Goal: Task Accomplishment & Management: Manage account settings

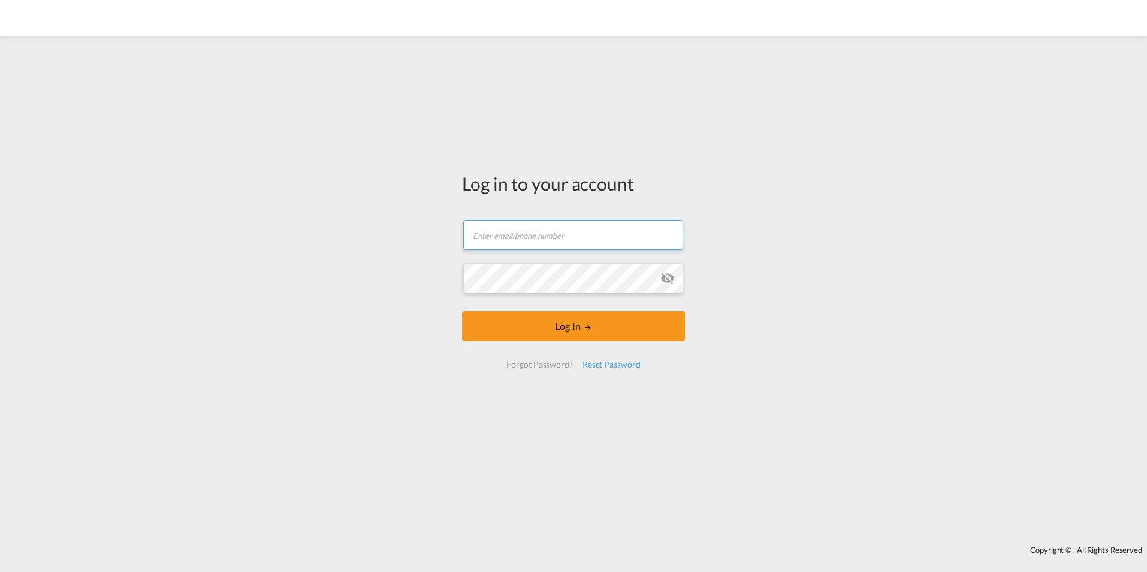
type input "[PERSON_NAME][EMAIL_ADDRESS][PERSON_NAME][DOMAIN_NAME]"
click at [672, 277] on md-input-container "Password field is required" at bounding box center [573, 278] width 221 height 32
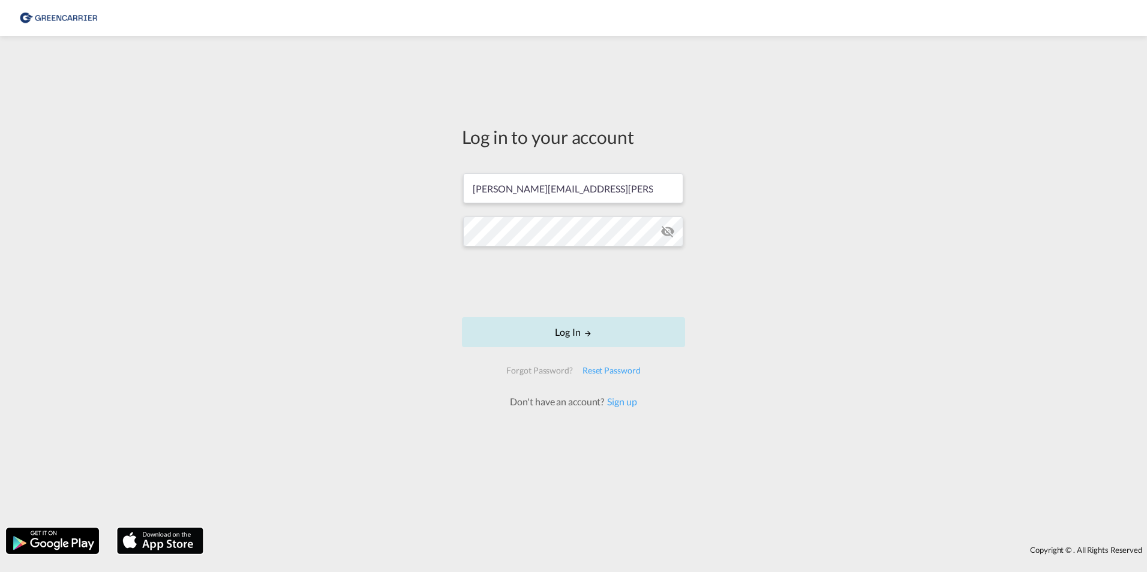
click at [565, 328] on button "Log In" at bounding box center [573, 332] width 223 height 30
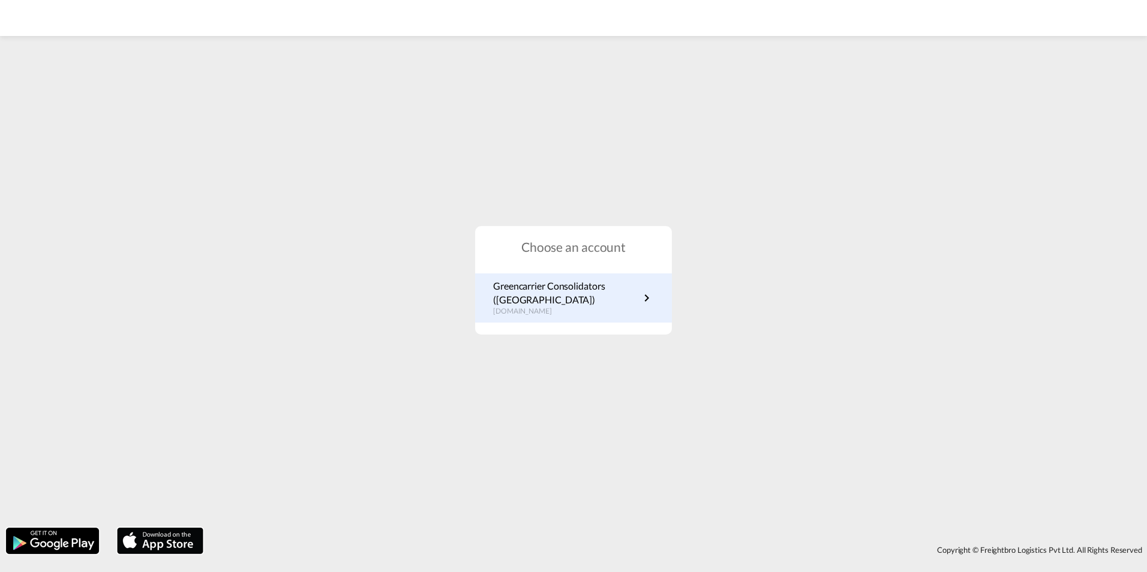
click at [565, 298] on p "Greencarrier Consolidators (Germany)" at bounding box center [566, 293] width 146 height 27
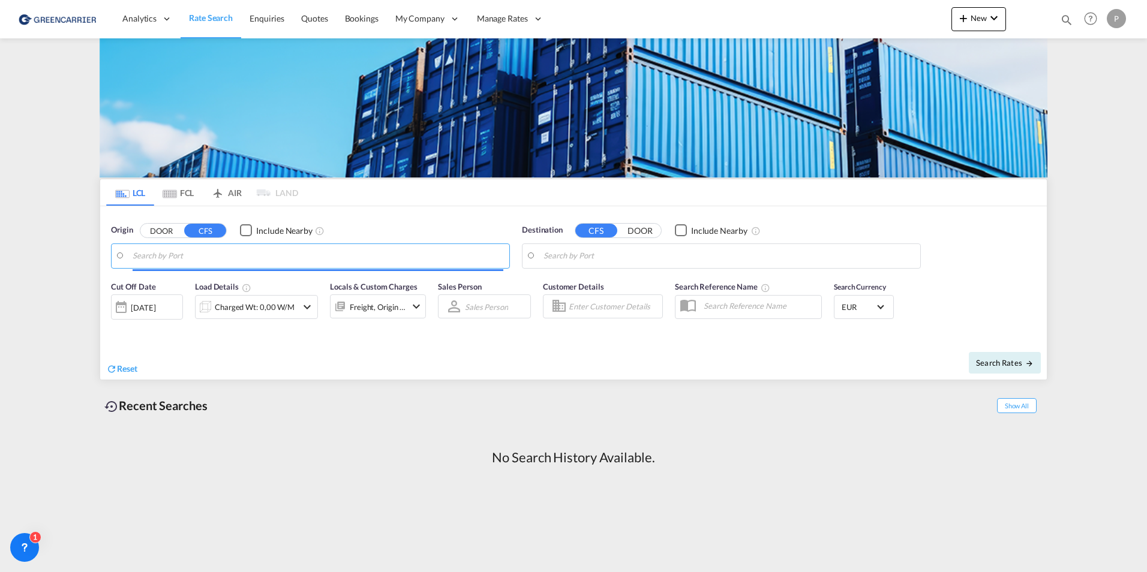
click at [170, 253] on input "Search by Port" at bounding box center [318, 256] width 371 height 18
type input "[GEOGRAPHIC_DATA], [GEOGRAPHIC_DATA]"
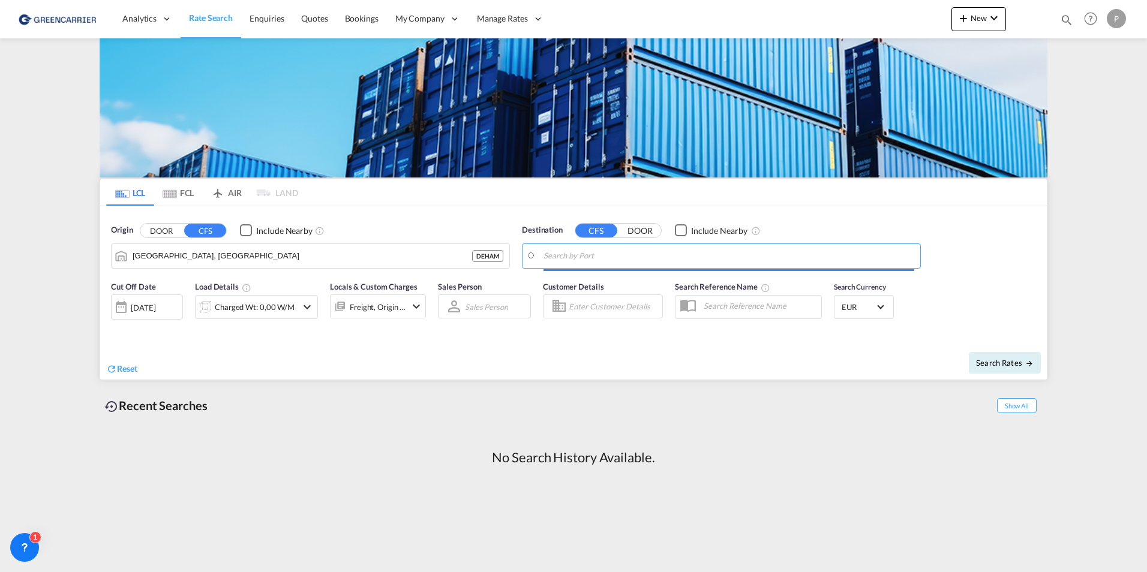
click at [587, 254] on input "Search by Port" at bounding box center [729, 256] width 371 height 18
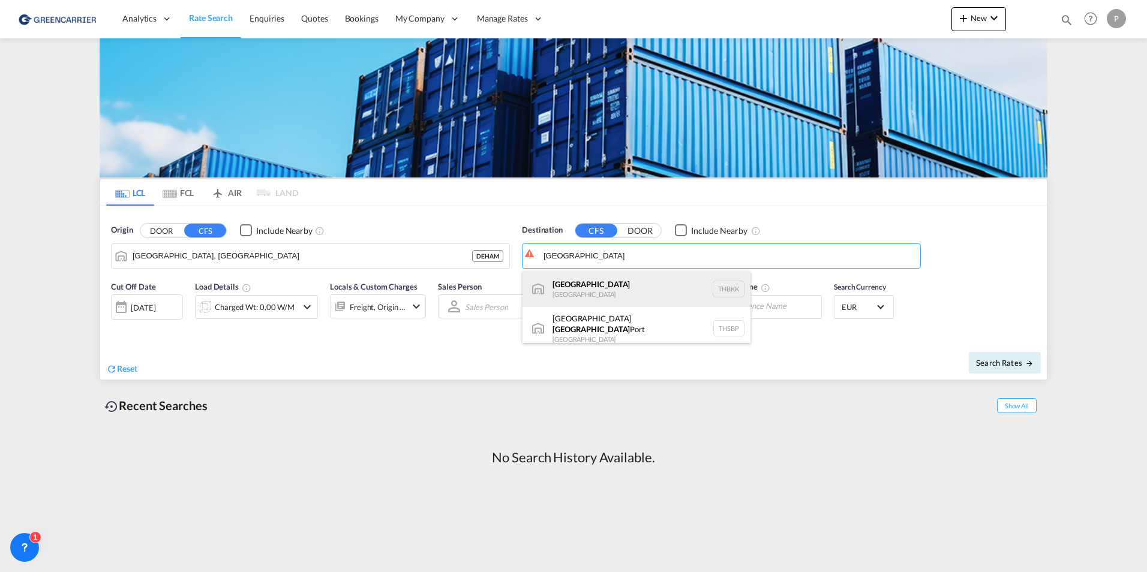
click at [622, 286] on div "Bangkok Thailand THBKK" at bounding box center [637, 289] width 228 height 36
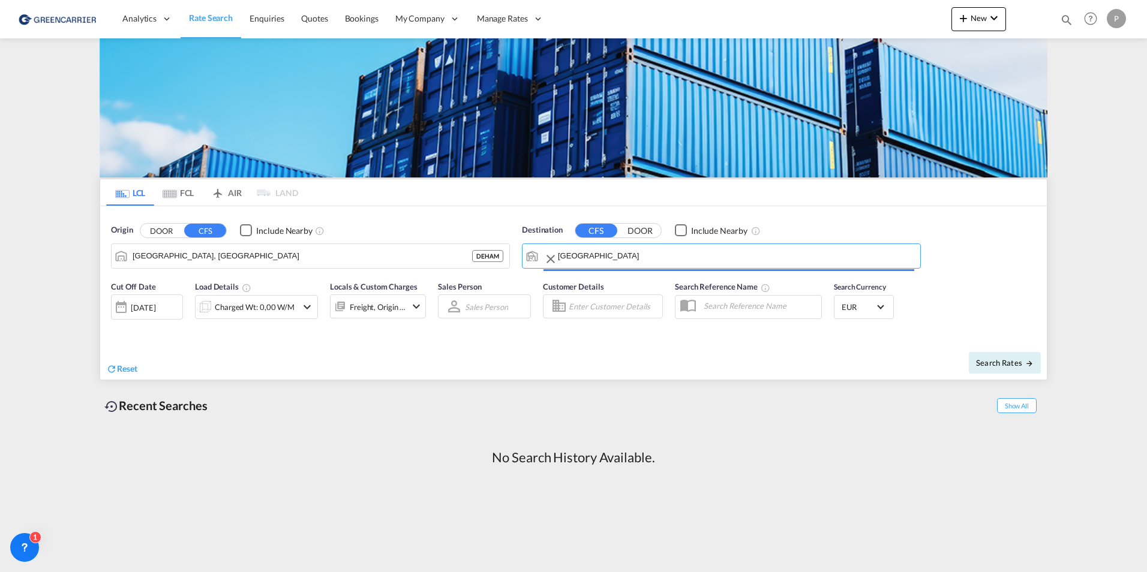
type input "Bangkok, THBKK"
click at [382, 313] on div "Freight, Origin +1" at bounding box center [378, 307] width 56 height 17
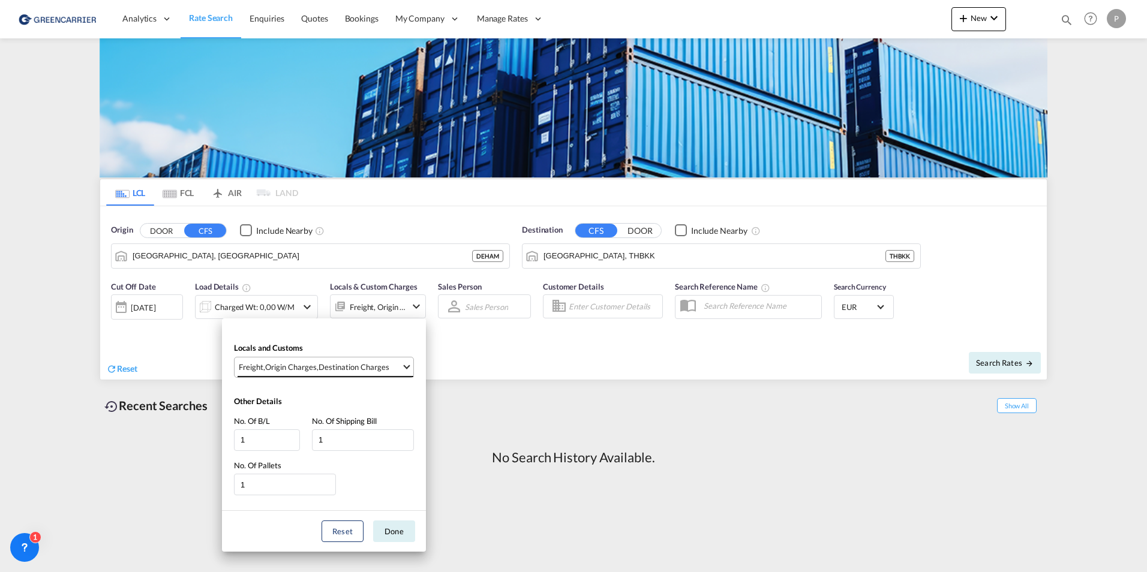
click at [367, 371] on div "Destination Charges" at bounding box center [354, 367] width 71 height 11
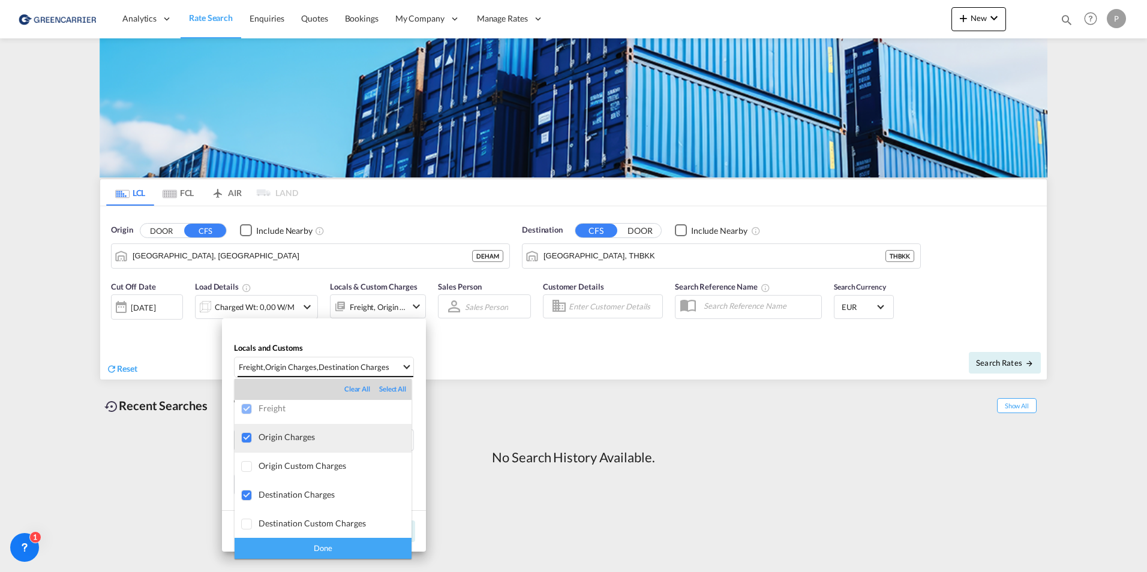
scroll to position [6, 0]
click at [309, 547] on div "Done" at bounding box center [323, 548] width 177 height 21
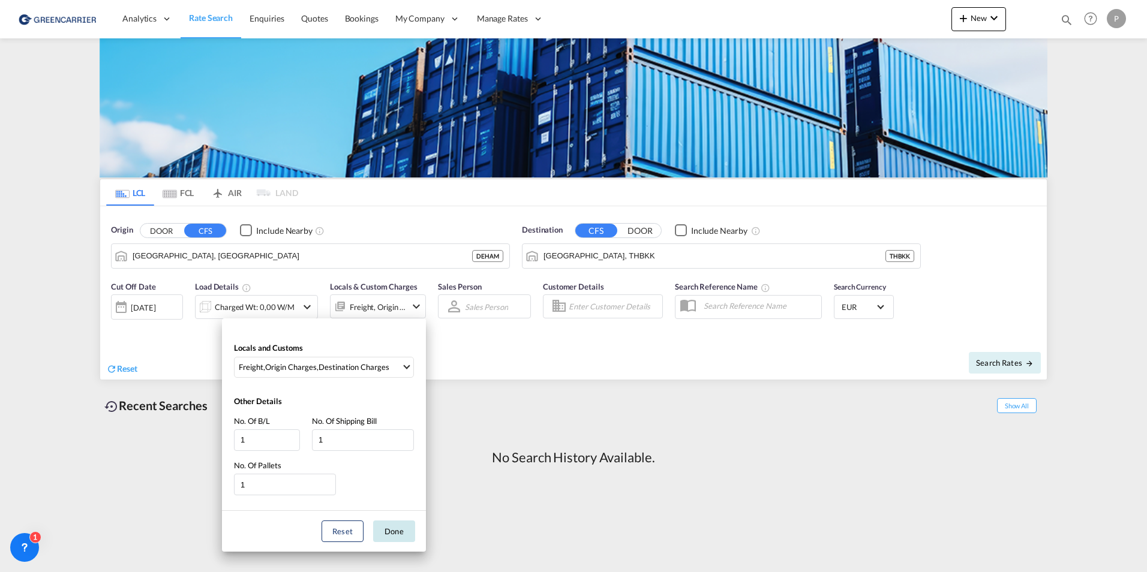
click at [378, 531] on button "Done" at bounding box center [394, 532] width 42 height 22
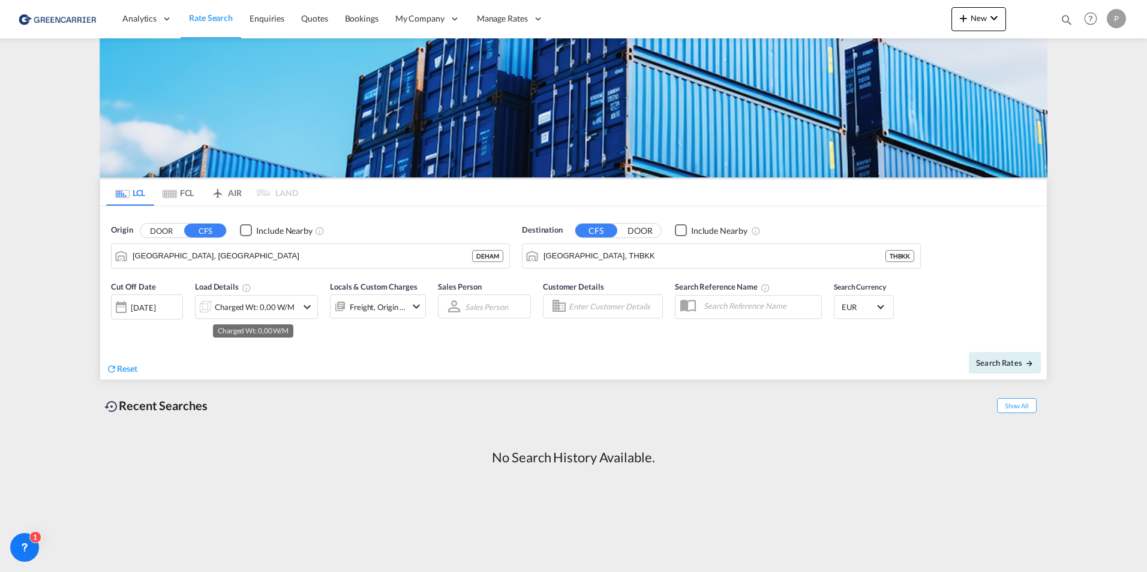
click at [283, 306] on div "Charged Wt: 0,00 W/M" at bounding box center [255, 307] width 80 height 17
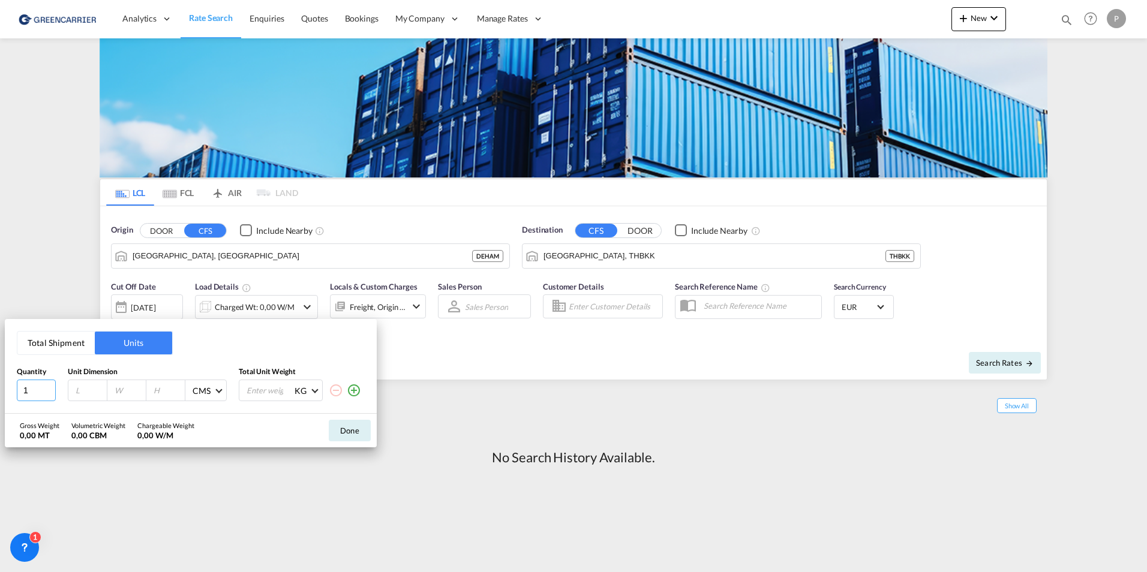
click at [43, 387] on input "1" at bounding box center [36, 391] width 39 height 22
type input "3"
type input "120"
type input "80"
type input "185"
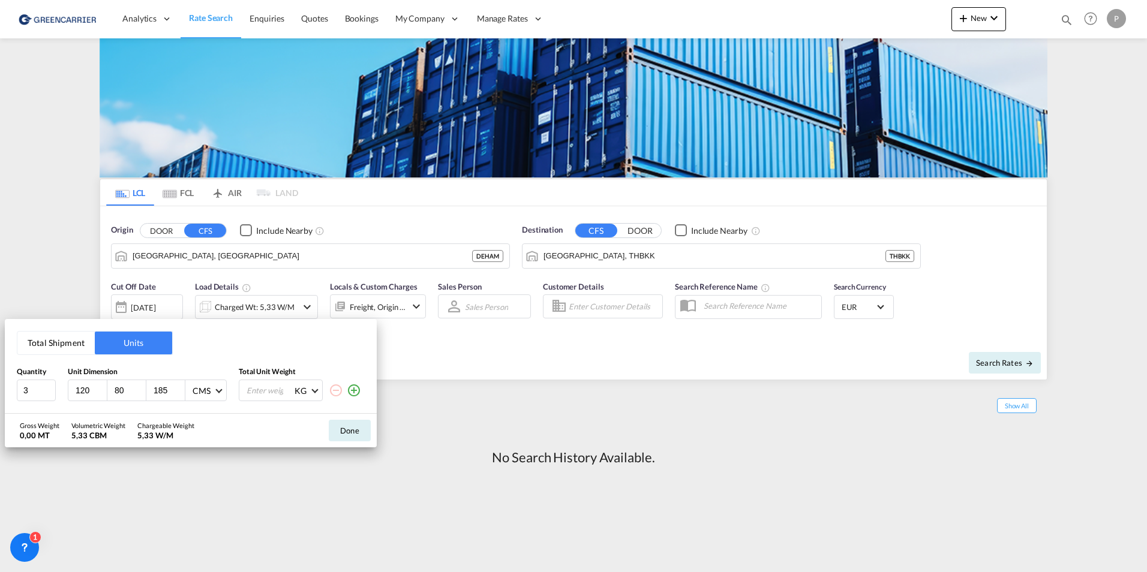
click at [254, 392] on input "number" at bounding box center [269, 390] width 48 height 20
type input "456"
click at [353, 394] on md-icon "icon-plus-circle-outline" at bounding box center [354, 390] width 14 height 14
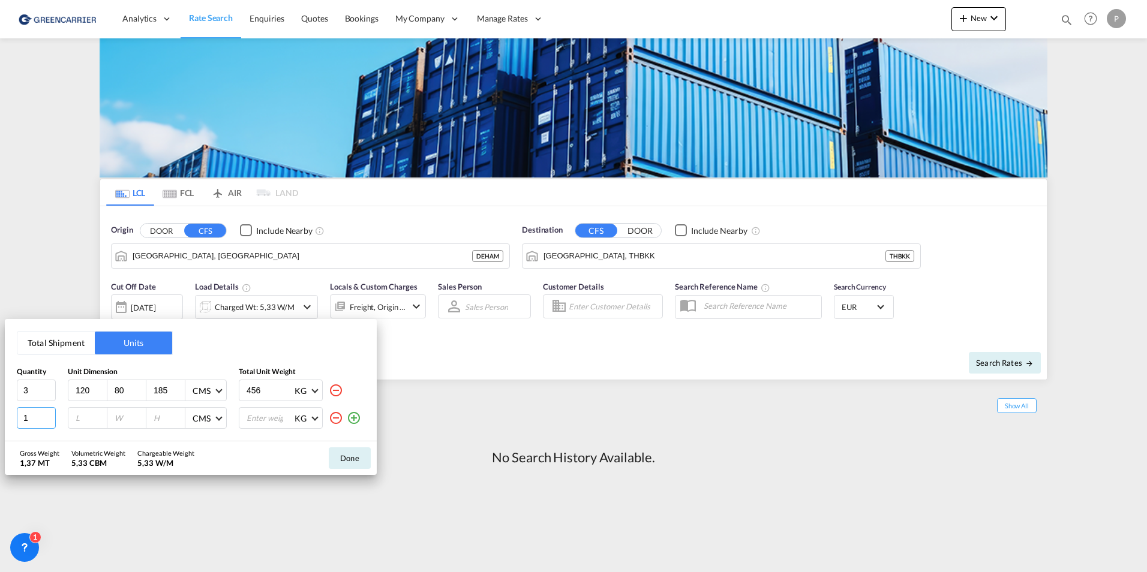
click at [38, 420] on input "1" at bounding box center [36, 418] width 39 height 22
type input "12"
type input "100"
type input "200"
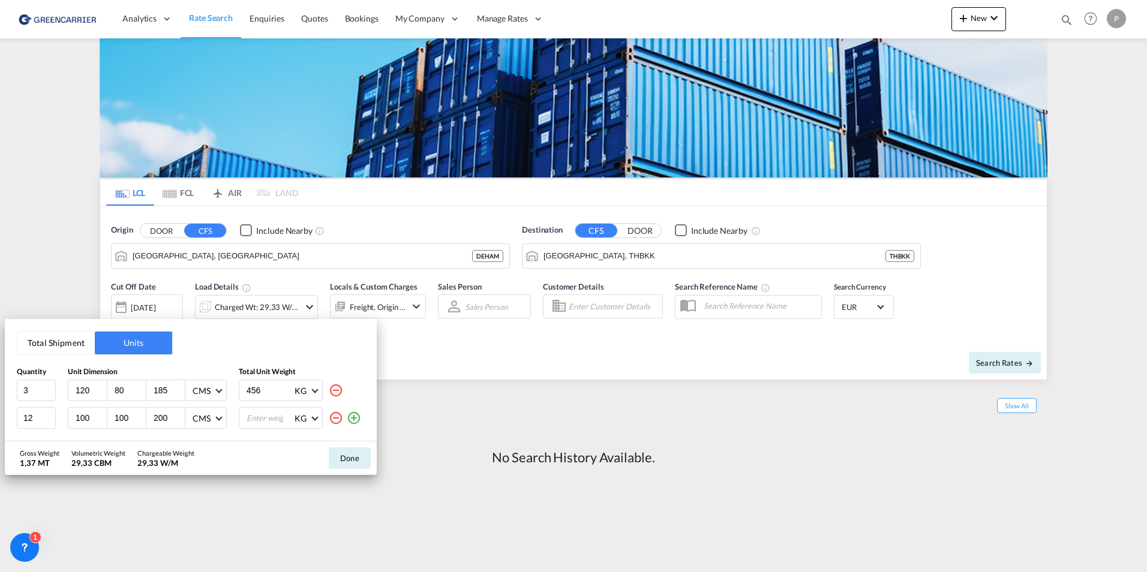
click at [264, 412] on input "number" at bounding box center [269, 418] width 48 height 20
type input "245"
click at [352, 461] on button "Done" at bounding box center [350, 459] width 42 height 22
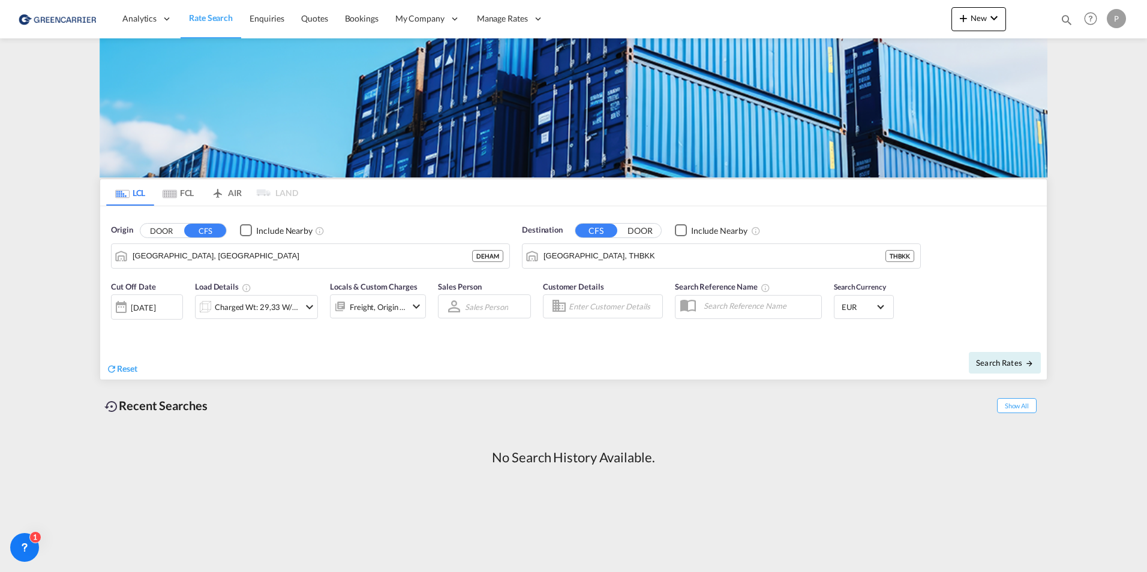
click at [302, 310] on md-icon "icon-chevron-down" at bounding box center [309, 307] width 14 height 14
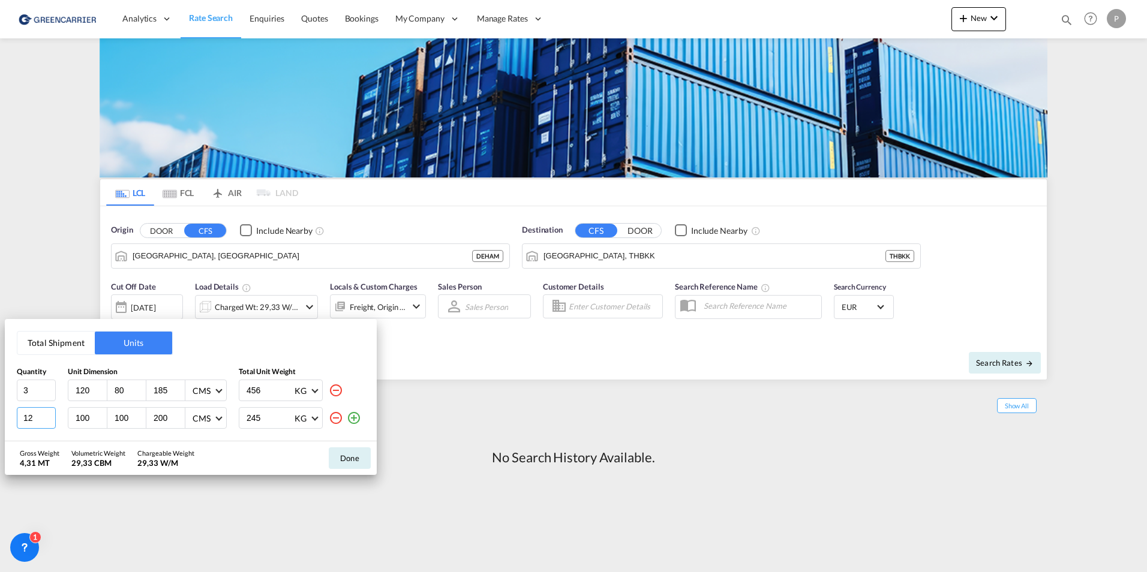
click at [26, 418] on input "12" at bounding box center [36, 418] width 39 height 22
type input "2"
click at [343, 460] on button "Done" at bounding box center [350, 459] width 42 height 22
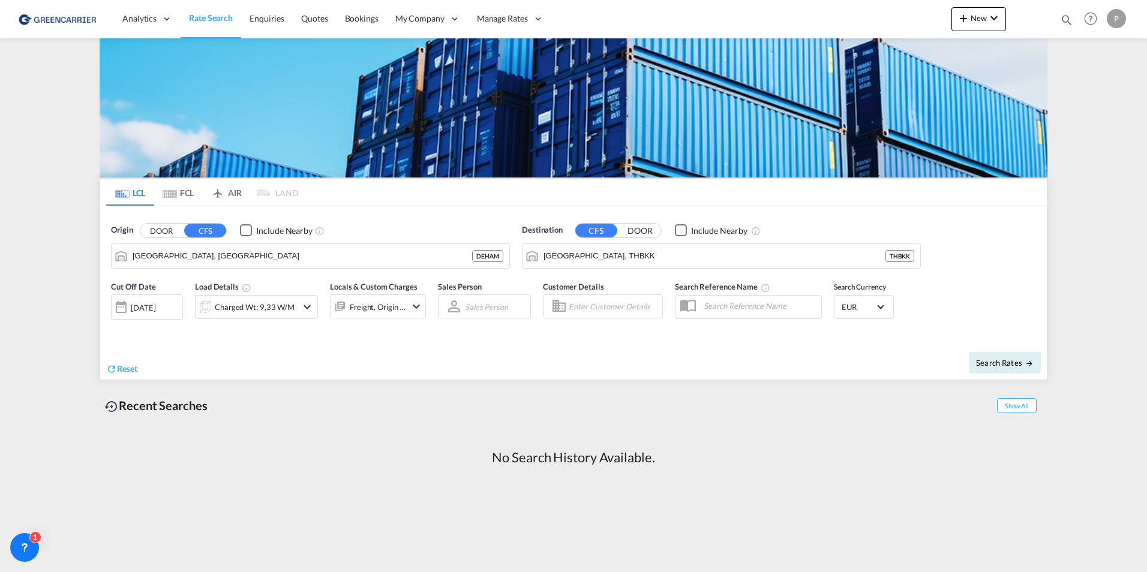
click at [146, 308] on div "[DATE]" at bounding box center [143, 307] width 25 height 11
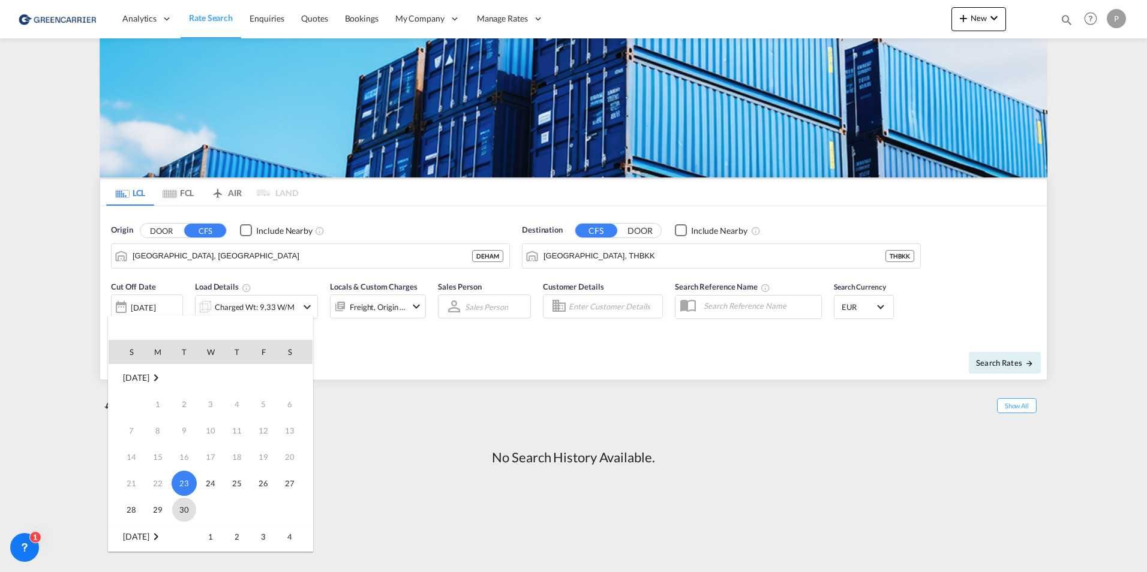
click at [188, 509] on span "30" at bounding box center [184, 510] width 24 height 24
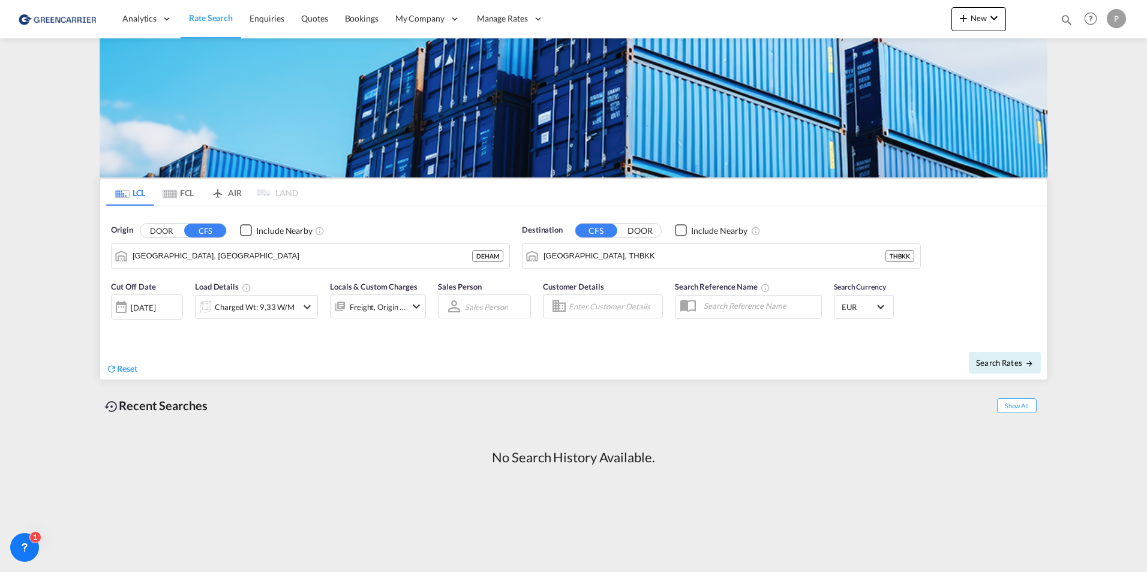
click at [485, 308] on md-select "Sales Person Select Sales Person No results found" at bounding box center [487, 306] width 46 height 17
click at [488, 286] on input "search" at bounding box center [502, 278] width 101 height 29
type input "phi"
click at [487, 302] on div "[PERSON_NAME]" at bounding box center [495, 307] width 61 height 11
click at [596, 305] on input "Enter Customer Details" at bounding box center [614, 307] width 90 height 18
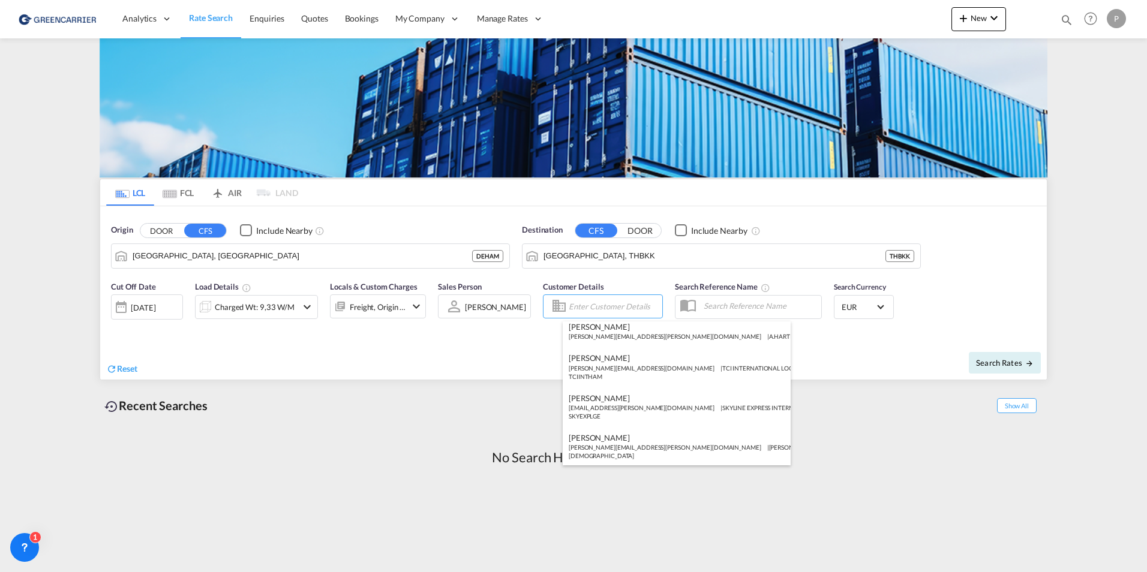
scroll to position [843, 0]
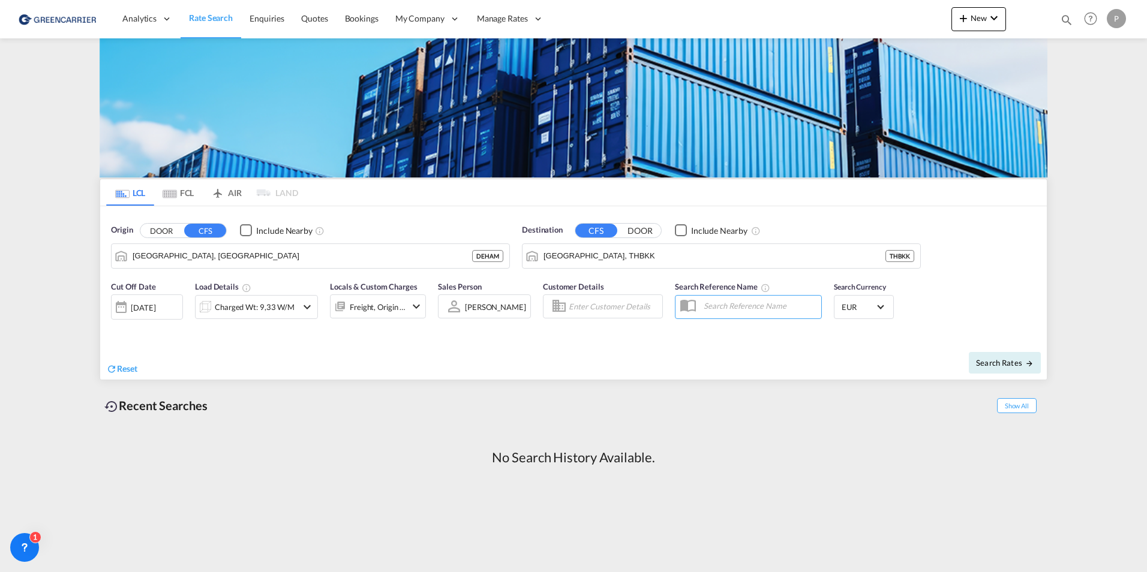
click at [767, 307] on input "text" at bounding box center [760, 306] width 124 height 18
click at [1020, 367] on span "Search Rates" at bounding box center [1005, 363] width 58 height 10
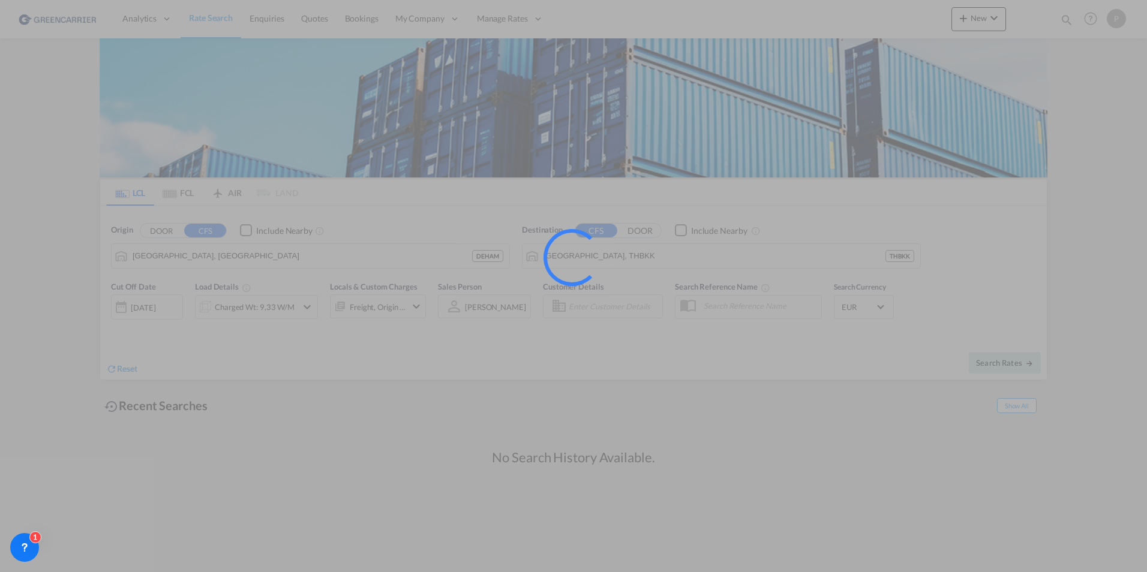
type input "DEHAM to THBKK / 30 Sep 2025"
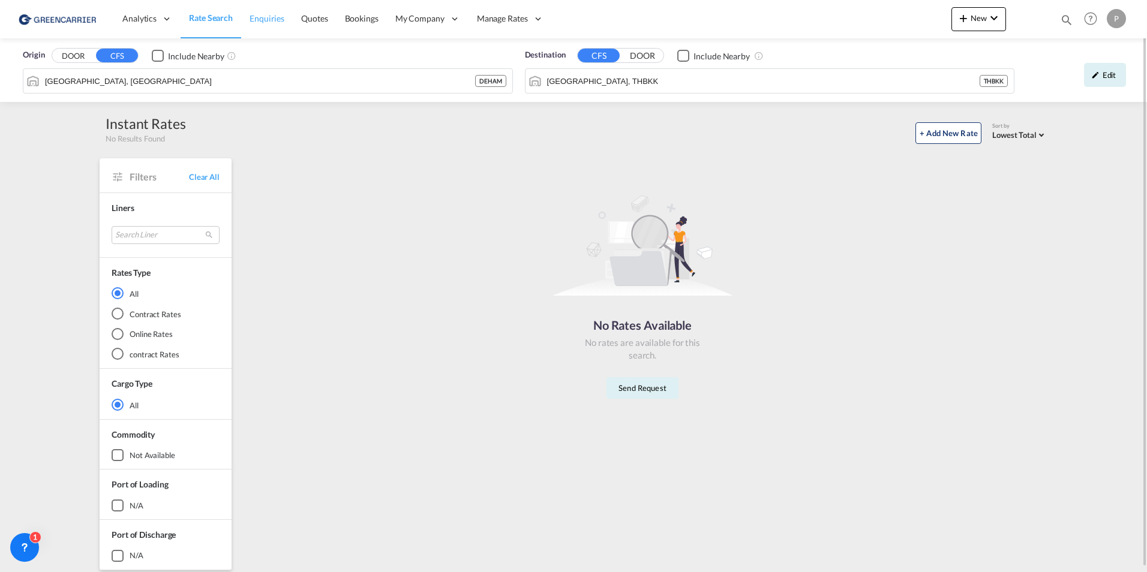
click at [263, 17] on span "Enquiries" at bounding box center [267, 18] width 35 height 10
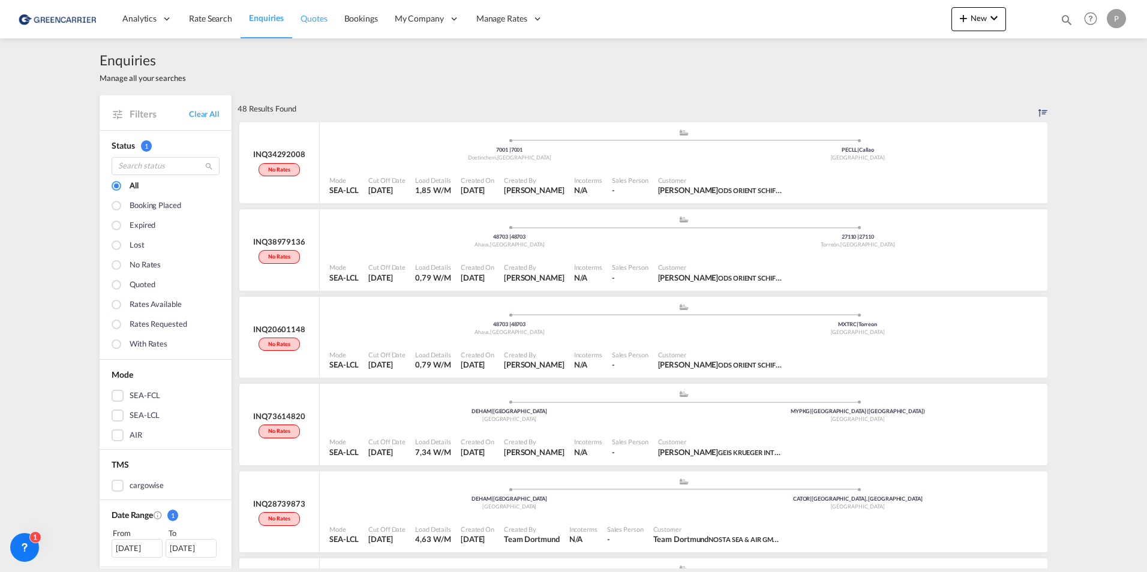
click at [310, 22] on span "Quotes" at bounding box center [314, 18] width 26 height 10
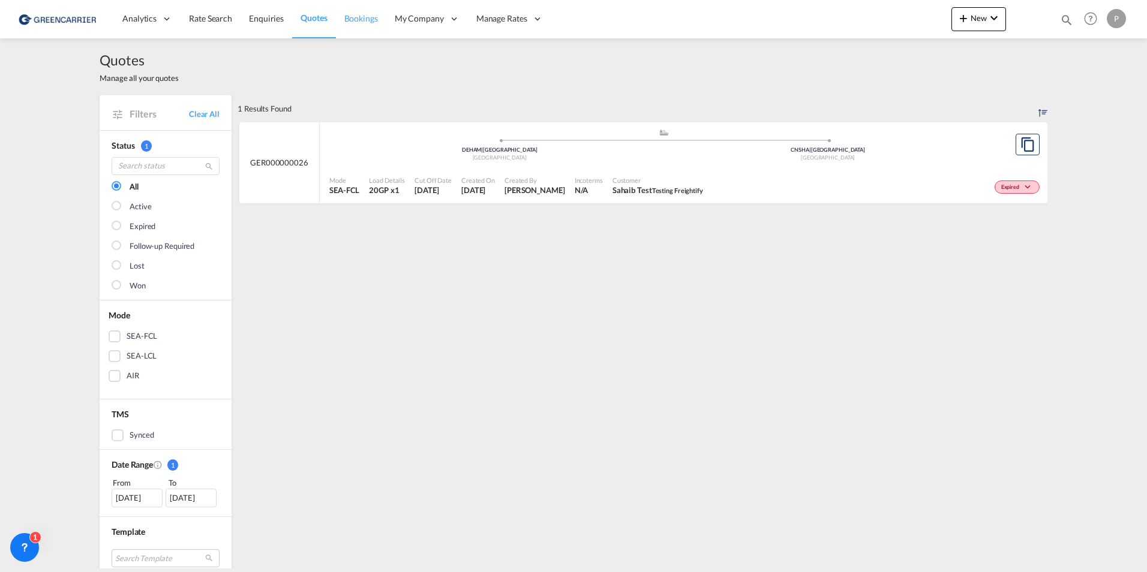
click at [354, 20] on span "Bookings" at bounding box center [361, 18] width 34 height 10
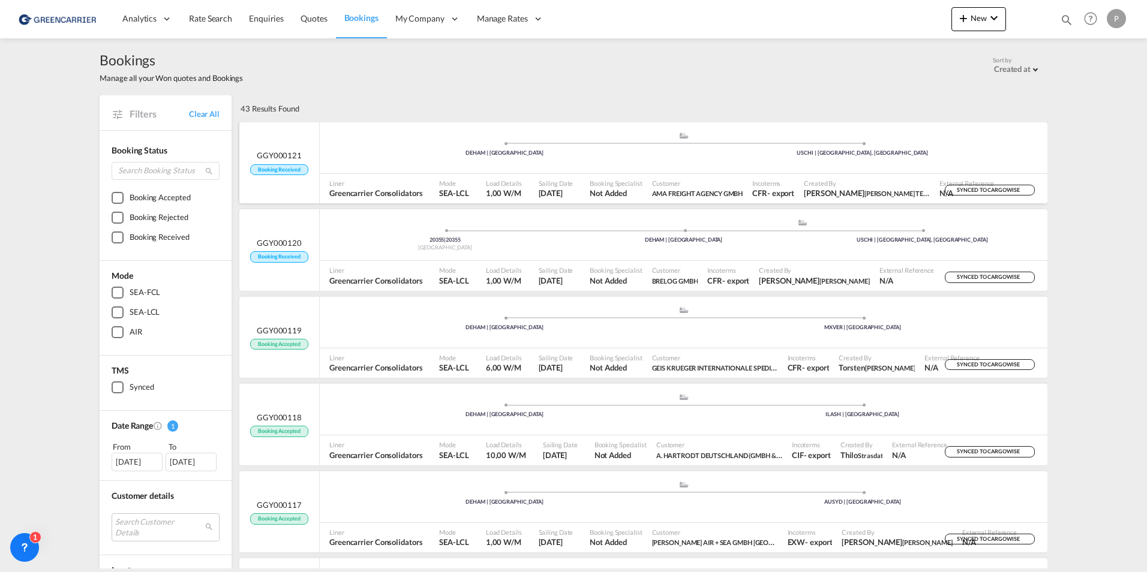
click at [780, 174] on div "Incoterms CFR - export" at bounding box center [773, 189] width 52 height 30
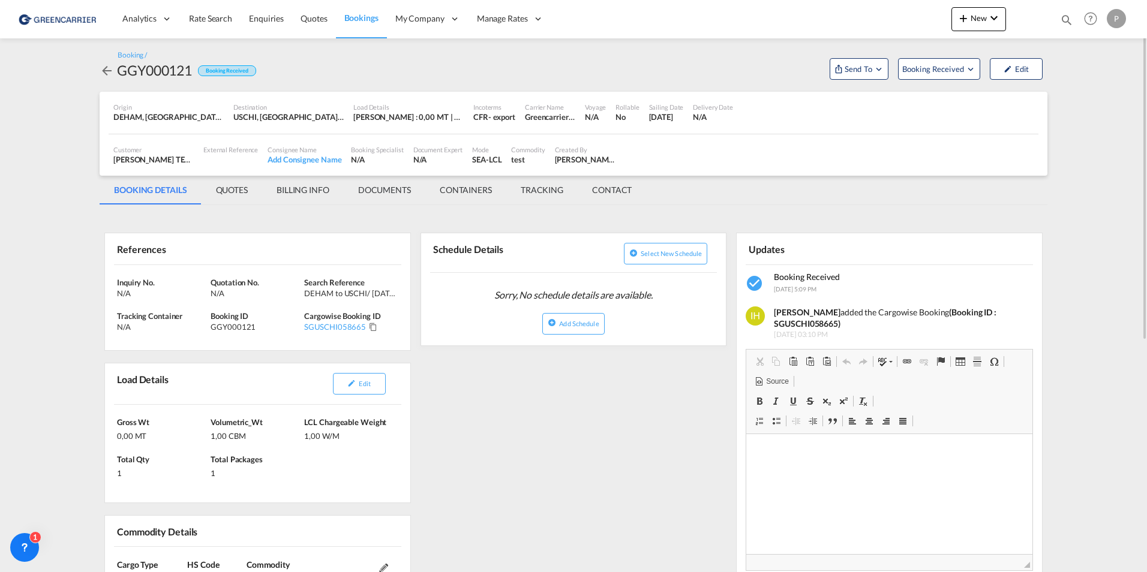
click at [109, 70] on md-icon "icon-arrow-left" at bounding box center [107, 71] width 14 height 14
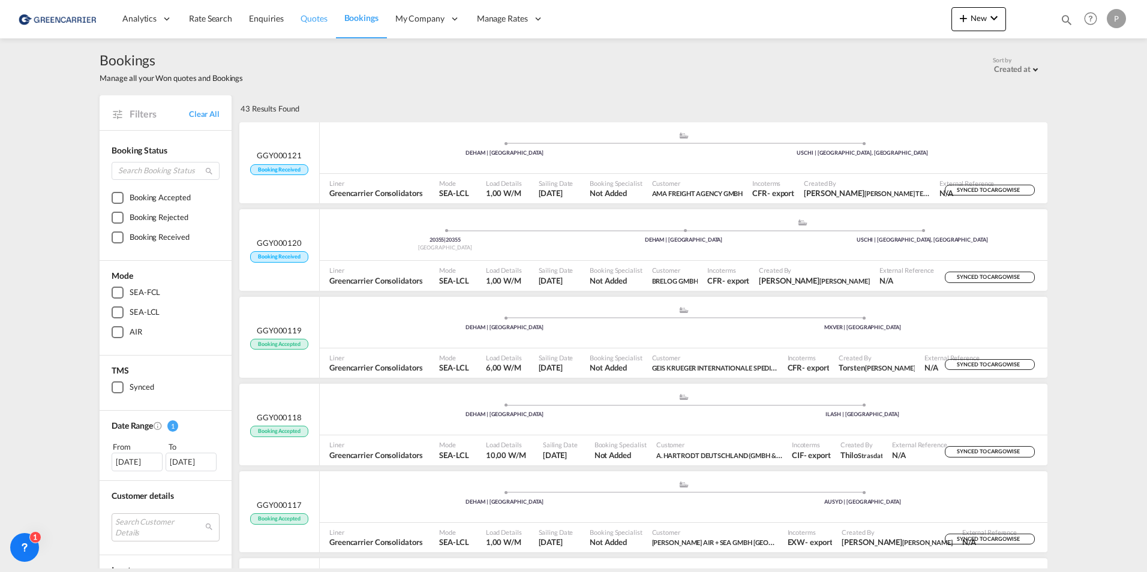
click at [304, 20] on span "Quotes" at bounding box center [314, 18] width 26 height 10
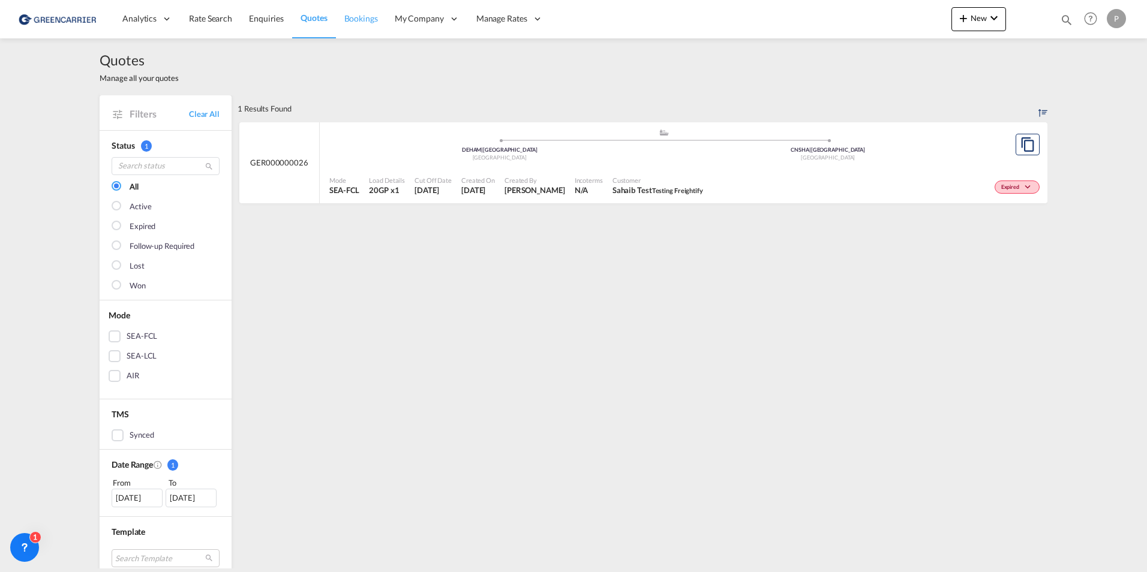
click at [355, 14] on span "Bookings" at bounding box center [361, 18] width 34 height 10
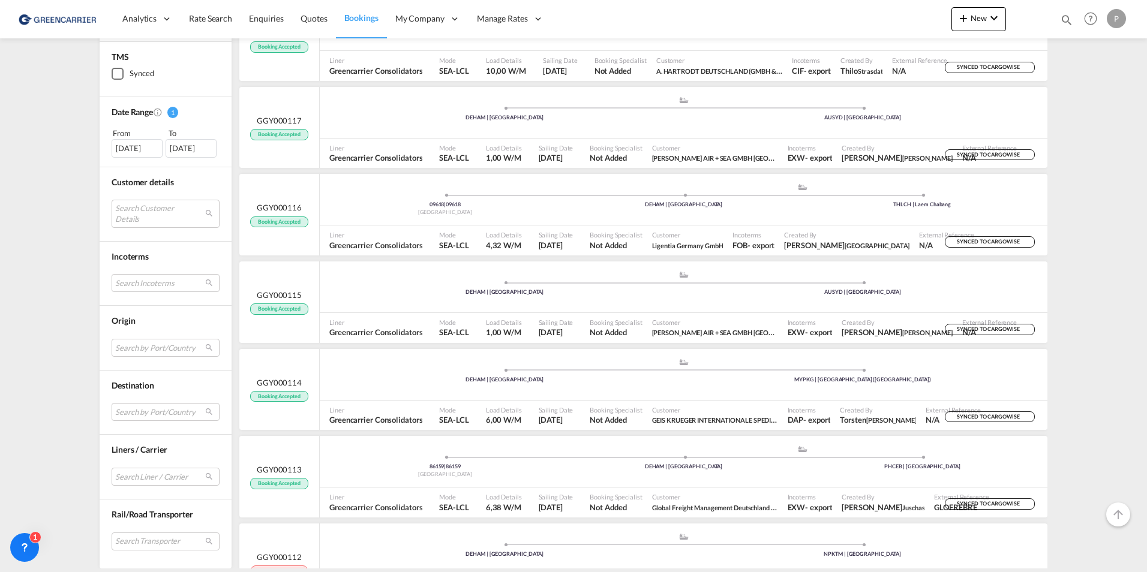
scroll to position [420, 0]
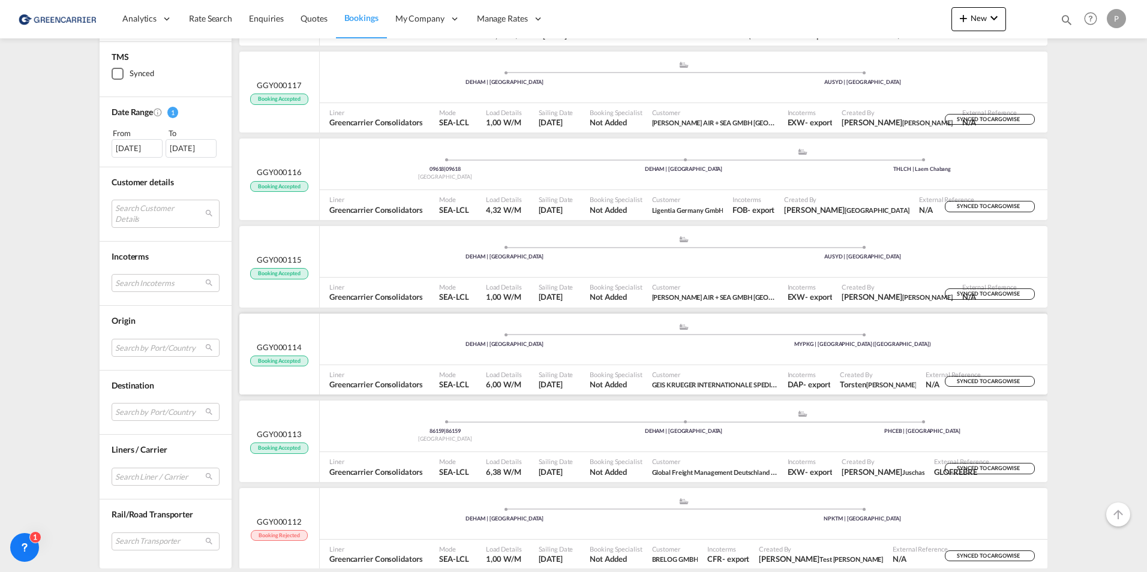
click at [370, 322] on port-traveller ".a{fill:#aaa8ad;} .a{fill:#aaa8ad;} DEHAM | Hamburg MYPKG | Port Klang (Pelabuh…" at bounding box center [684, 339] width 728 height 45
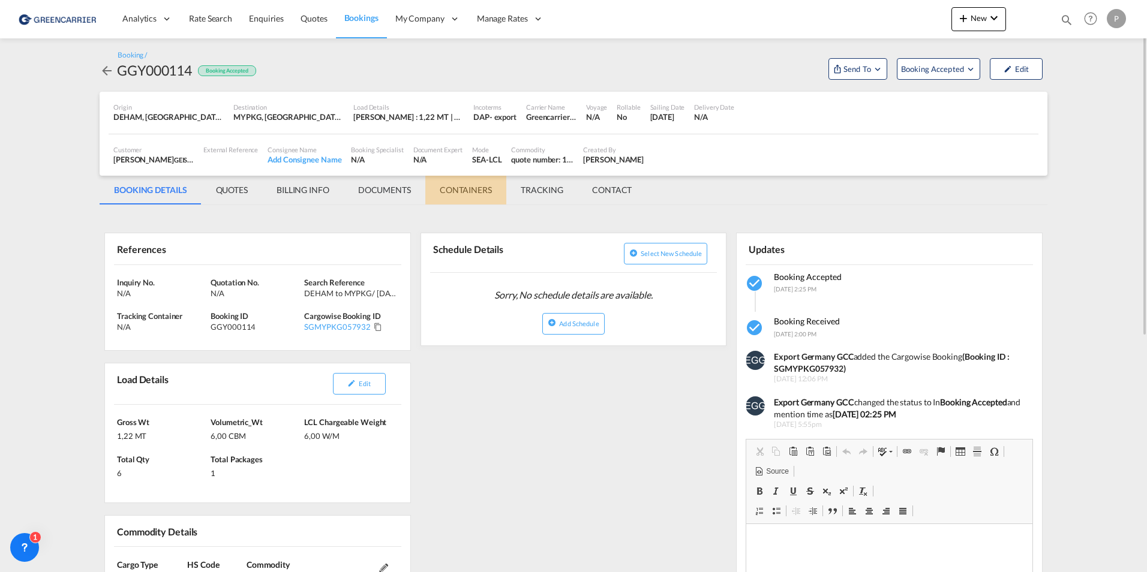
click at [479, 188] on md-tab-item "CONTAINERS" at bounding box center [465, 190] width 81 height 29
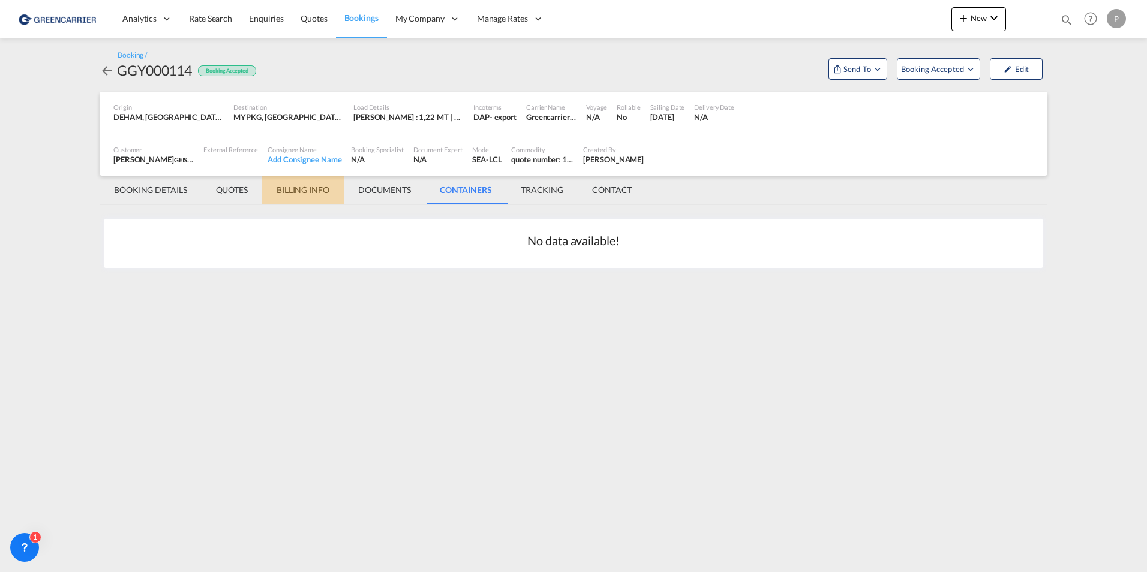
click at [272, 189] on md-tab-item "BILLING INFO" at bounding box center [303, 190] width 82 height 29
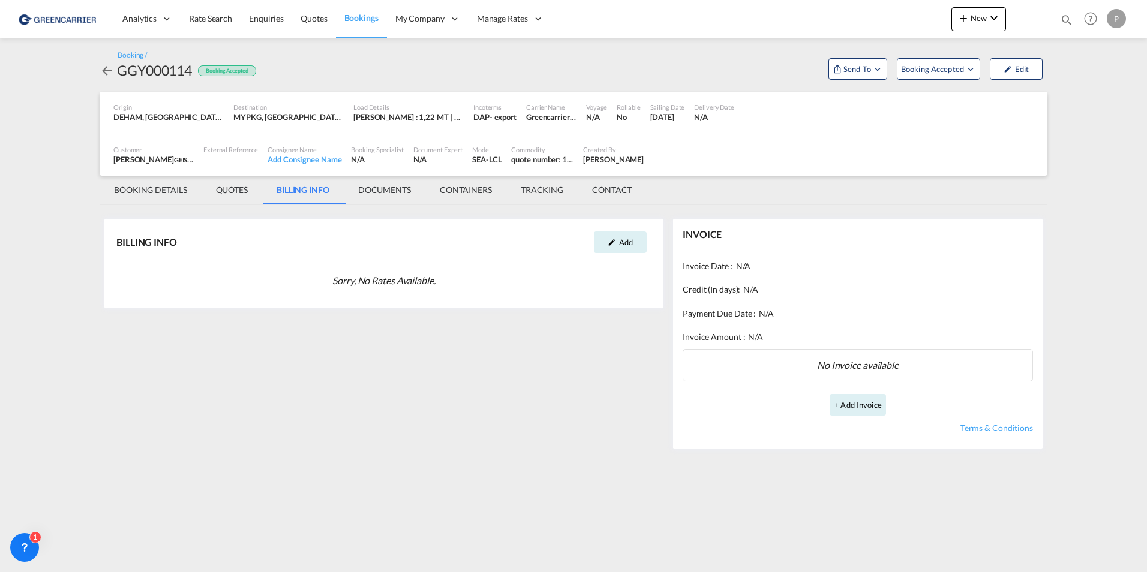
click at [237, 190] on md-tab-item "QUOTES" at bounding box center [232, 190] width 61 height 29
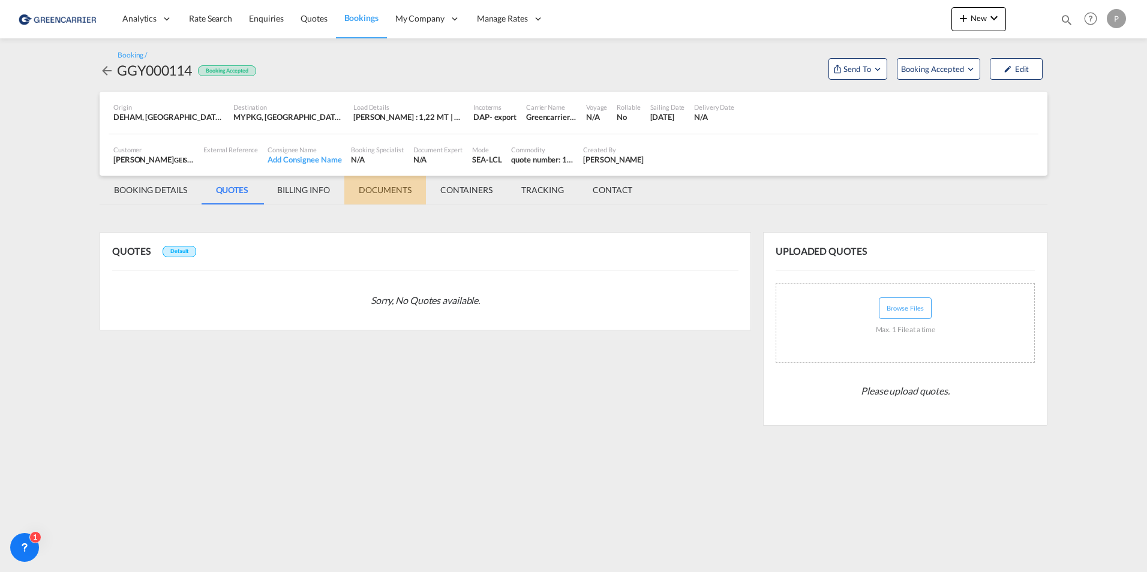
click at [374, 187] on md-tab-item "DOCUMENTS" at bounding box center [385, 190] width 82 height 29
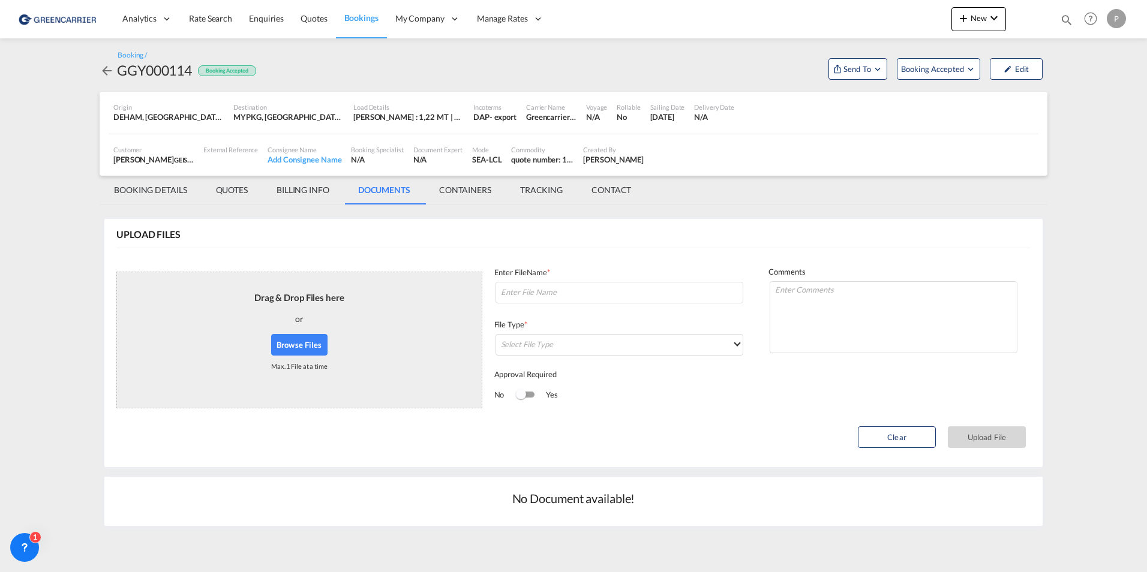
click at [472, 190] on md-tab-item "CONTAINERS" at bounding box center [465, 190] width 81 height 29
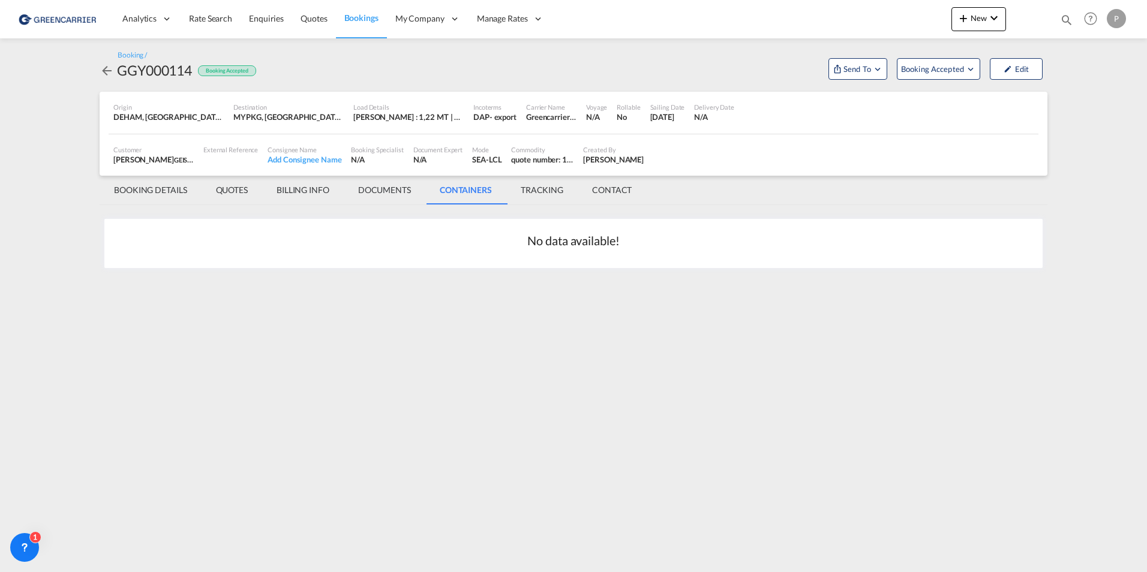
click at [156, 193] on md-tab-item "BOOKING DETAILS" at bounding box center [151, 190] width 102 height 29
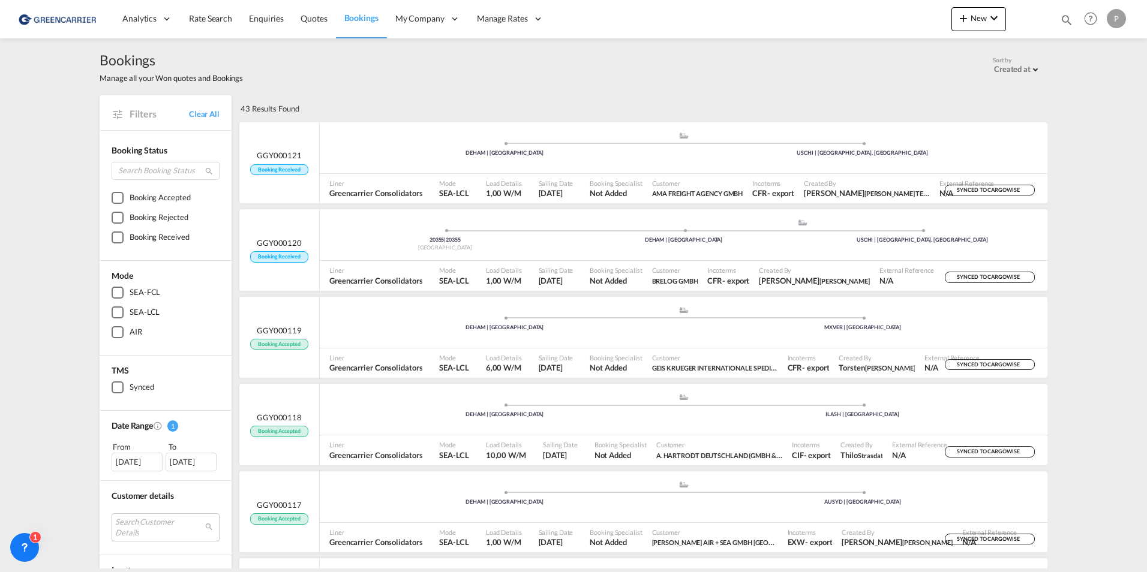
click at [67, 21] on img at bounding box center [58, 18] width 81 height 27
click at [969, 15] on md-icon "icon-plus 400-fg" at bounding box center [963, 18] width 14 height 14
click at [957, 137] on div "Bookings" at bounding box center [961, 129] width 44 height 30
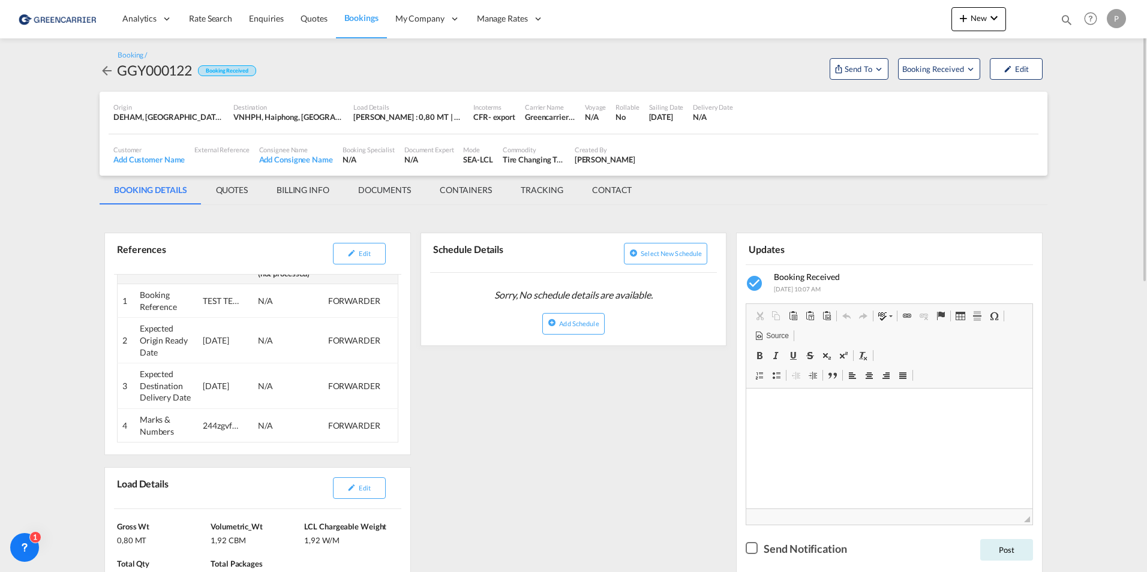
click at [107, 71] on md-icon "icon-arrow-left" at bounding box center [107, 71] width 14 height 14
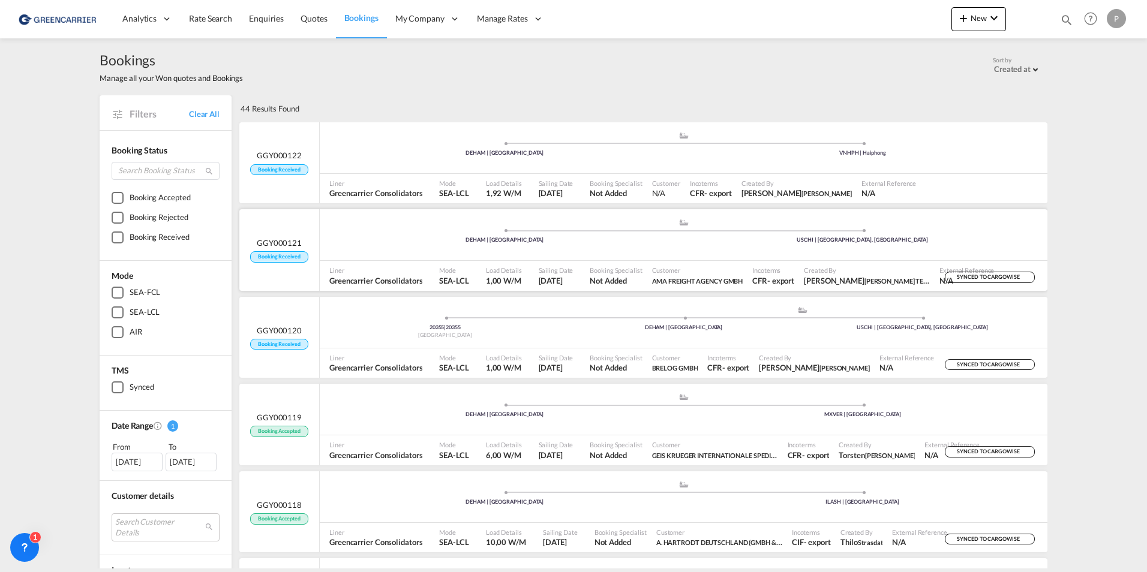
click at [713, 251] on div ".a{fill:#aaa8ad;} .a{fill:#aaa8ad;} DEHAM | [GEOGRAPHIC_DATA] USCHI | [GEOGRAPH…" at bounding box center [684, 236] width 728 height 36
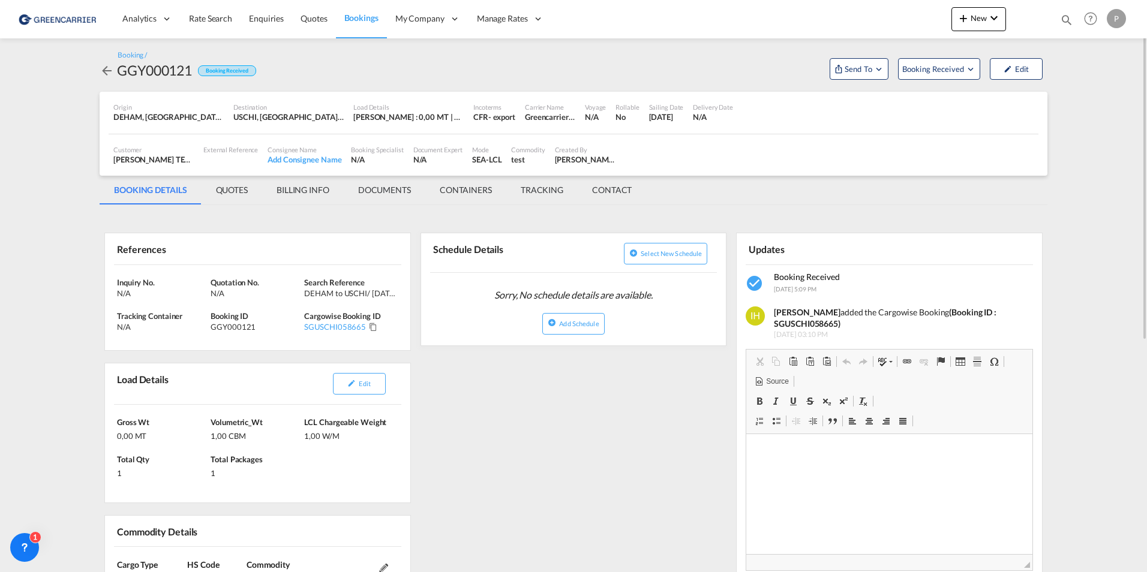
click at [107, 72] on md-icon "icon-arrow-left" at bounding box center [107, 71] width 14 height 14
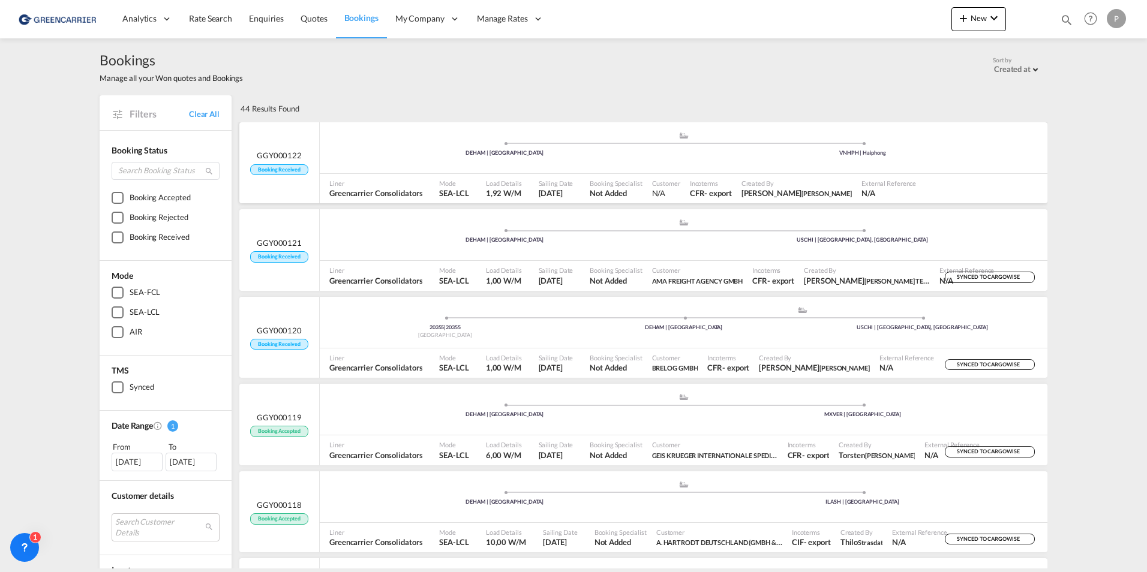
click at [602, 170] on div ".a{fill:#aaa8ad;} .a{fill:#aaa8ad;} DEHAM | Hamburg VNHPH | Haiphong" at bounding box center [684, 148] width 728 height 52
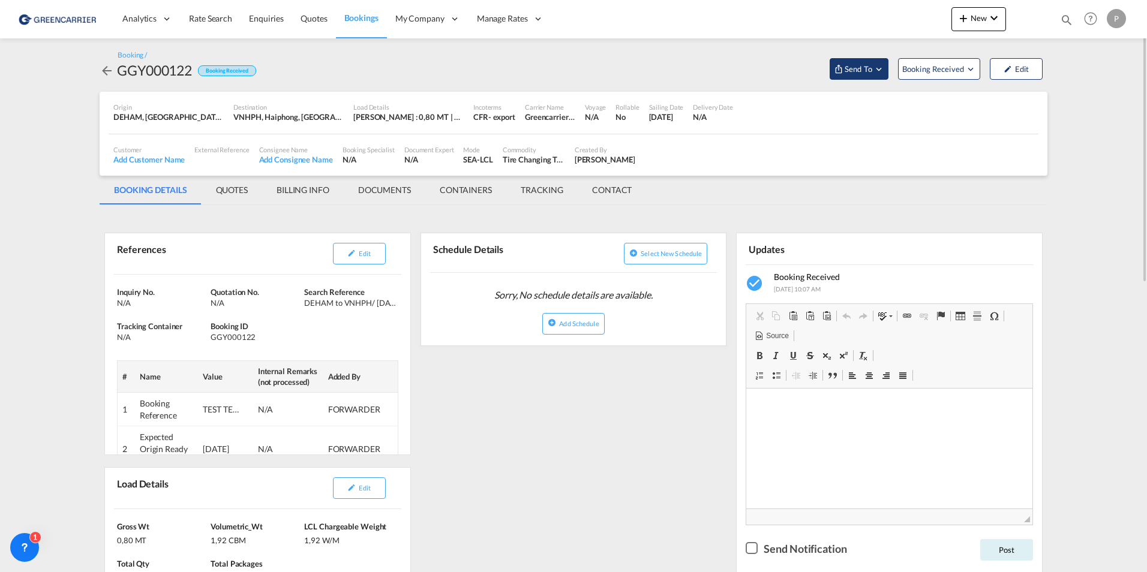
click at [839, 71] on md-icon "Open demo menu" at bounding box center [839, 69] width 10 height 10
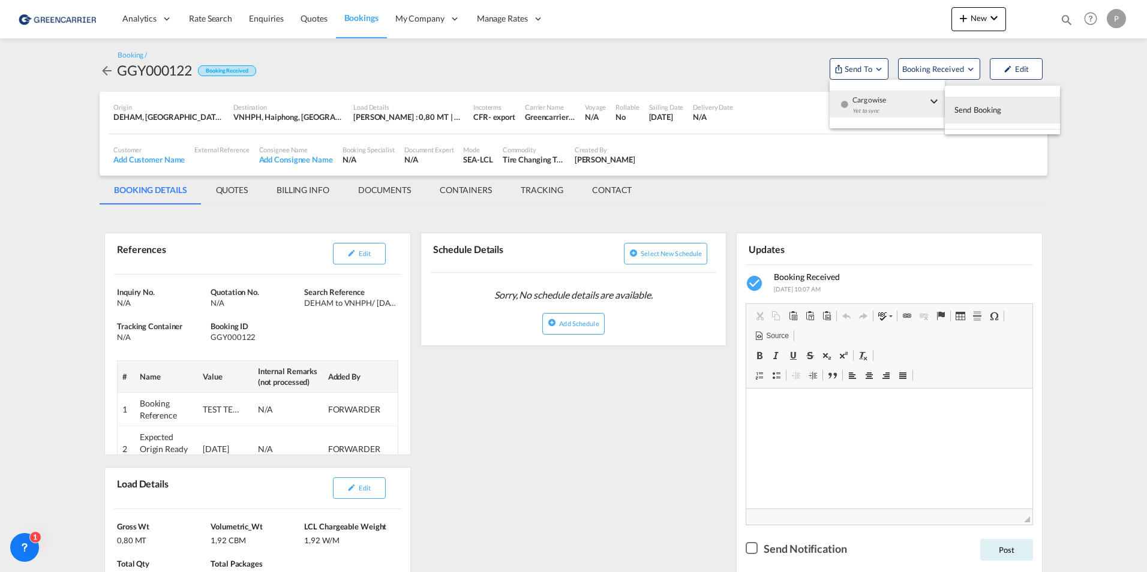
click at [863, 103] on div "Yet to sync" at bounding box center [889, 113] width 74 height 25
click at [988, 104] on span "Send Booking" at bounding box center [977, 109] width 47 height 19
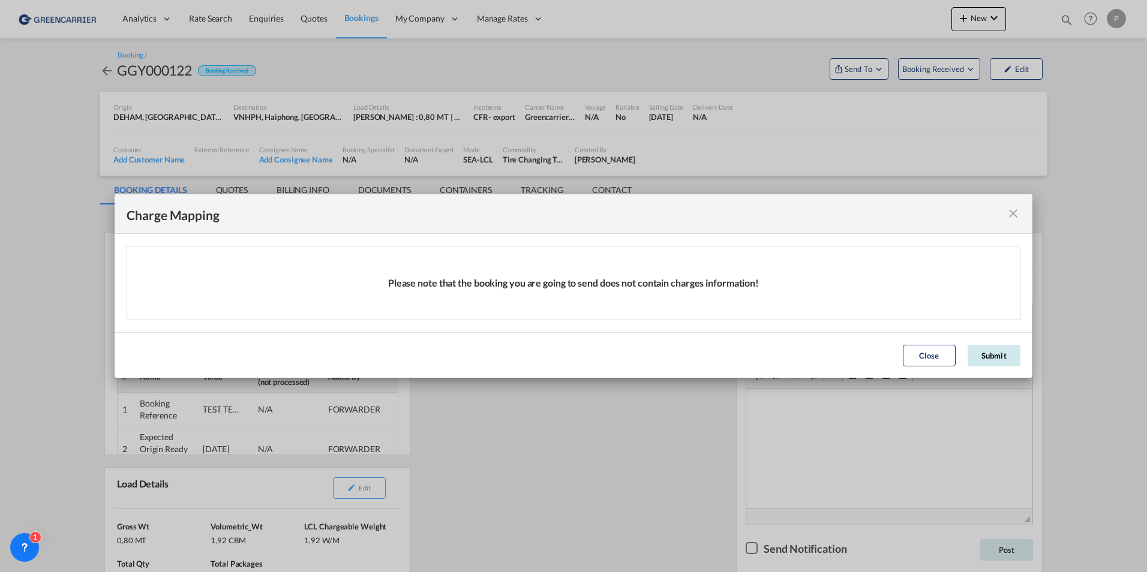
click at [984, 357] on button "Submit" at bounding box center [994, 356] width 53 height 22
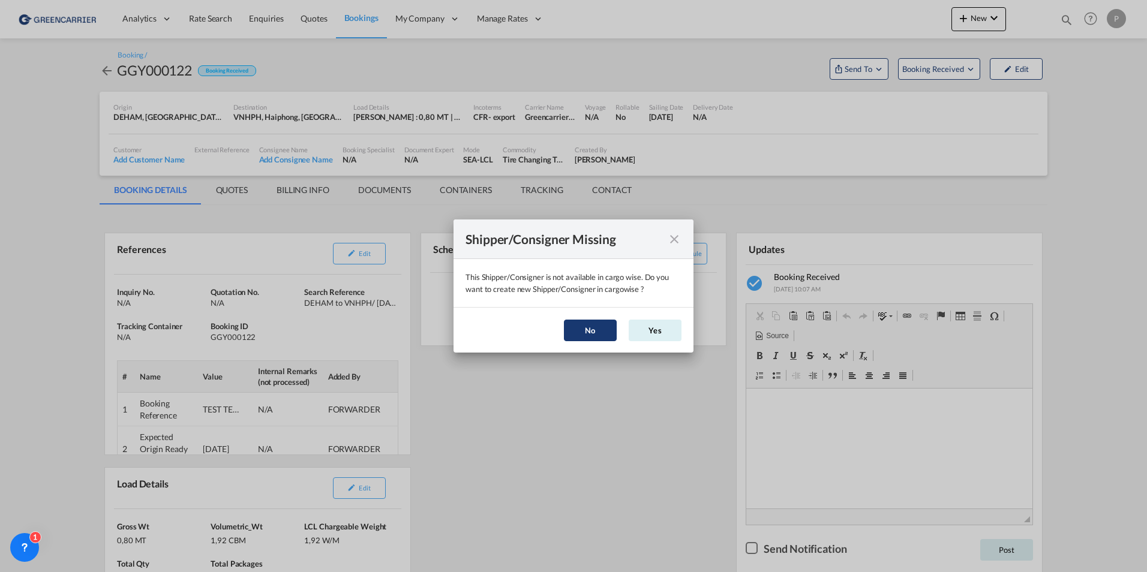
click at [611, 332] on button "No" at bounding box center [590, 331] width 53 height 22
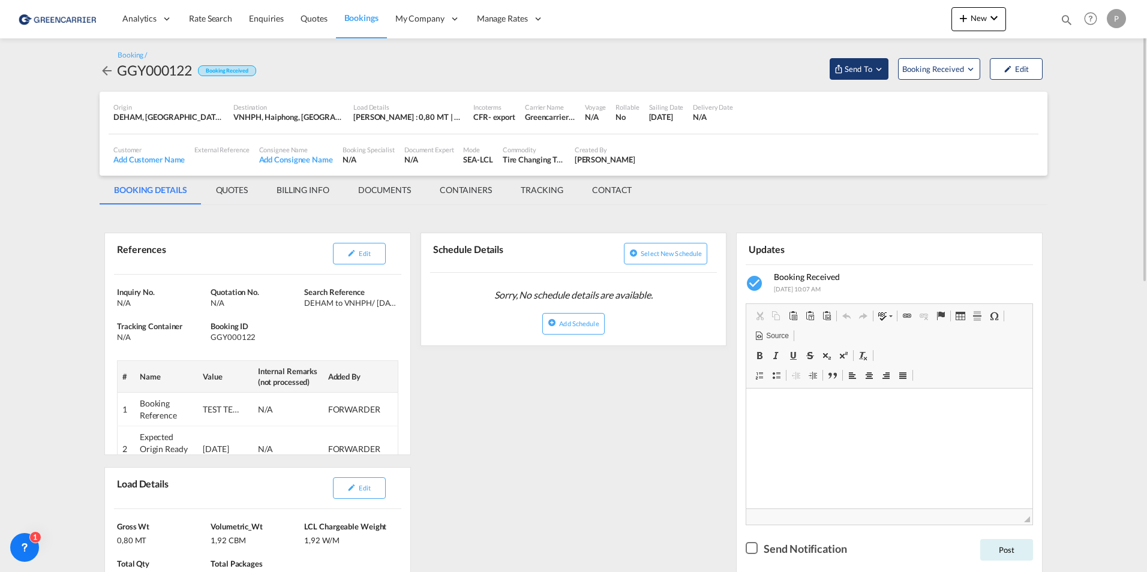
click at [860, 71] on span "Send To" at bounding box center [858, 69] width 30 height 12
click at [995, 103] on span "Send Booking" at bounding box center [977, 109] width 47 height 19
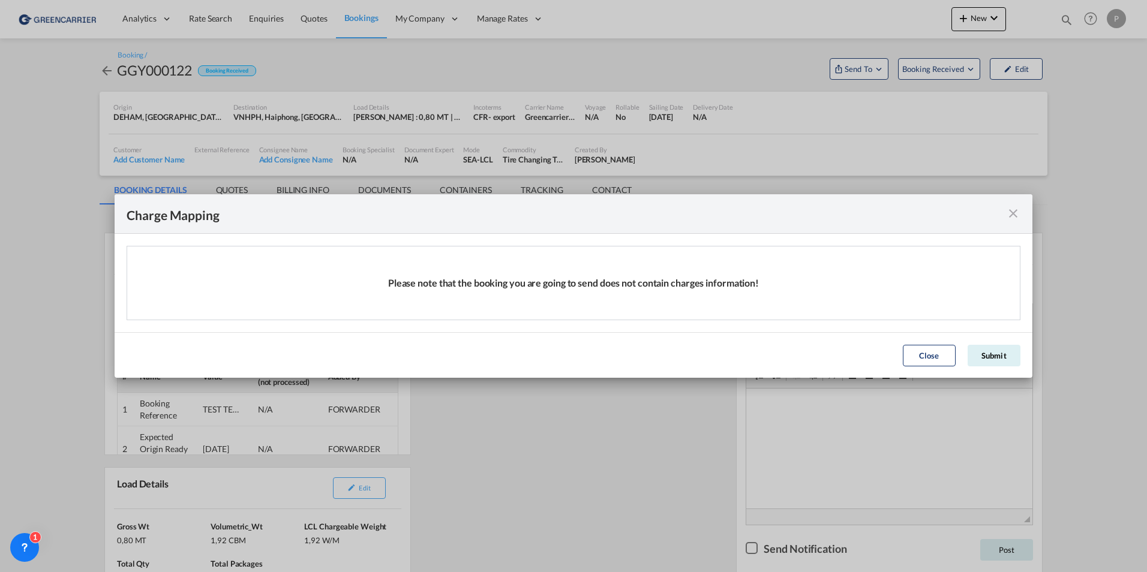
click at [974, 353] on button "Submit" at bounding box center [994, 356] width 53 height 22
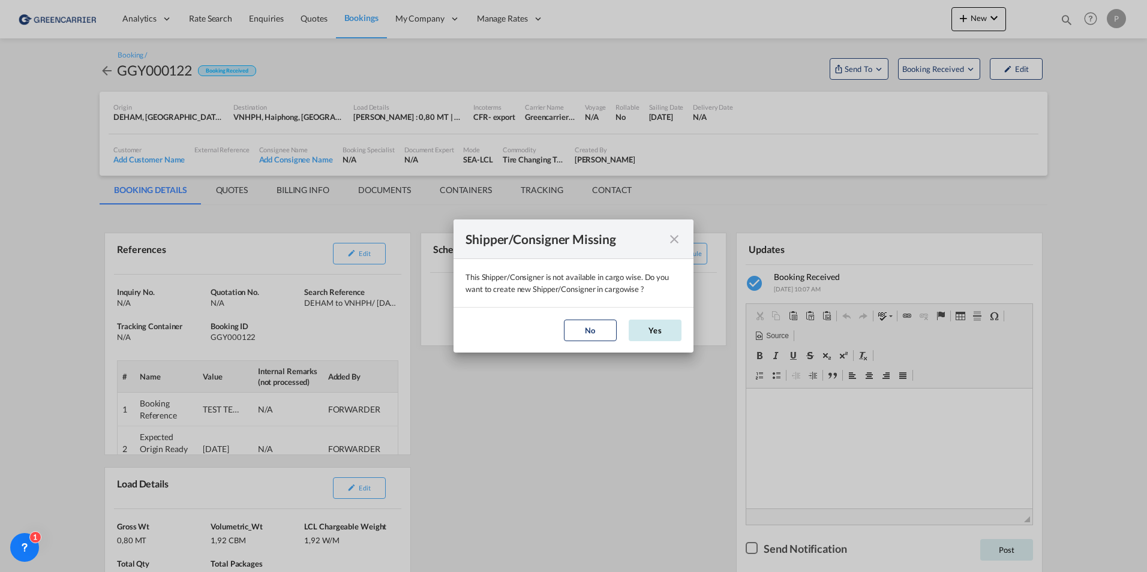
click at [651, 331] on button "Yes" at bounding box center [655, 331] width 53 height 22
click at [576, 332] on button "No" at bounding box center [590, 331] width 53 height 22
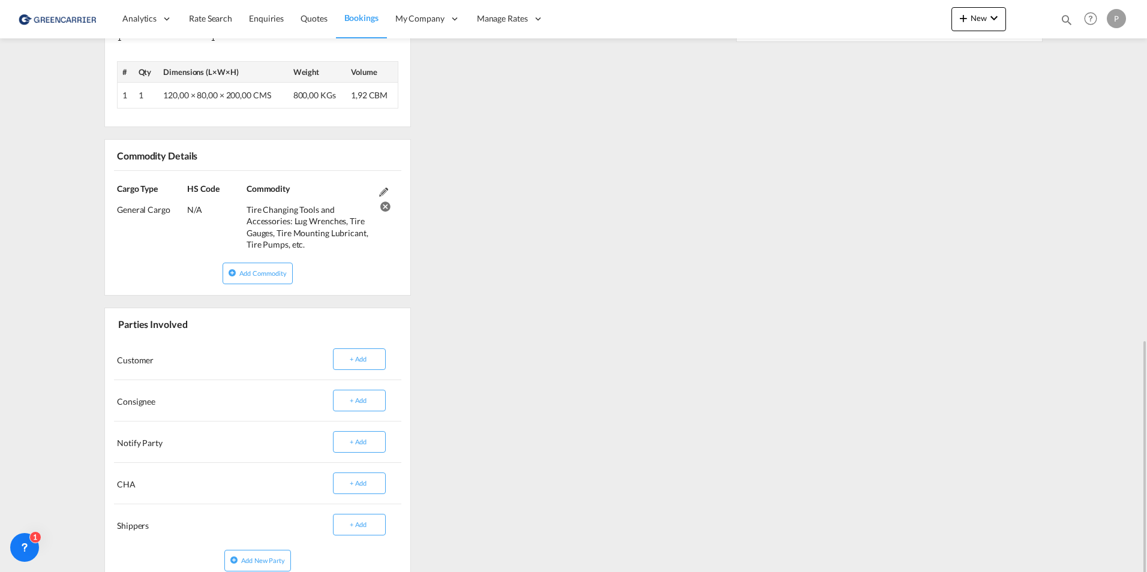
scroll to position [590, 0]
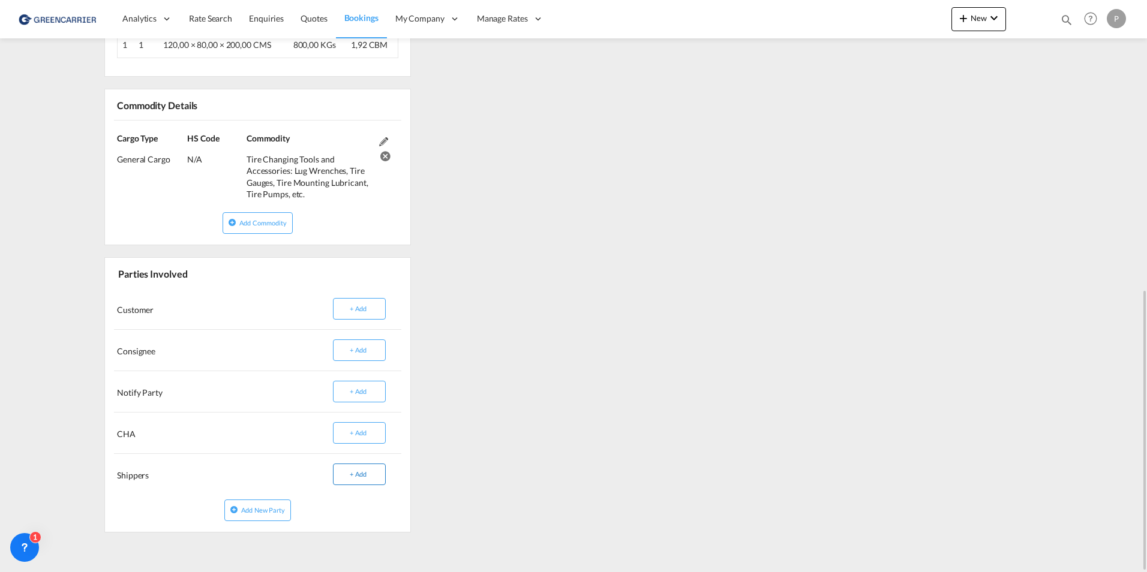
click at [362, 473] on button "+ Add" at bounding box center [359, 475] width 53 height 22
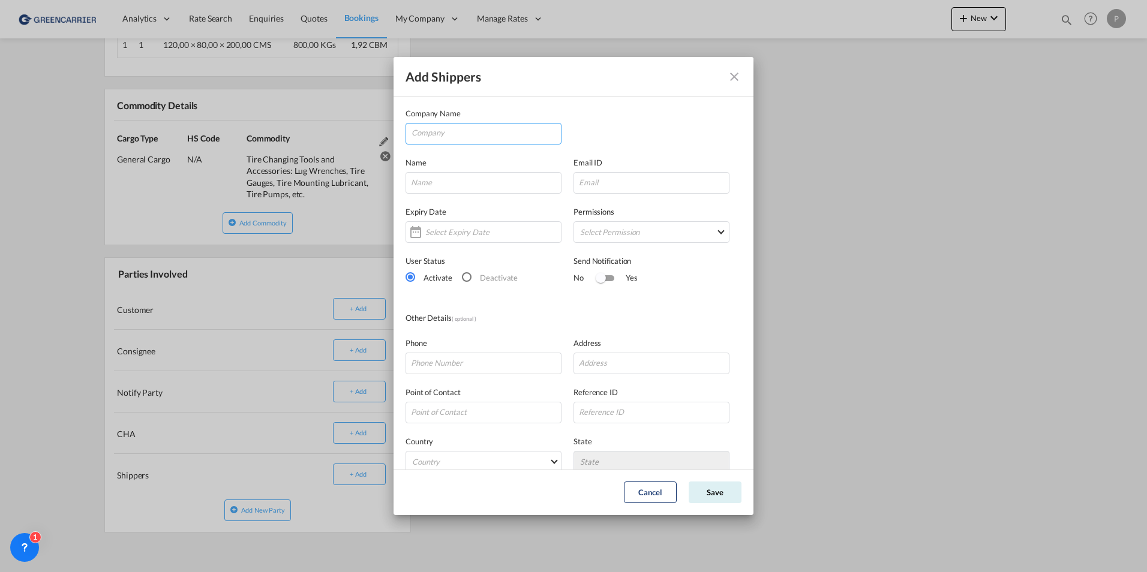
click at [475, 137] on input "Company" at bounding box center [486, 133] width 149 height 18
type input "g"
type input "h"
type input "d"
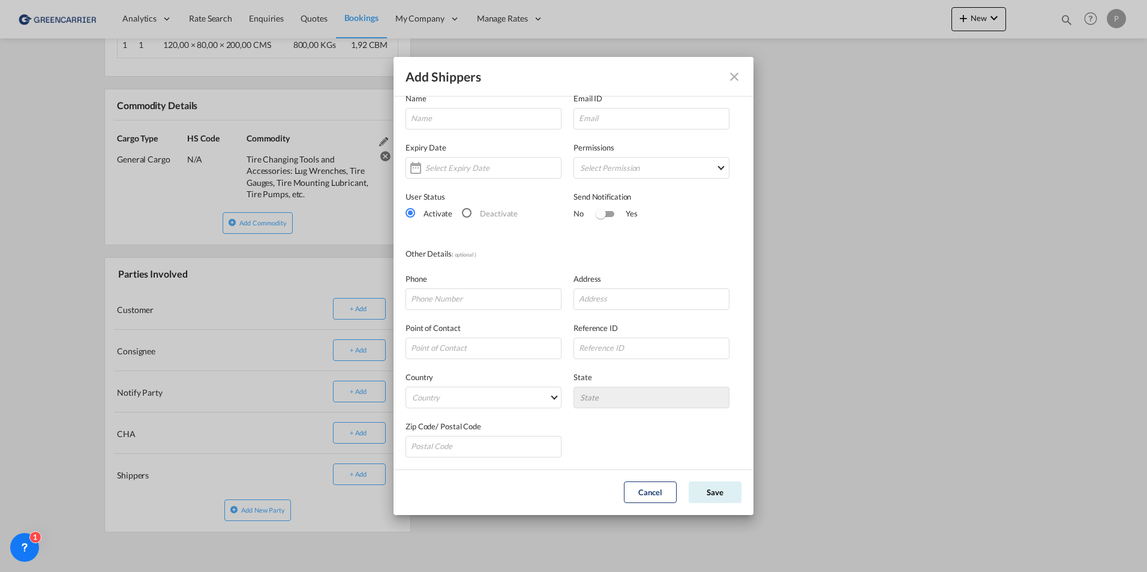
scroll to position [0, 0]
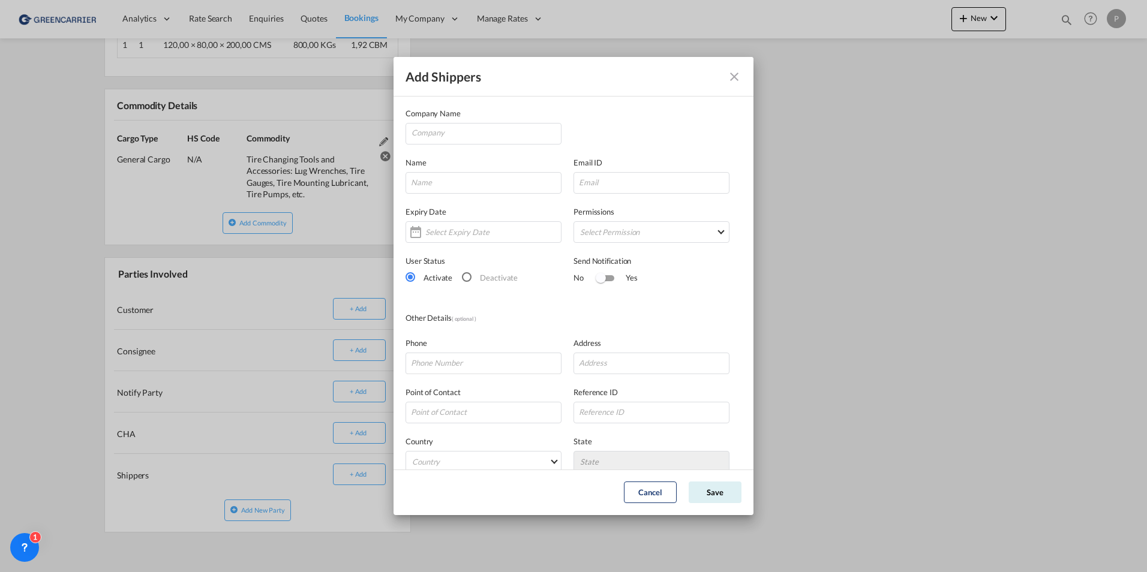
click at [735, 70] on md-icon "icon-close" at bounding box center [734, 77] width 14 height 14
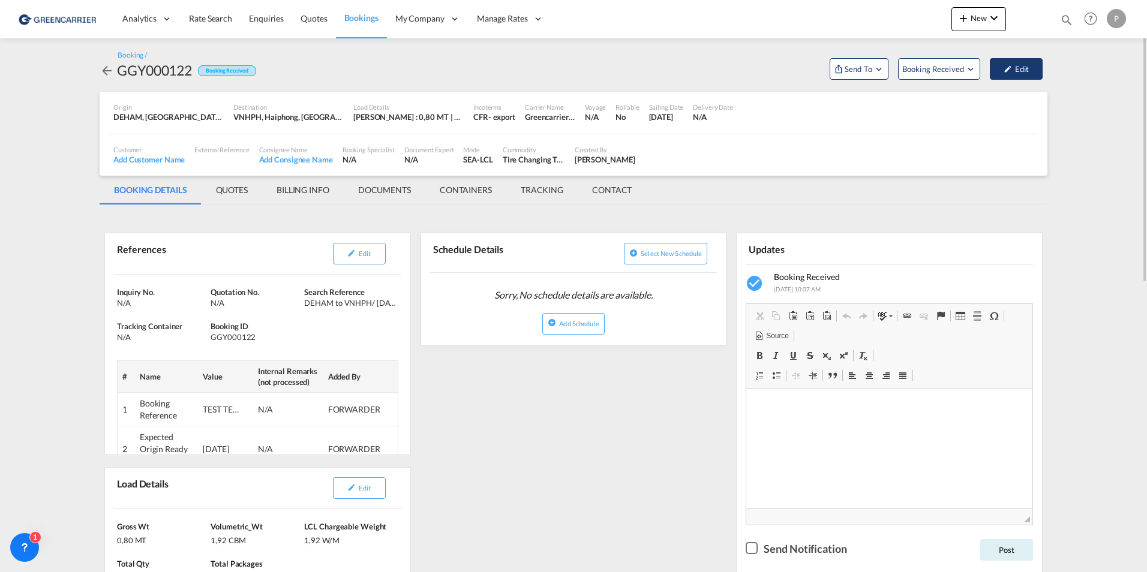
click at [1013, 62] on button "Edit" at bounding box center [1016, 69] width 53 height 22
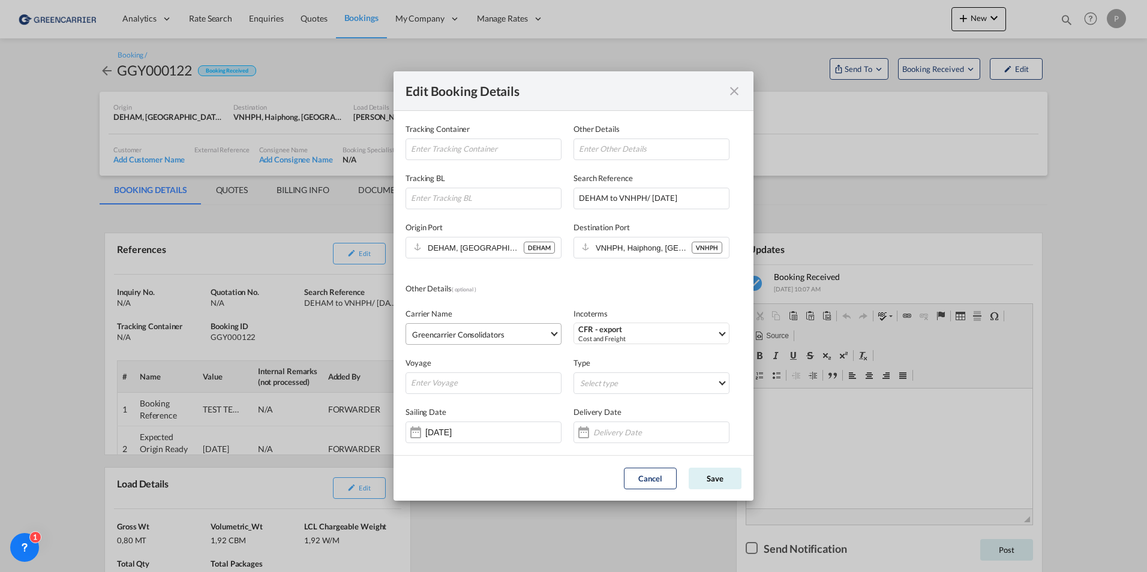
click at [526, 333] on span "Greencarrier Consolidators" at bounding box center [480, 335] width 137 height 12
click at [526, 333] on md-option "Greencarrier Consolidators" at bounding box center [487, 334] width 169 height 29
click at [734, 92] on md-icon "icon-close fg-AAA8AD mr-0 cursor" at bounding box center [734, 91] width 14 height 14
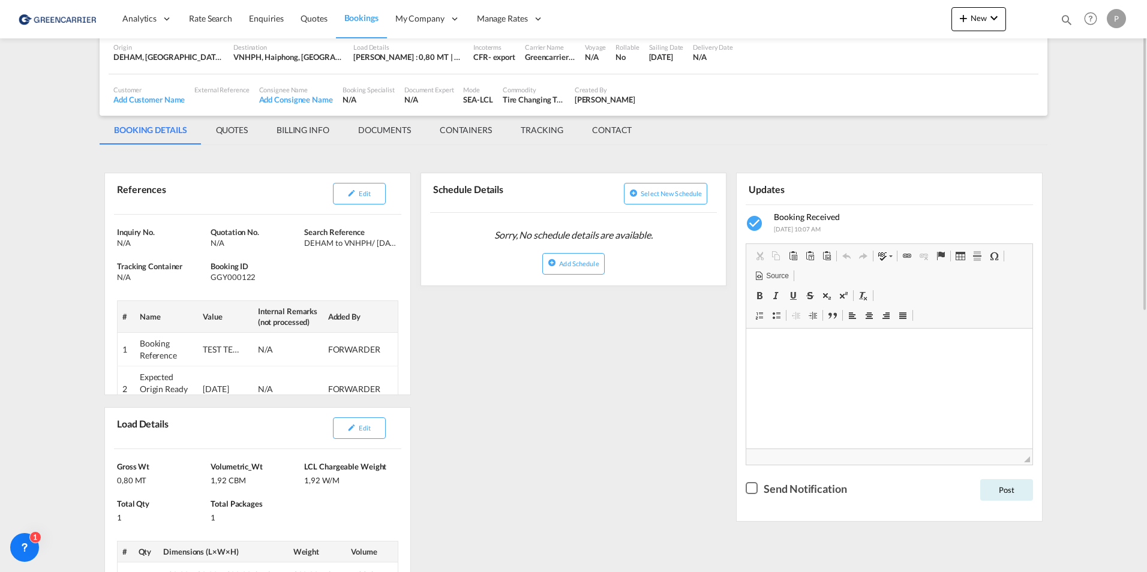
scroll to position [120, 0]
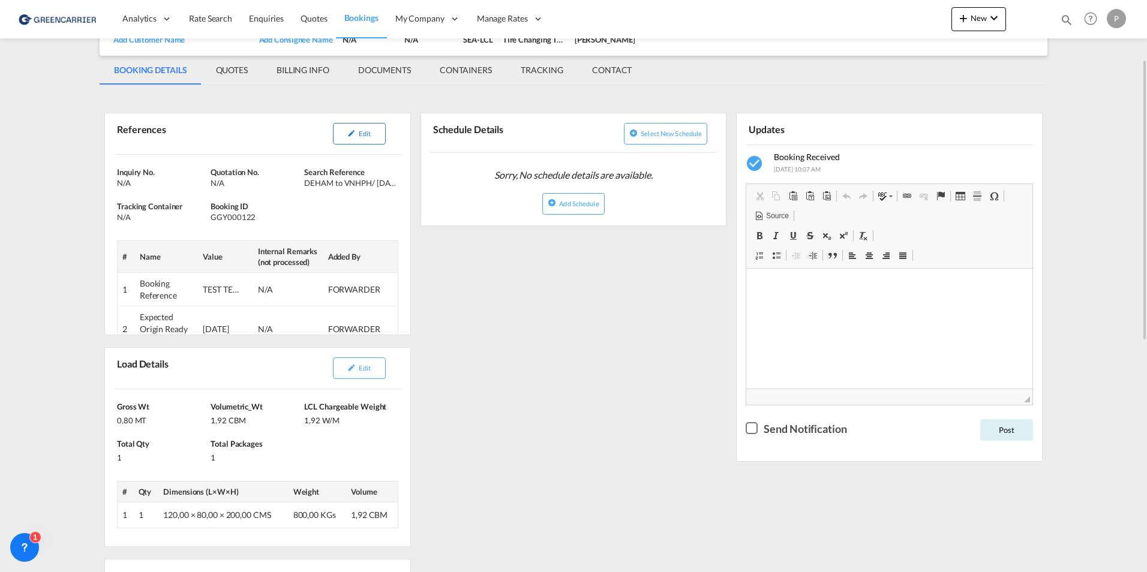
click at [359, 137] on span "Edit" at bounding box center [364, 134] width 11 height 8
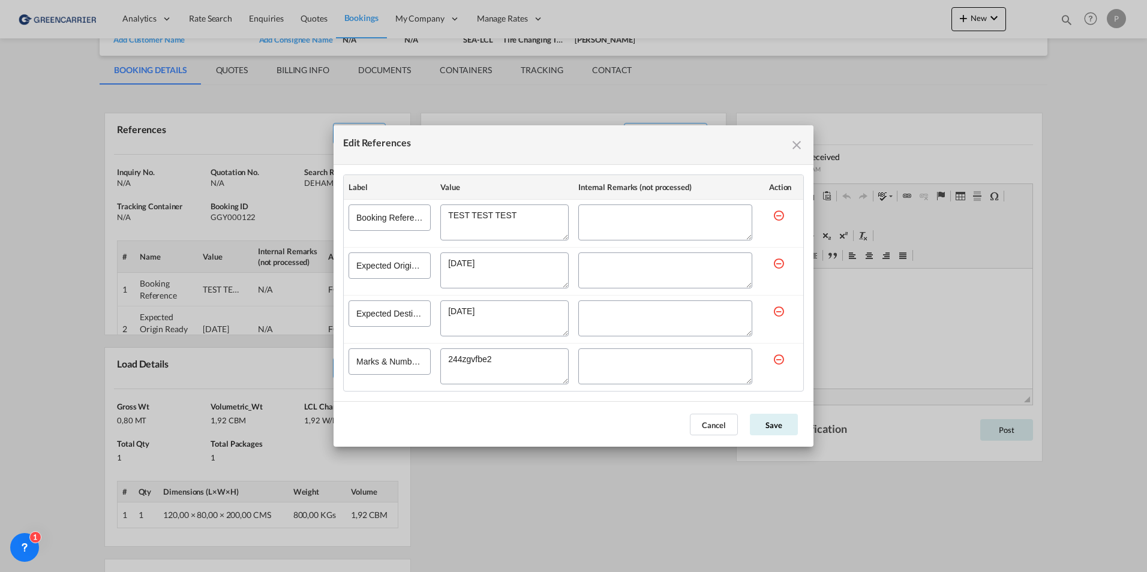
click at [797, 141] on md-icon "icon-close fg-AAA8AD cursor" at bounding box center [796, 145] width 14 height 14
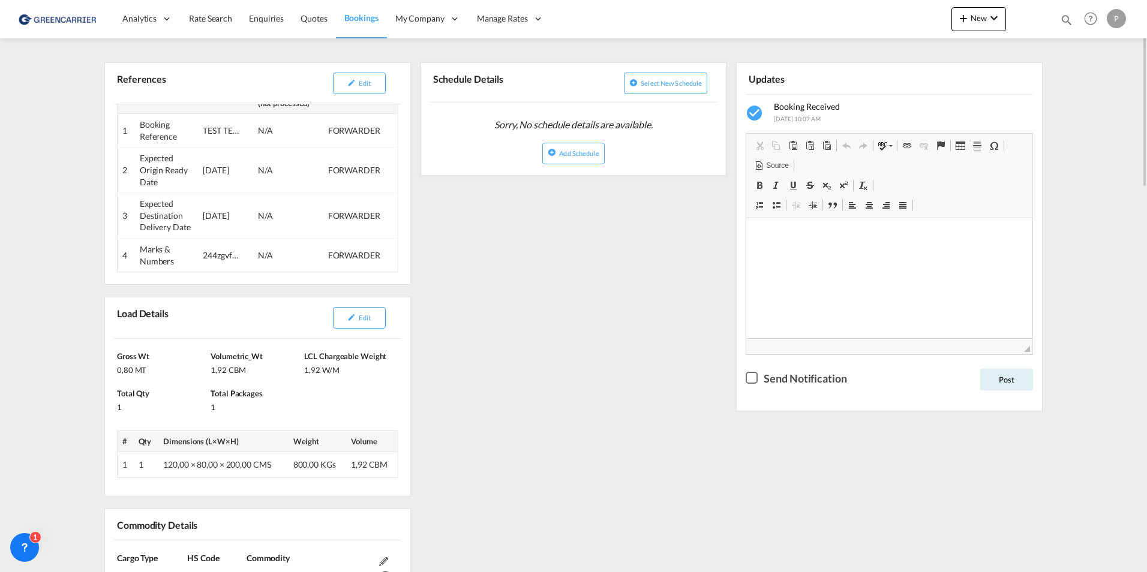
scroll to position [0, 0]
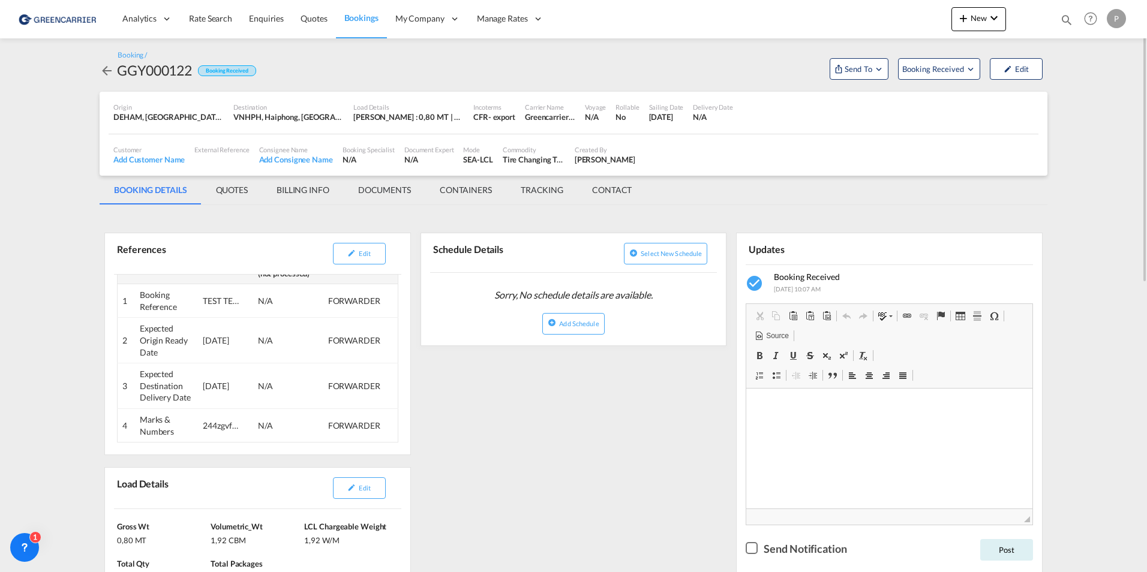
click at [119, 71] on div "GGY000122" at bounding box center [154, 70] width 75 height 19
click at [106, 70] on md-icon "icon-arrow-left" at bounding box center [107, 71] width 14 height 14
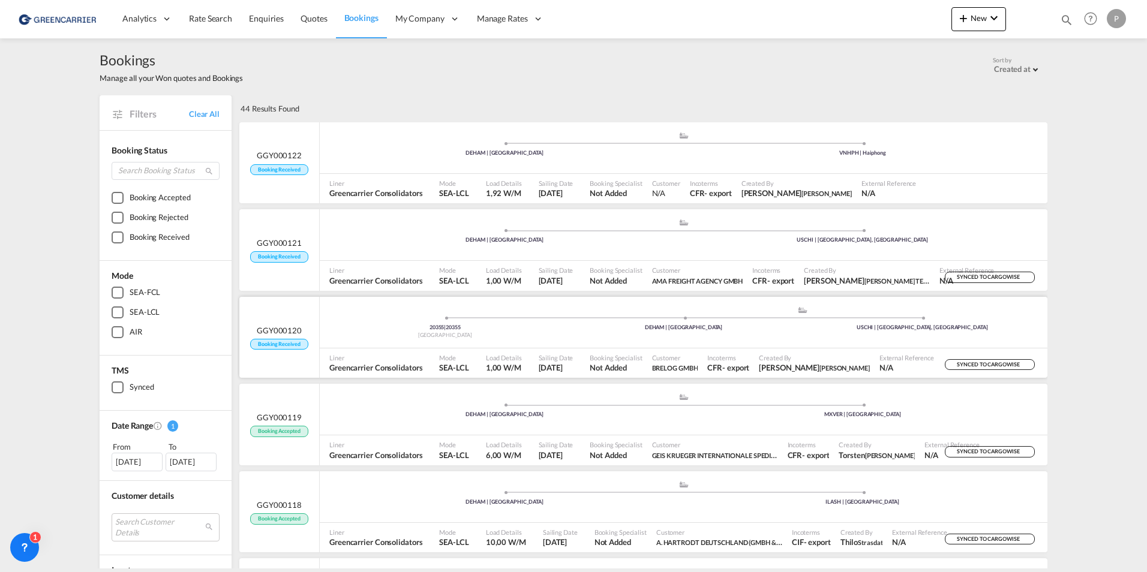
click at [679, 365] on span "BRELOG GMBH" at bounding box center [675, 368] width 46 height 8
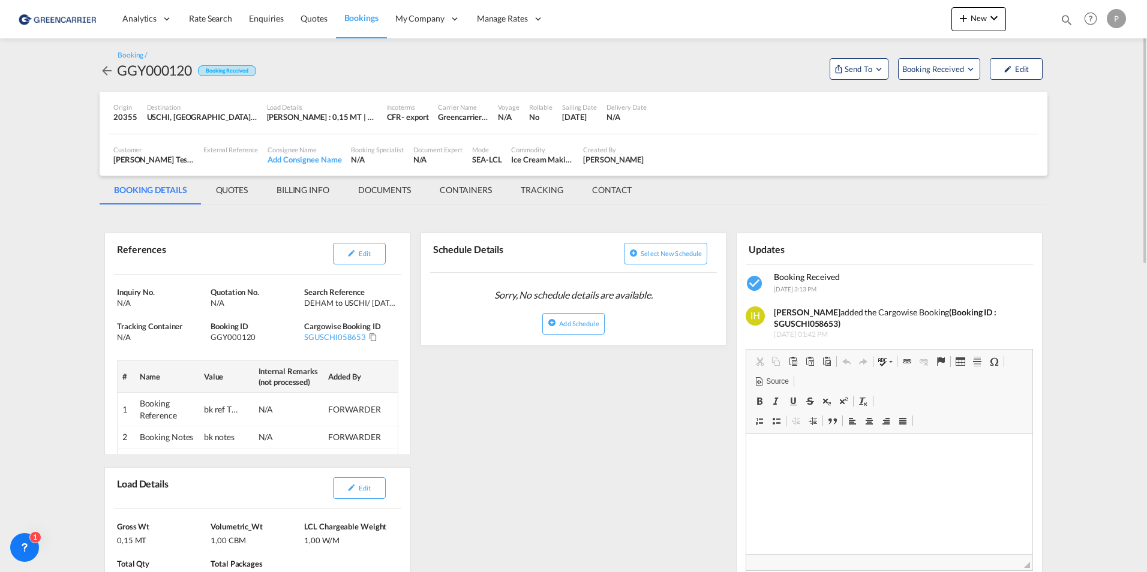
click at [103, 70] on md-icon "icon-arrow-left" at bounding box center [107, 71] width 14 height 14
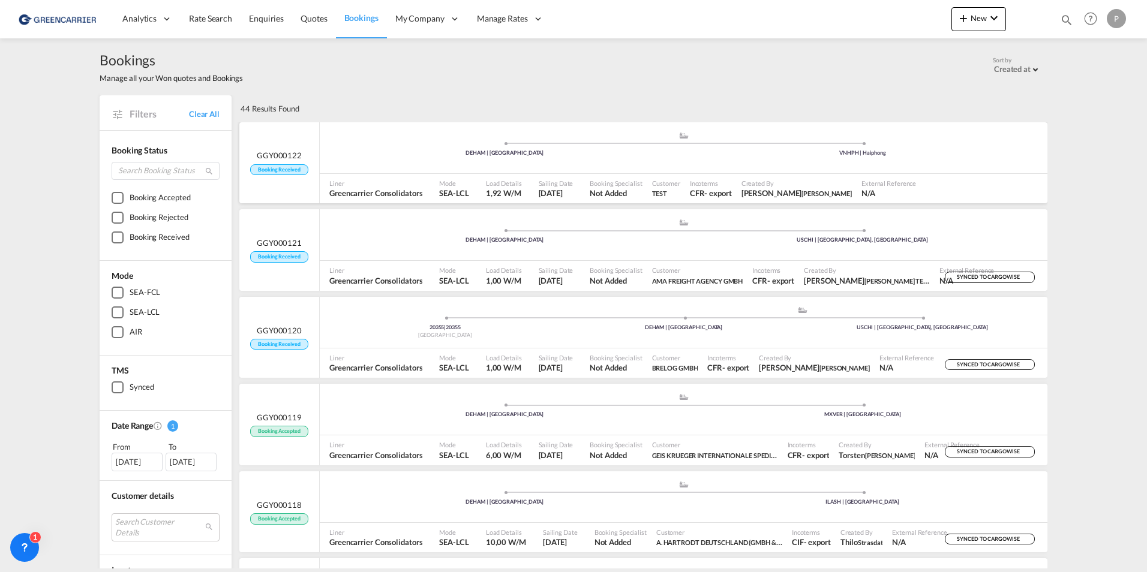
click at [659, 159] on div ".a{fill:#aaa8ad;} .a{fill:#aaa8ad;} DEHAM | Hamburg VNHPH | Haiphong" at bounding box center [684, 149] width 728 height 36
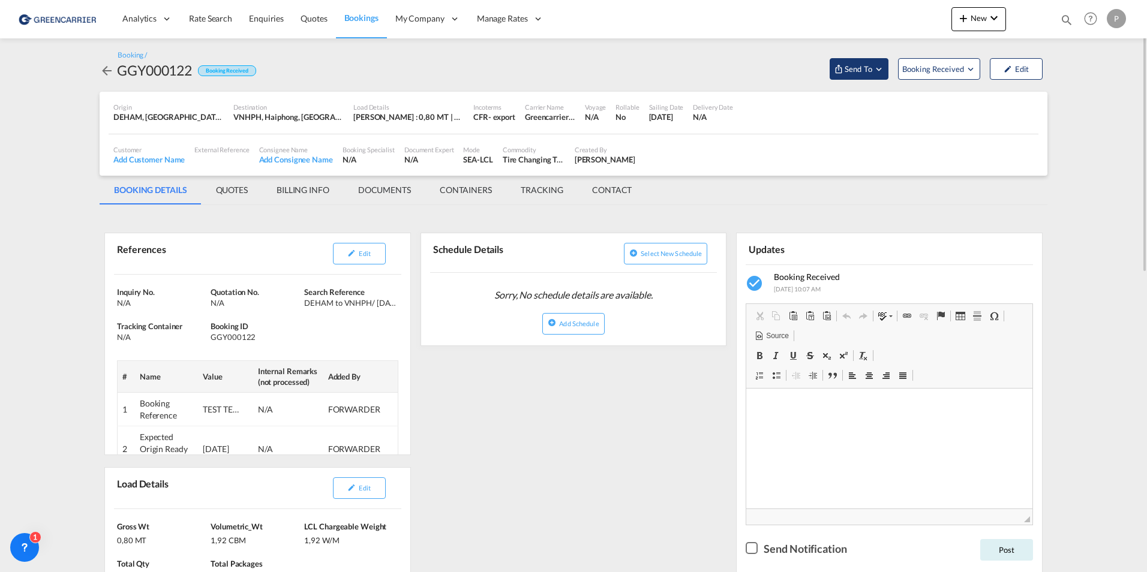
click at [844, 68] on span "Send To" at bounding box center [858, 69] width 30 height 12
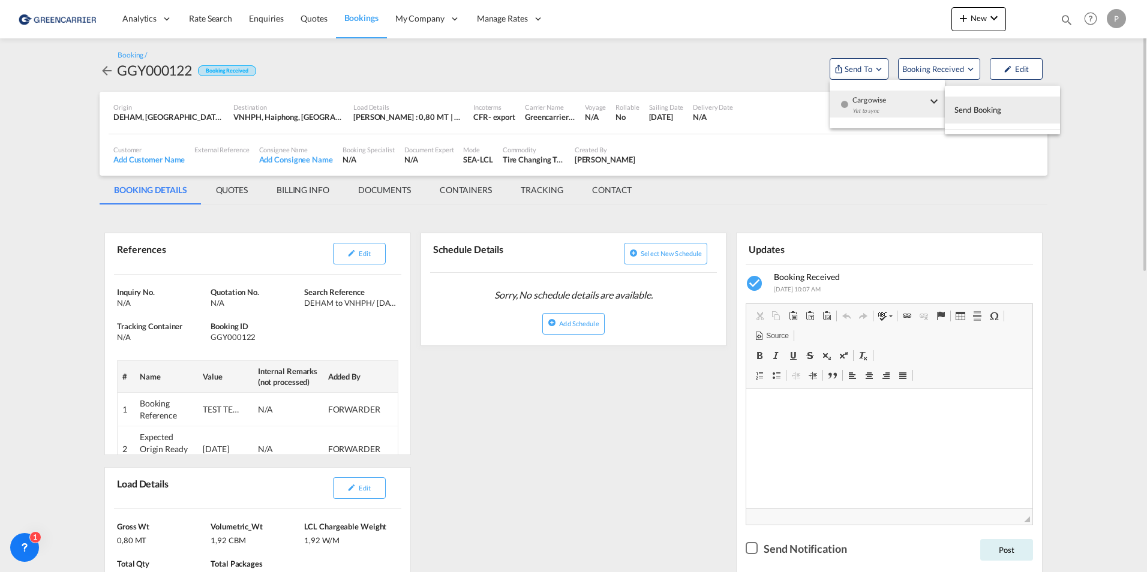
click at [976, 111] on span "Send Booking" at bounding box center [977, 109] width 47 height 19
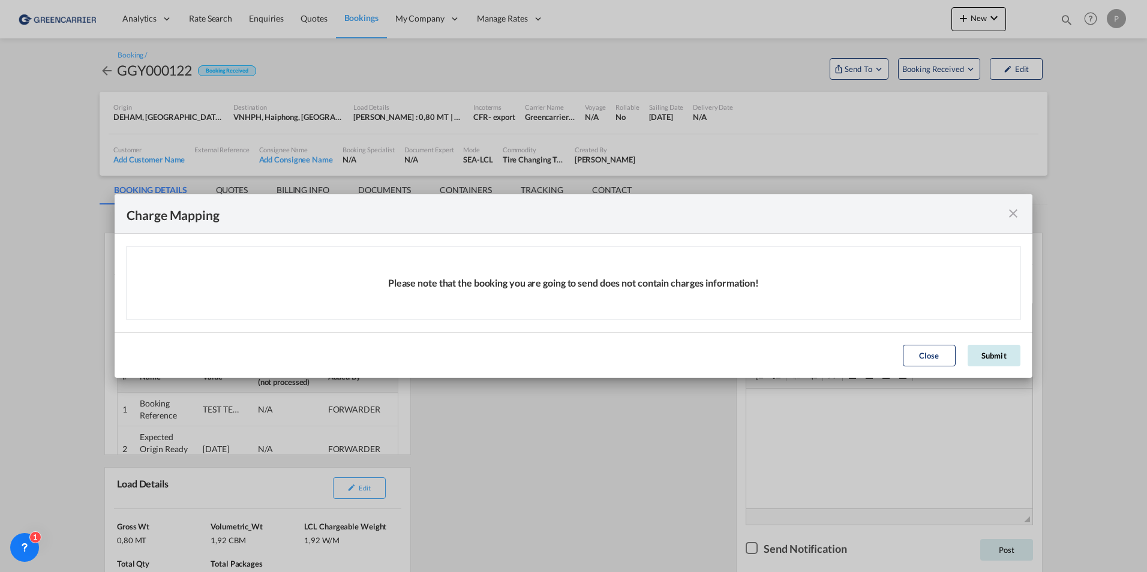
click at [1000, 355] on button "Submit" at bounding box center [994, 356] width 53 height 22
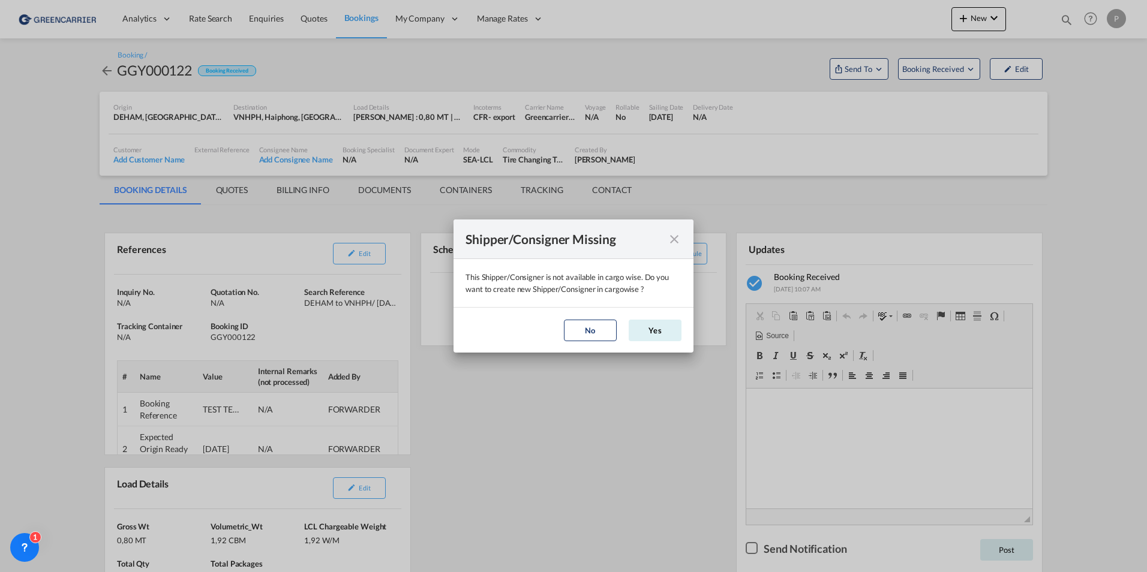
click at [675, 238] on md-icon "icon-close" at bounding box center [674, 239] width 14 height 14
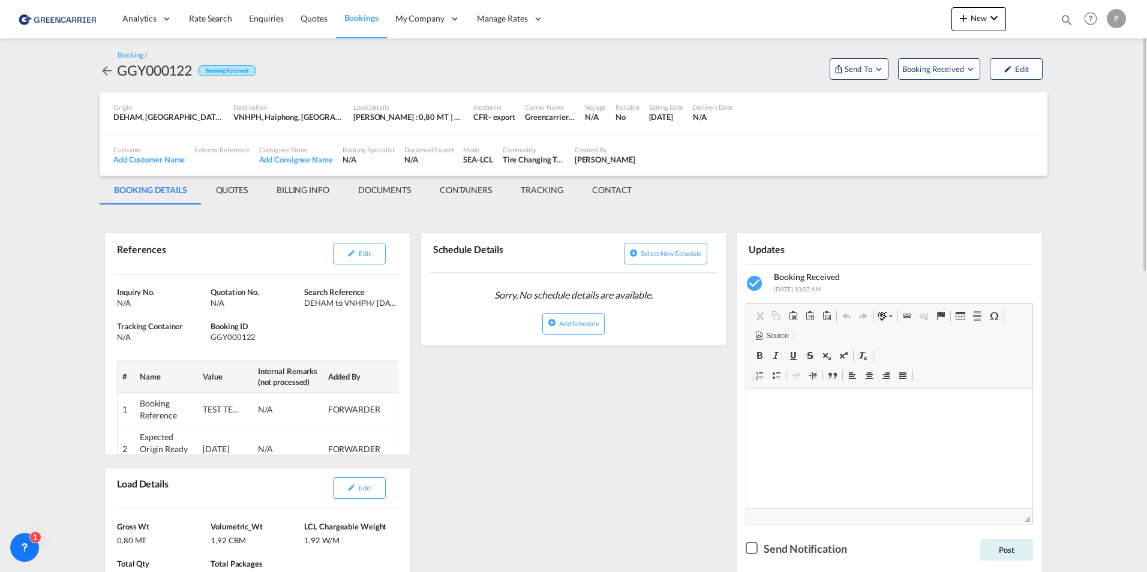
click at [104, 70] on md-icon "icon-arrow-left" at bounding box center [107, 71] width 14 height 14
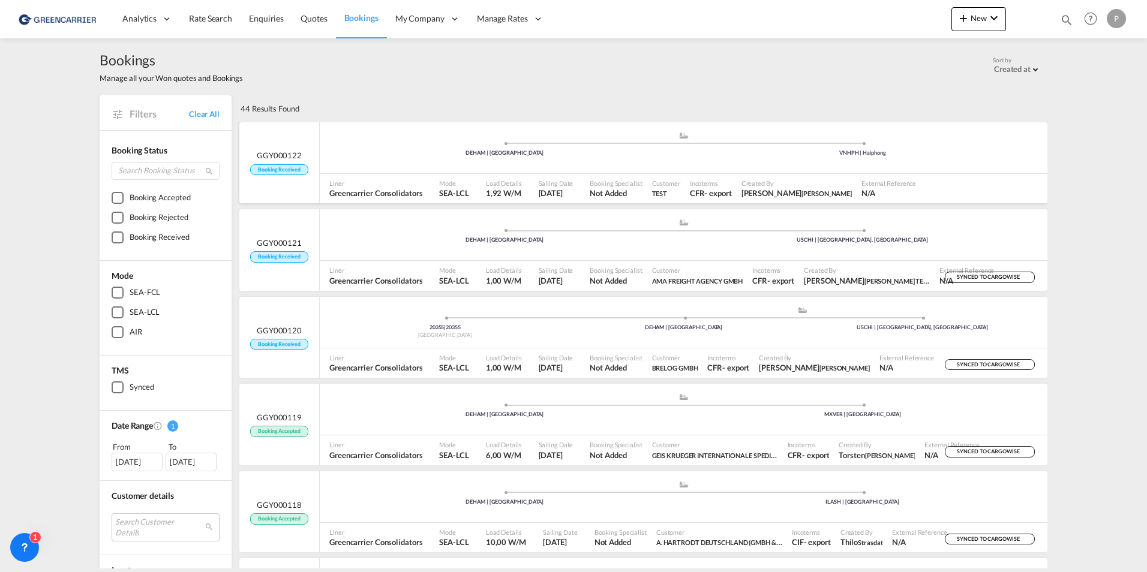
click at [686, 158] on div ".a{fill:#aaa8ad;} .a{fill:#aaa8ad;} DEHAM | Hamburg VNHPH | Haiphong" at bounding box center [684, 149] width 728 height 36
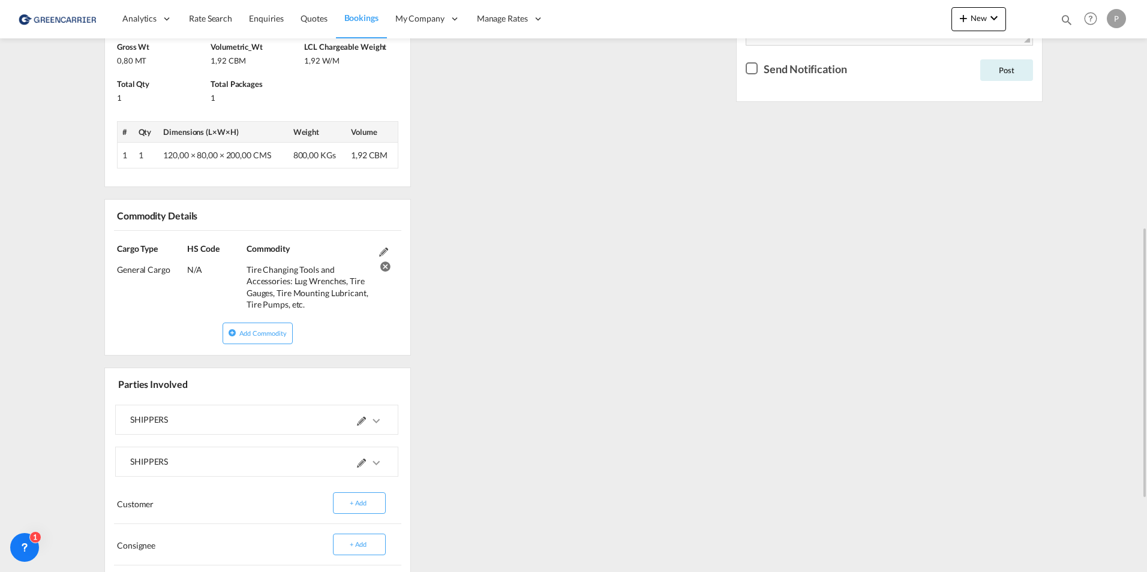
scroll to position [634, 0]
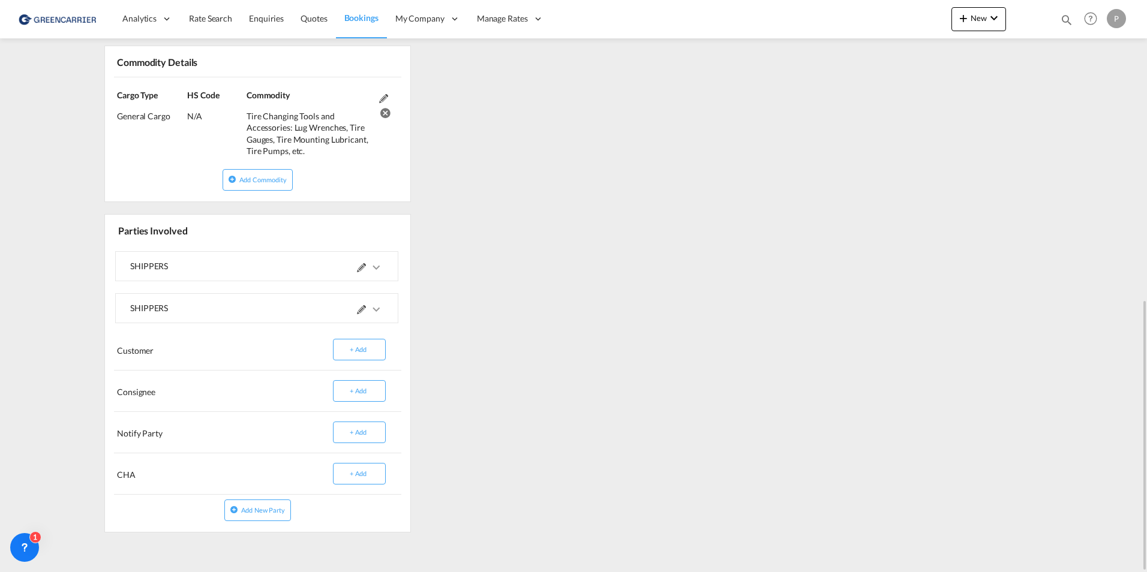
click at [257, 269] on div at bounding box center [320, 266] width 127 height 29
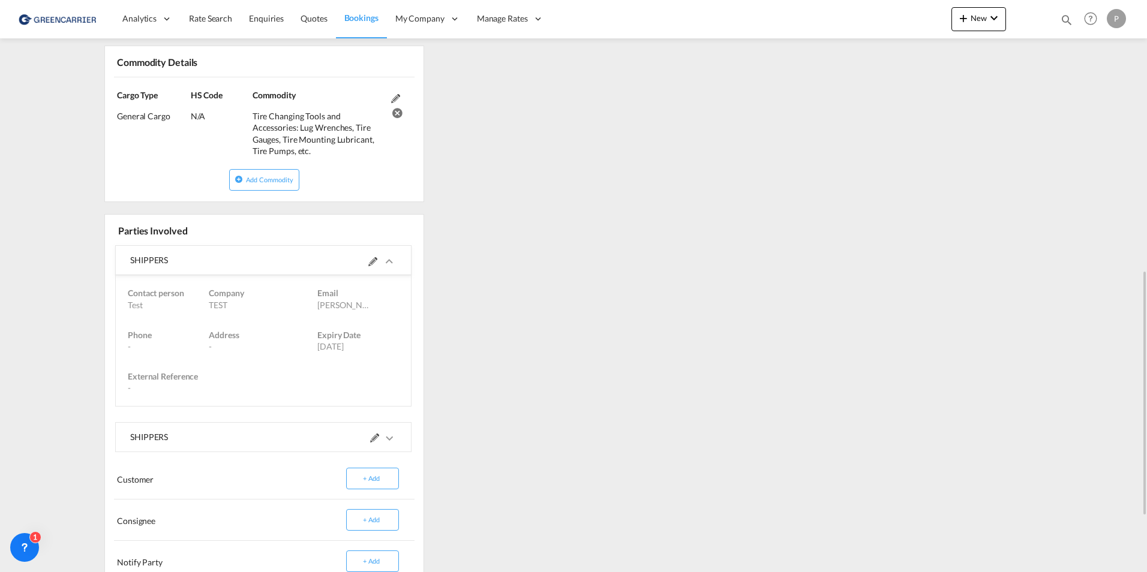
click at [251, 439] on div "SHIPPERS" at bounding box center [196, 437] width 133 height 29
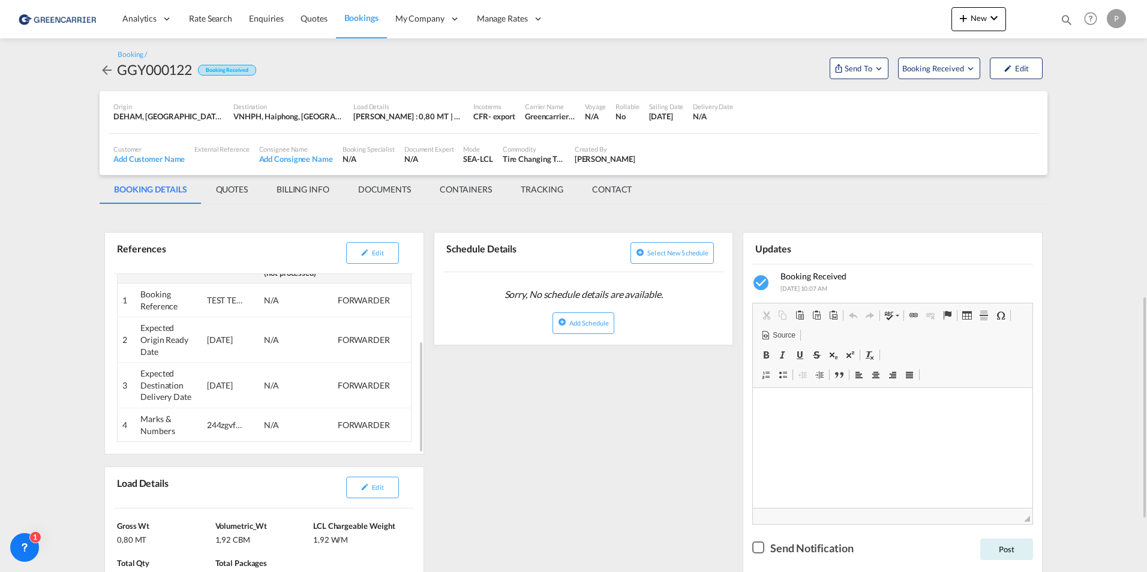
scroll to position [0, 0]
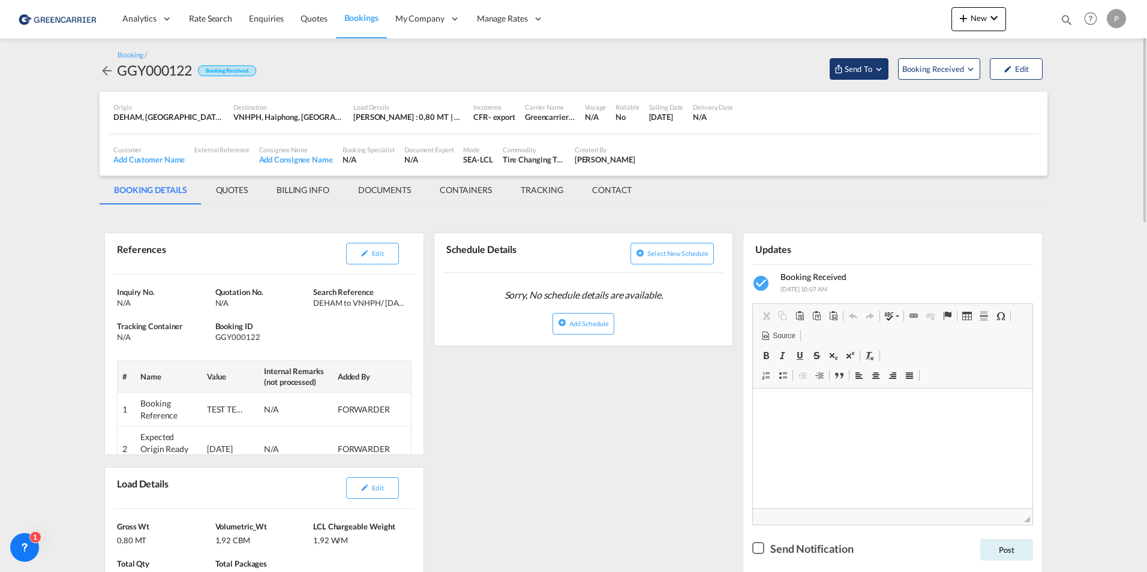
click at [862, 71] on span "Send To" at bounding box center [858, 69] width 30 height 12
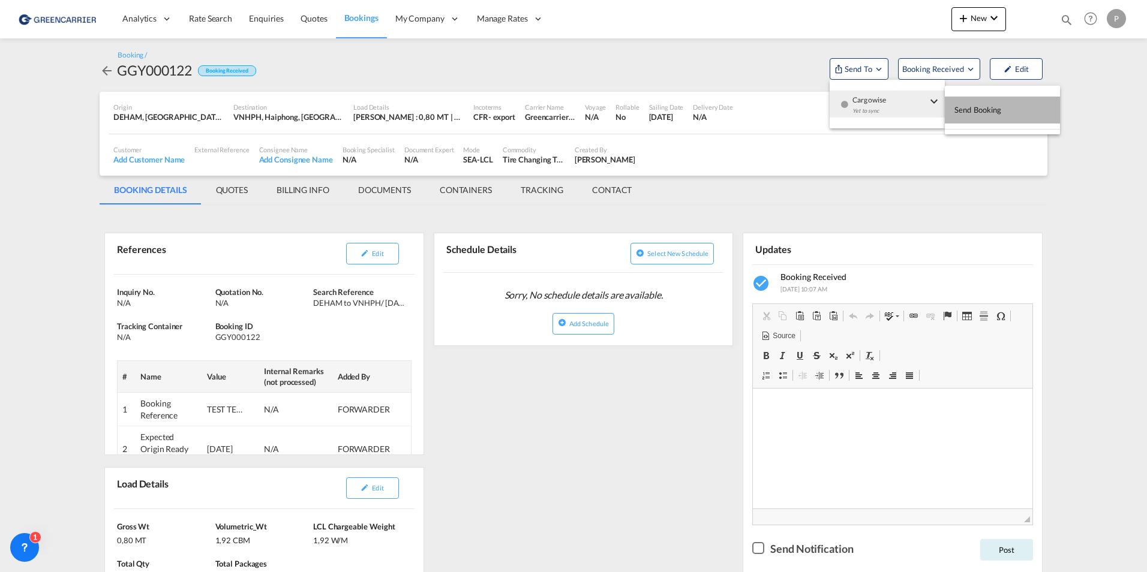
click at [976, 110] on span "Send Booking" at bounding box center [977, 109] width 47 height 19
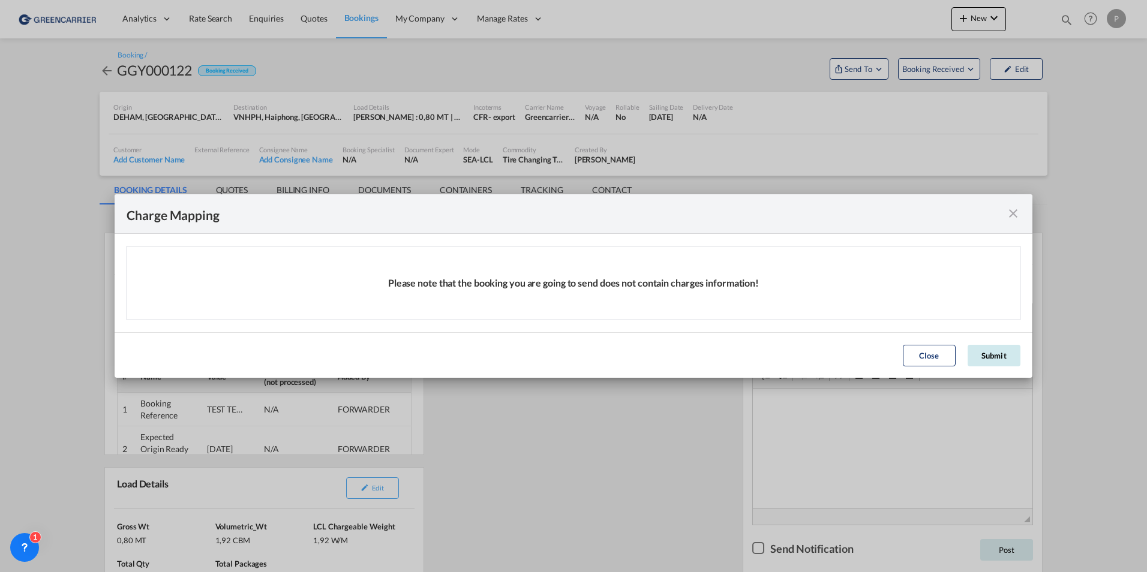
click at [986, 358] on button "Submit" at bounding box center [994, 356] width 53 height 22
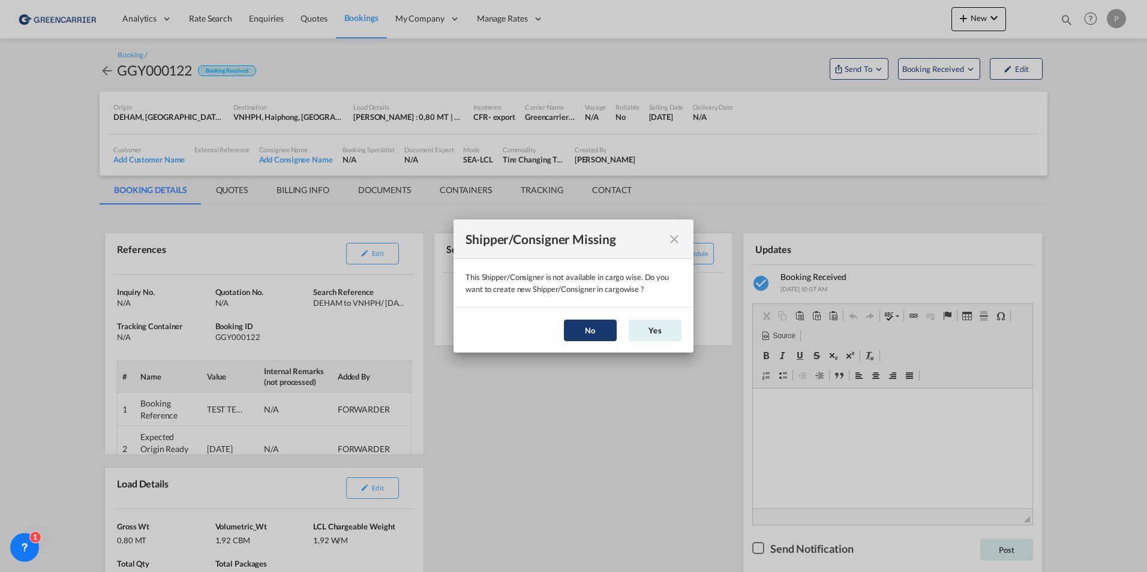
click at [594, 332] on button "No" at bounding box center [590, 331] width 53 height 22
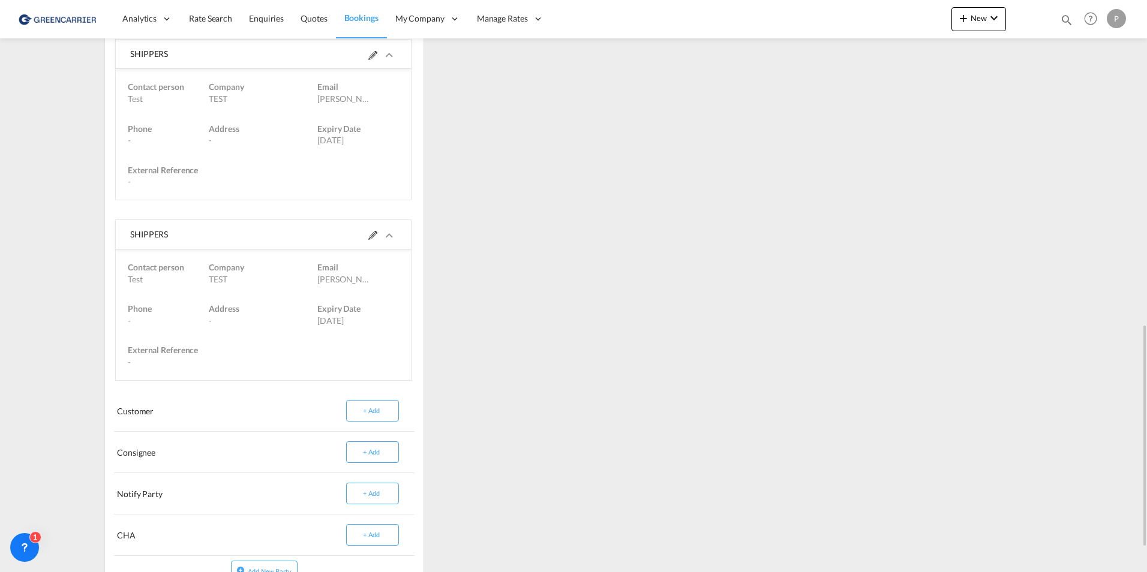
scroll to position [720, 0]
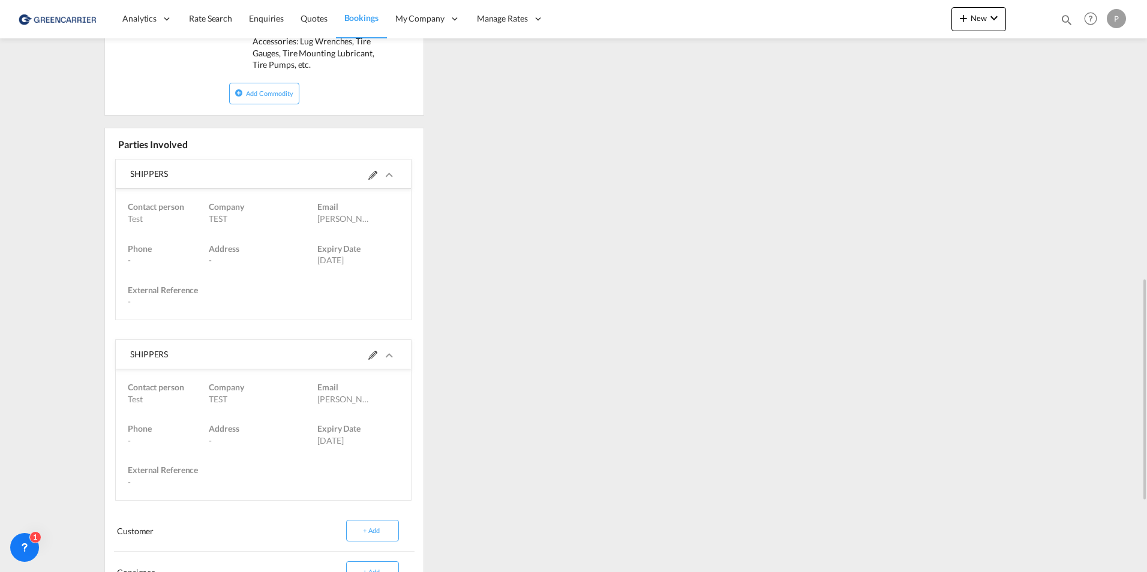
click at [368, 176] on md-icon at bounding box center [372, 175] width 9 height 9
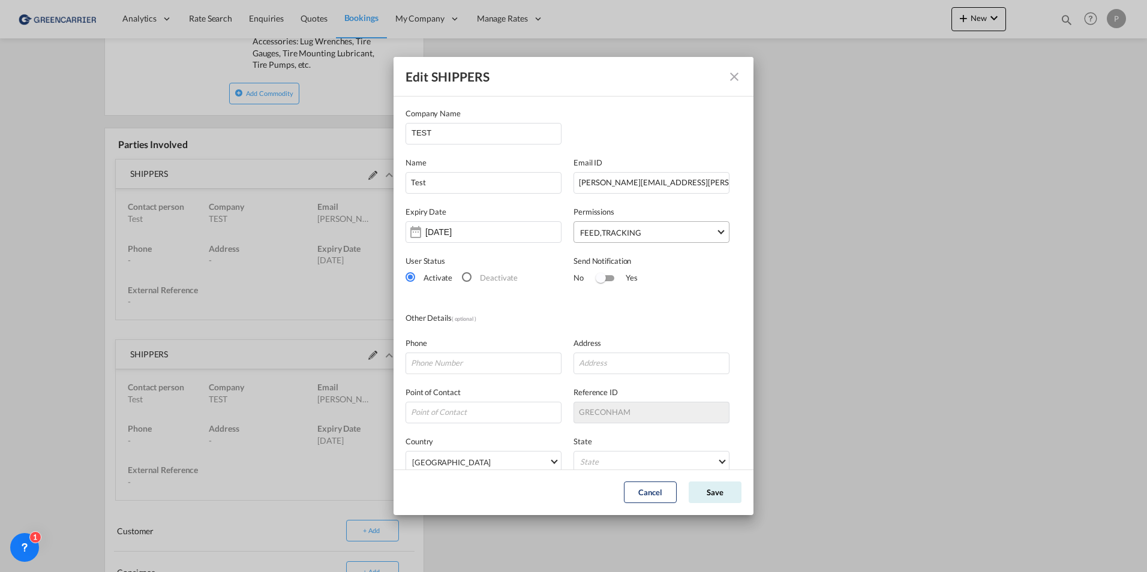
click at [682, 236] on span "FEED , TRACKING" at bounding box center [648, 233] width 136 height 12
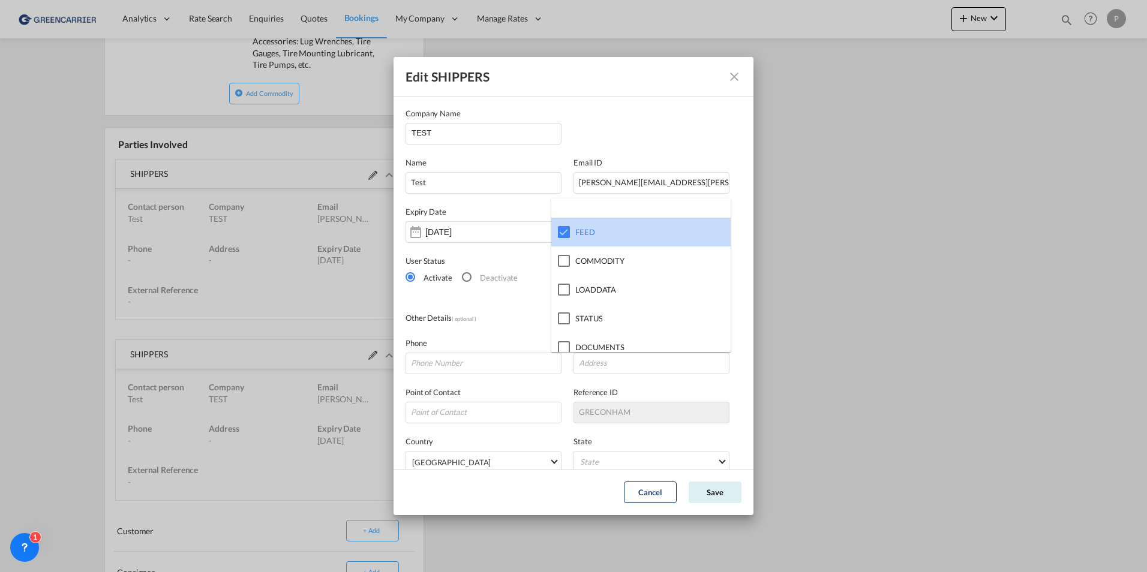
click at [682, 236] on md-option "FEED" at bounding box center [640, 232] width 179 height 29
click at [740, 137] on md-backdrop at bounding box center [573, 286] width 1147 height 572
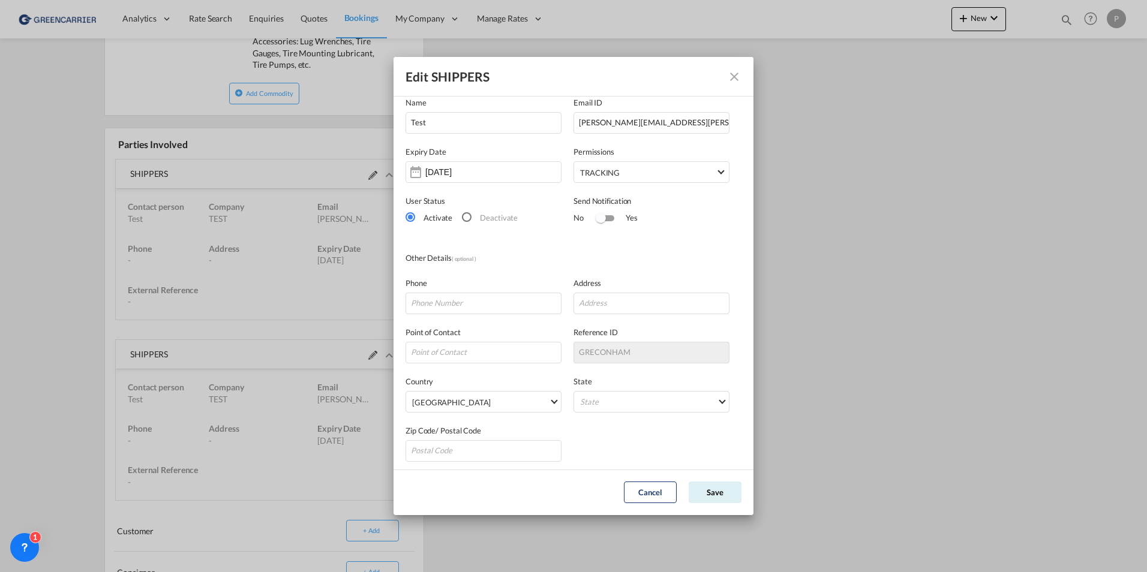
scroll to position [64, 0]
click at [482, 303] on input "Edit SHIPPERS Company ..." at bounding box center [484, 300] width 156 height 22
click at [556, 266] on div "Phone Address" at bounding box center [574, 285] width 336 height 49
click at [583, 395] on md-select "State Auvergne Baden-Wurttemberg Bavaria Bayern Beilstein Wurtt Berlin Brandenb…" at bounding box center [652, 398] width 156 height 22
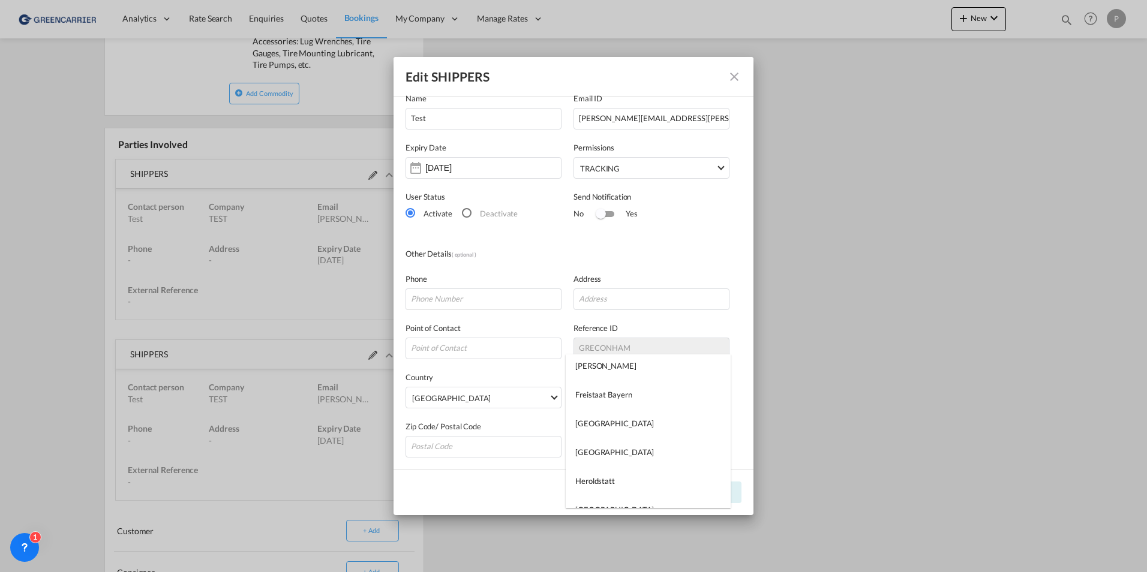
scroll to position [300, 0]
click at [598, 275] on md-backdrop at bounding box center [573, 286] width 1147 height 572
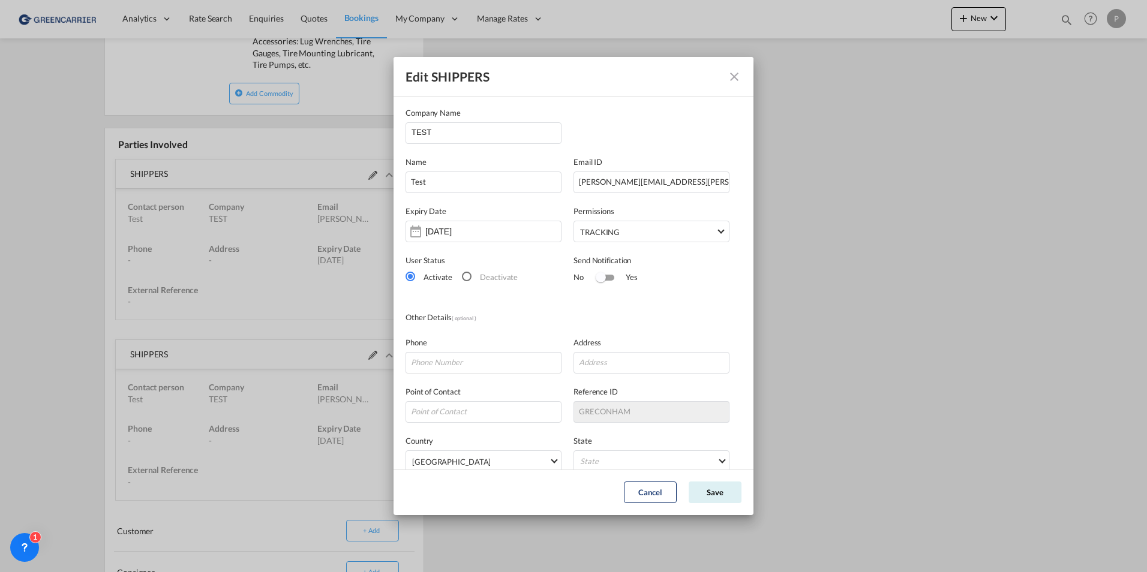
scroll to position [0, 0]
click at [717, 493] on button "Save" at bounding box center [715, 493] width 53 height 22
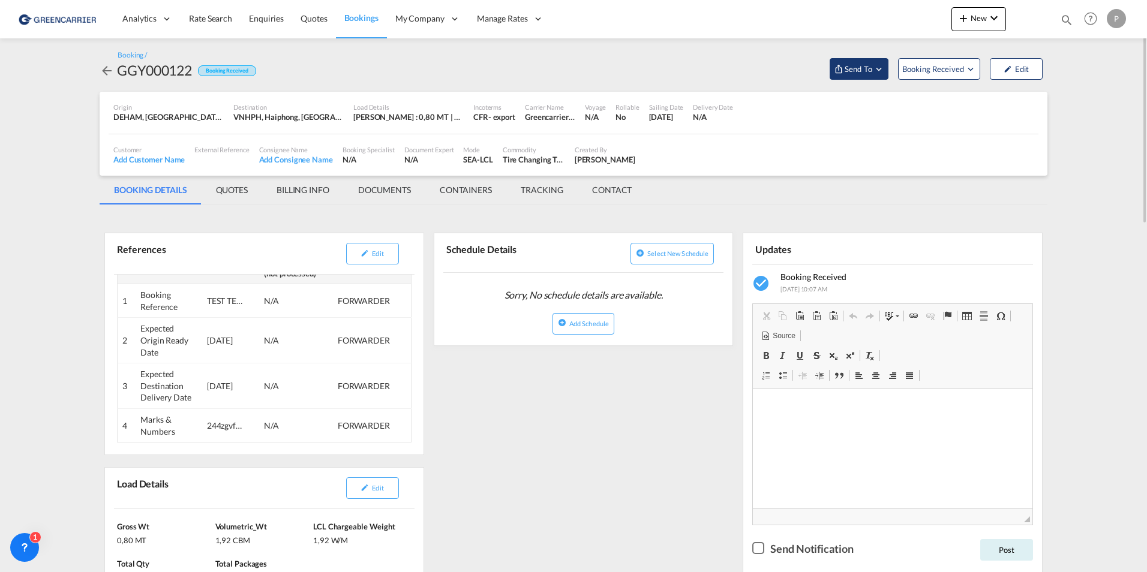
click at [860, 63] on span "Send To" at bounding box center [858, 69] width 30 height 12
click at [869, 94] on span "Cargowise" at bounding box center [889, 96] width 74 height 11
click at [982, 111] on span "Send Booking" at bounding box center [977, 109] width 47 height 19
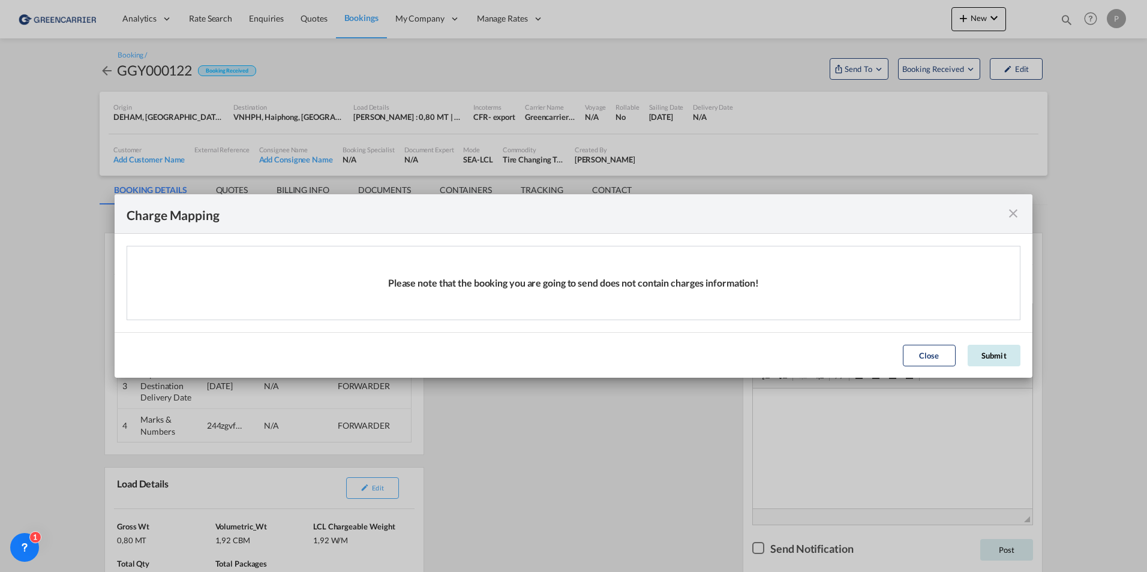
click at [996, 361] on button "Submit" at bounding box center [994, 356] width 53 height 22
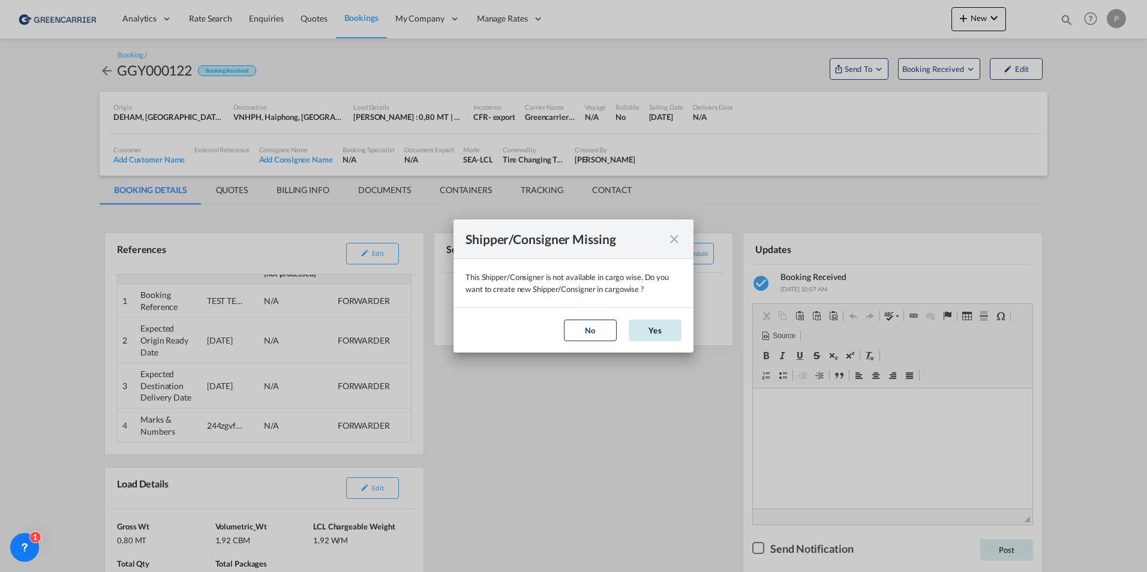
click at [658, 332] on button "Yes" at bounding box center [655, 331] width 53 height 22
click at [660, 323] on button "Yes" at bounding box center [655, 331] width 53 height 22
click at [677, 244] on md-icon "icon-close" at bounding box center [674, 239] width 14 height 14
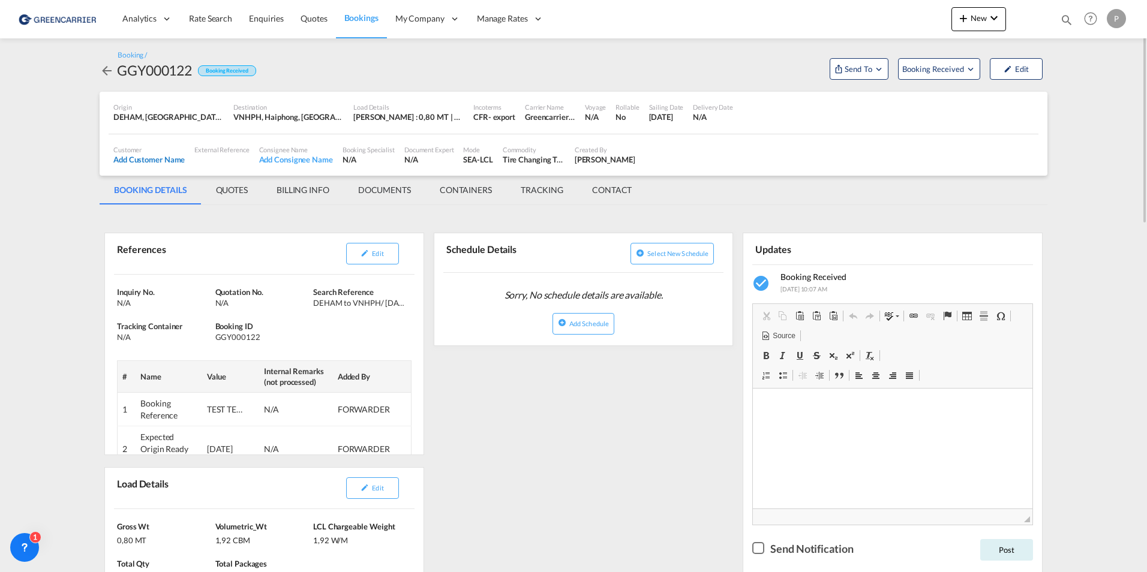
click at [132, 158] on div "Add Customer Name" at bounding box center [148, 159] width 71 height 11
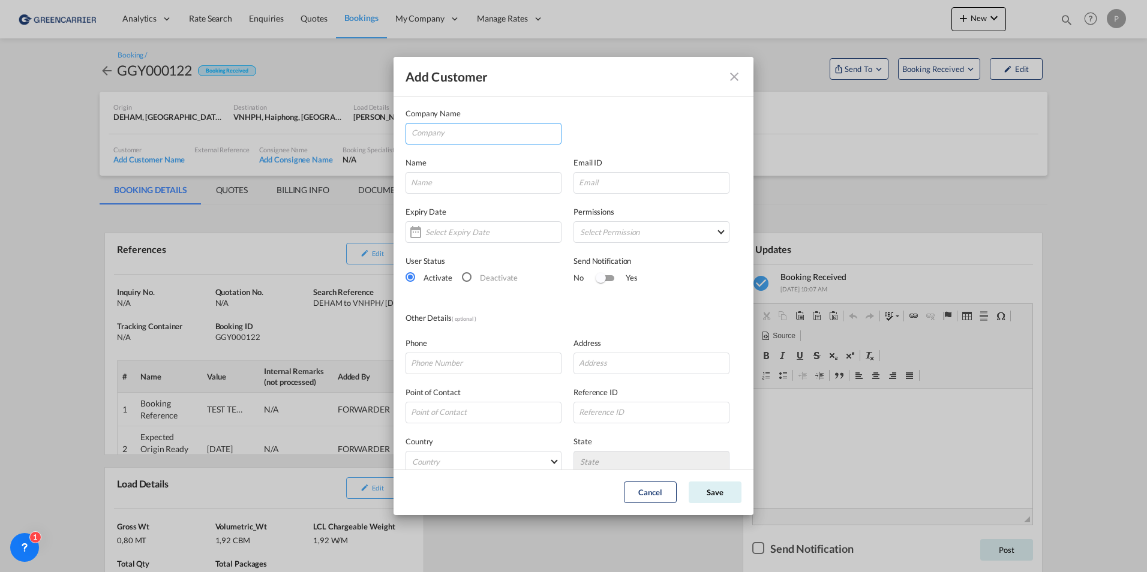
click at [473, 138] on input "Company" at bounding box center [486, 133] width 149 height 18
type input "BRELOG GMBH"
type input "nikolas.born@brelog.com"
type input "042182860135"
type input "28197"
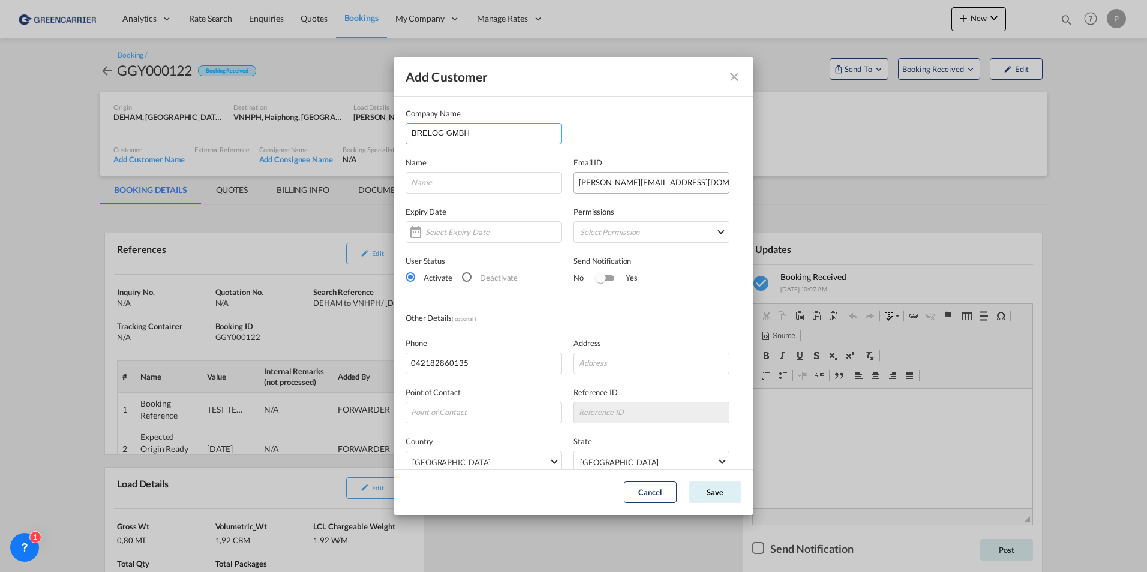
type input "BRELOG GMBH"
drag, startPoint x: 665, startPoint y: 190, endPoint x: 566, endPoint y: 185, distance: 98.5
click at [566, 185] on div "Name Email ID nikolas.born@brelog.com" at bounding box center [574, 169] width 336 height 49
click at [515, 184] on input "Add Customer Company ..." at bounding box center [484, 183] width 156 height 22
type input "TEST"
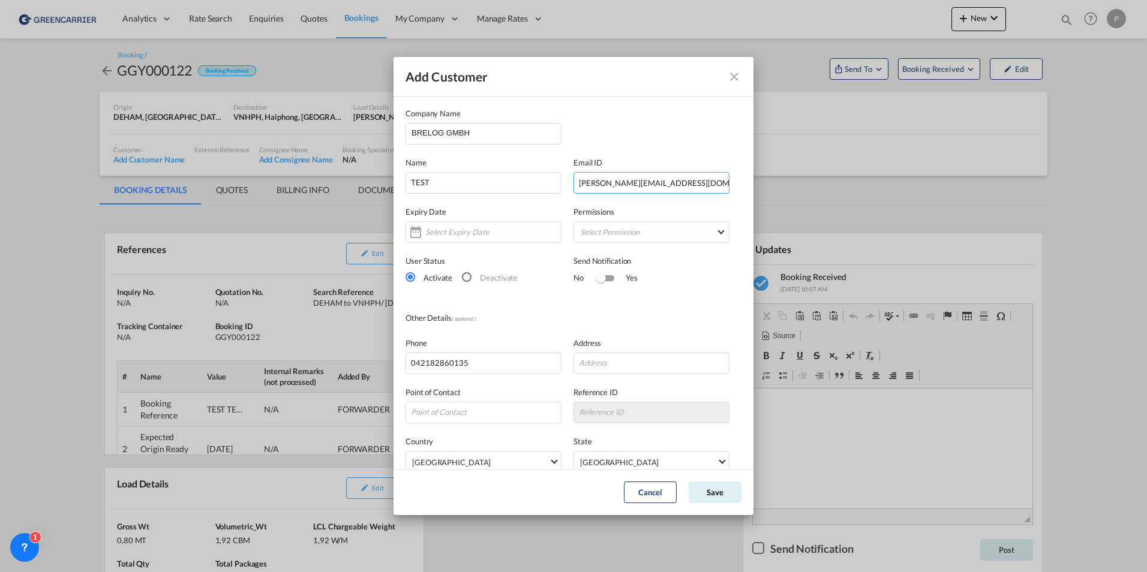
drag, startPoint x: 665, startPoint y: 178, endPoint x: 558, endPoint y: 180, distance: 106.8
click at [558, 180] on div "Name TEST Email ID nikolas.born@brelog.com" at bounding box center [574, 169] width 336 height 49
type input "[EMAIL_ADDRESS][DOMAIN_NAME]"
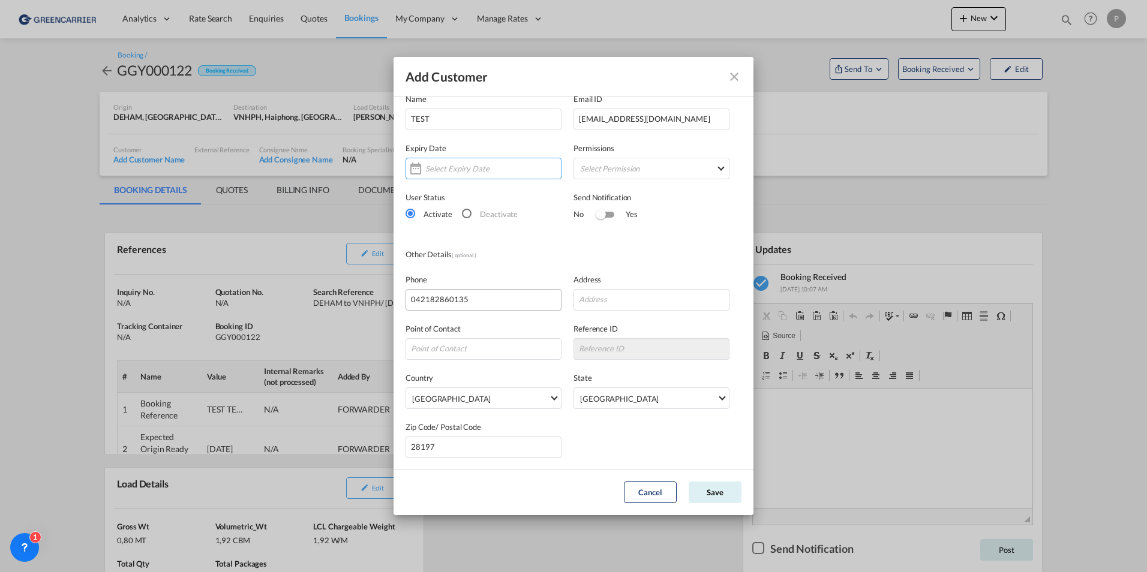
scroll to position [64, 0]
drag, startPoint x: 493, startPoint y: 304, endPoint x: 370, endPoint y: 303, distance: 123.6
click at [370, 303] on div "Add Customer Company Name BRELOG GMBH Name TEST Email ID philipbarreiropsn@gmai…" at bounding box center [573, 286] width 1147 height 572
click at [719, 494] on button "Save" at bounding box center [715, 493] width 53 height 22
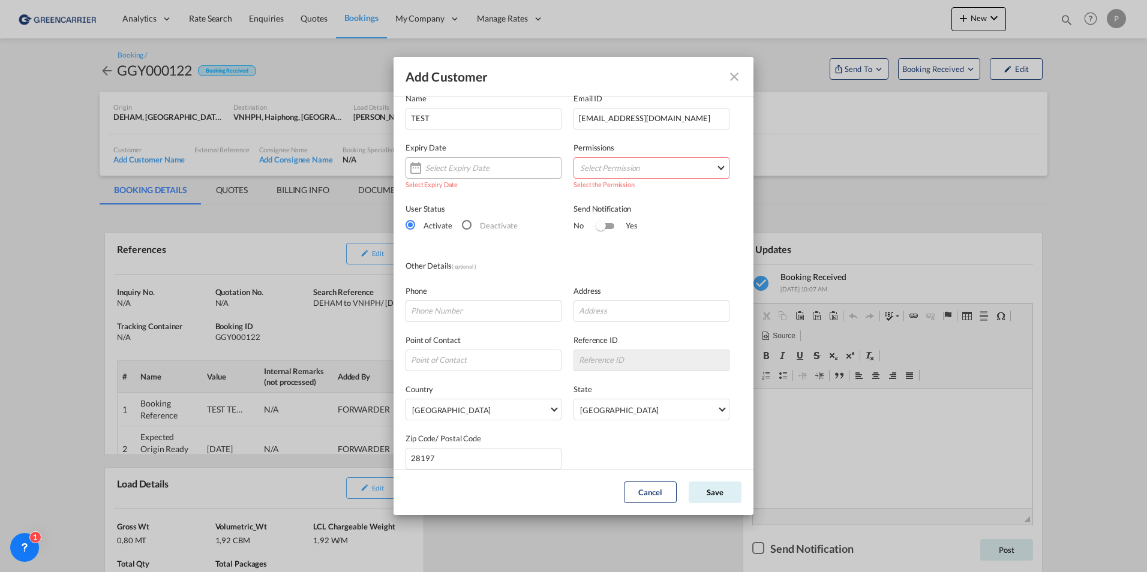
click at [460, 166] on input "Add Customer Company ..." at bounding box center [461, 168] width 72 height 10
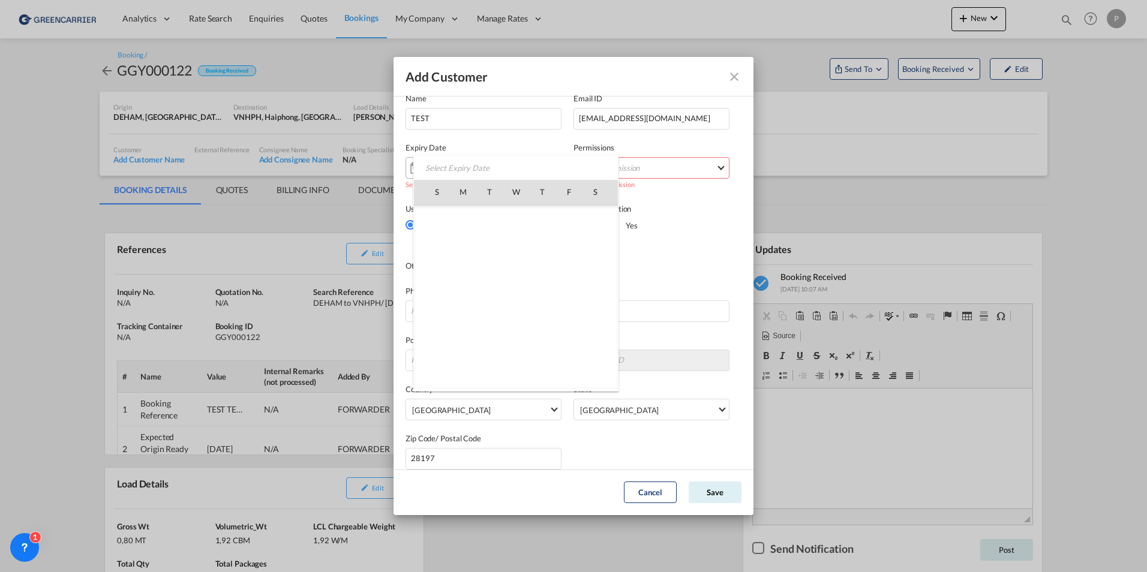
scroll to position [277891, 0]
click at [488, 344] on span "30" at bounding box center [490, 350] width 24 height 24
type input "[DATE]"
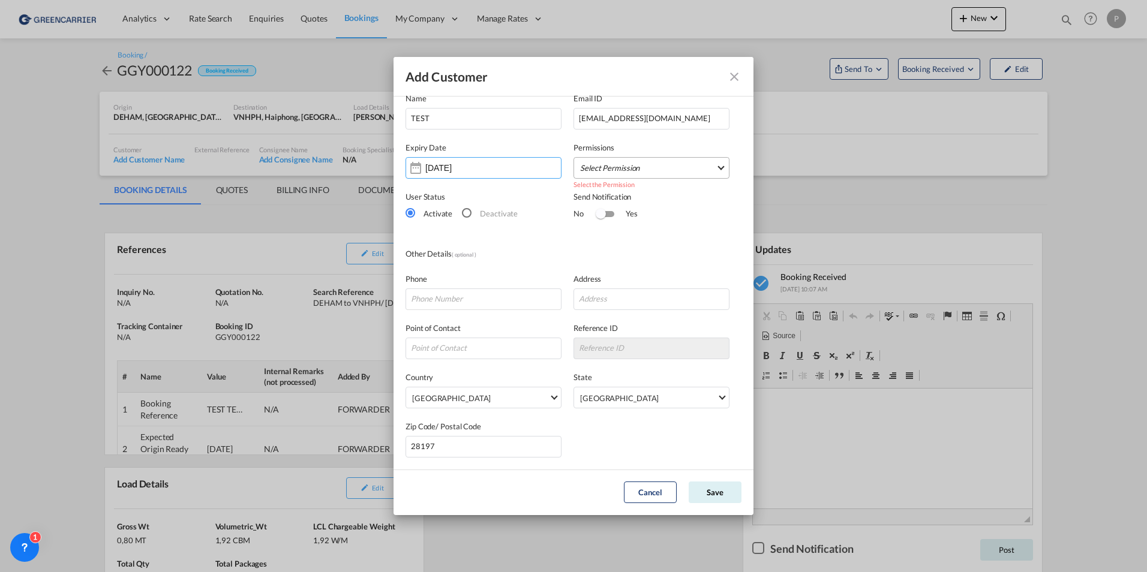
click at [617, 158] on md-select "Select Permission FEED COMMODITY LOADDATA STATUS DOCUMENTS CONTAINERS TRACKING …" at bounding box center [652, 168] width 156 height 22
click at [615, 169] on md-option "FEED" at bounding box center [640, 168] width 179 height 29
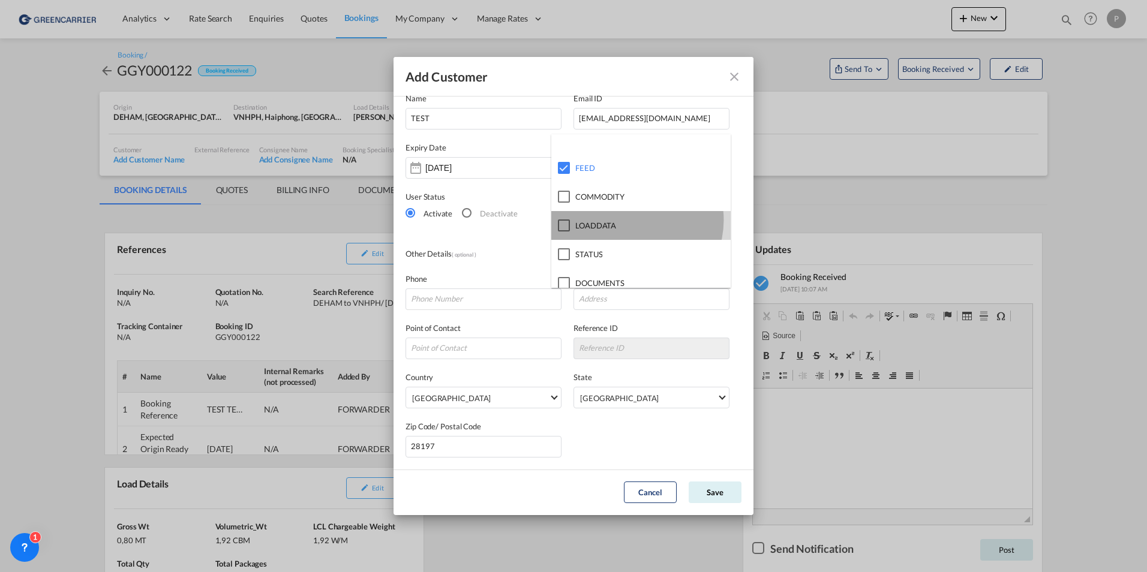
click at [631, 220] on md-option "LOADDATA" at bounding box center [640, 225] width 179 height 29
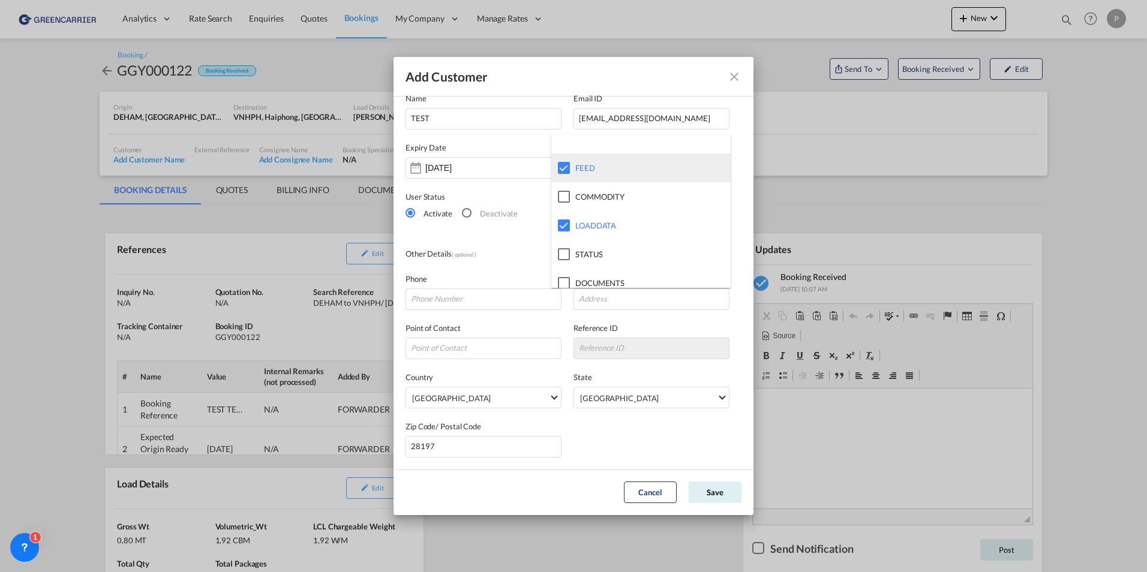
click at [581, 161] on md-option "FEED" at bounding box center [640, 168] width 179 height 29
drag, startPoint x: 613, startPoint y: 429, endPoint x: 638, endPoint y: 378, distance: 56.6
click at [613, 427] on md-backdrop at bounding box center [573, 286] width 1147 height 572
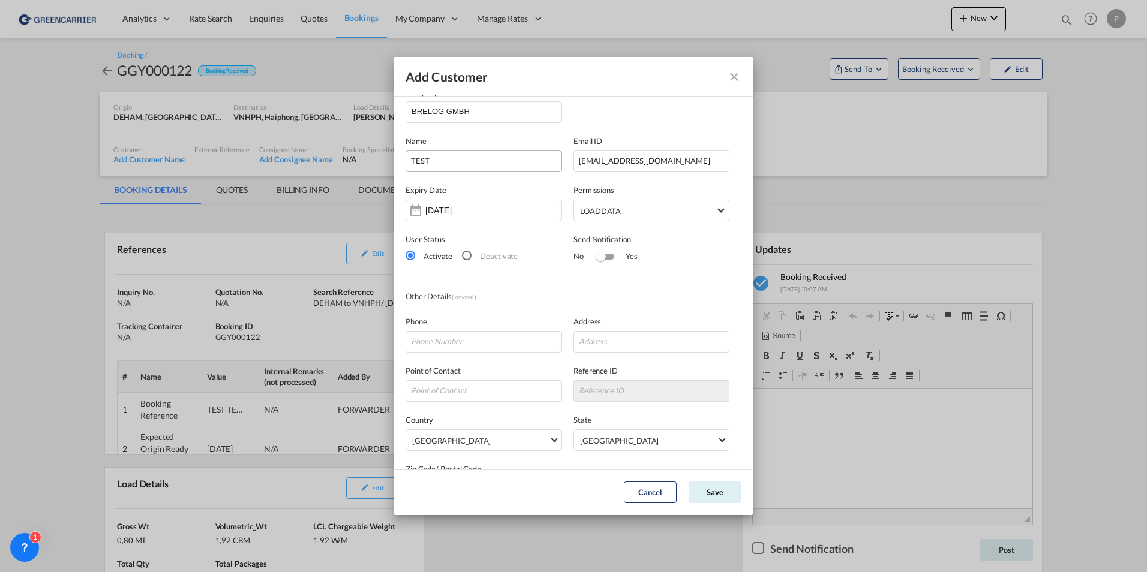
scroll to position [0, 0]
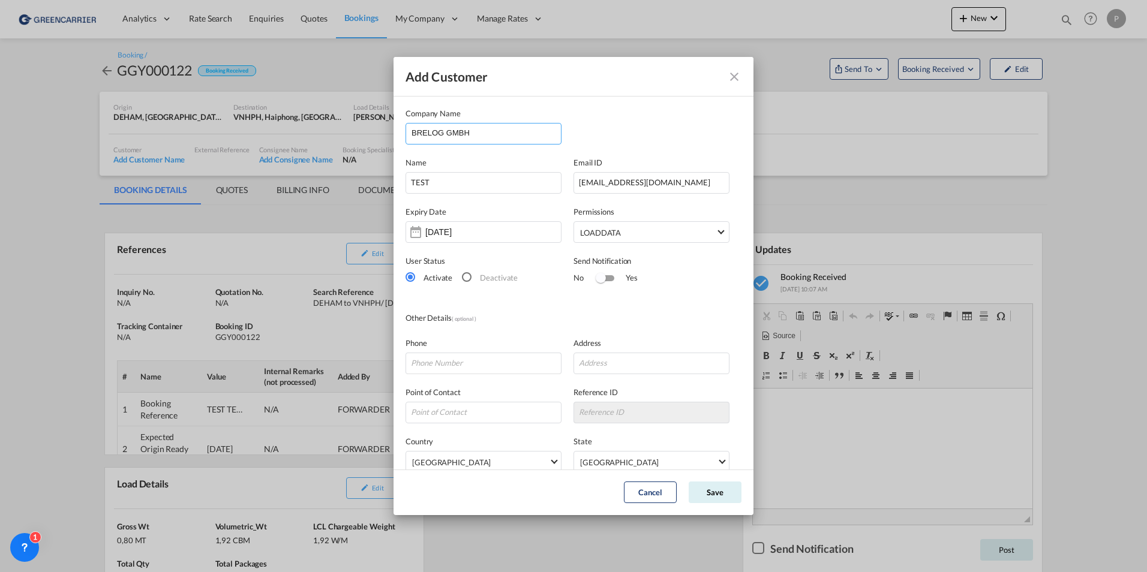
drag, startPoint x: 488, startPoint y: 136, endPoint x: 360, endPoint y: 133, distance: 127.8
click at [360, 133] on div "Add Customer Company Name BRELOG GMBH Name TEST Email ID philipbarreiropsn@gmai…" at bounding box center [573, 286] width 1147 height 572
type input "AMA"
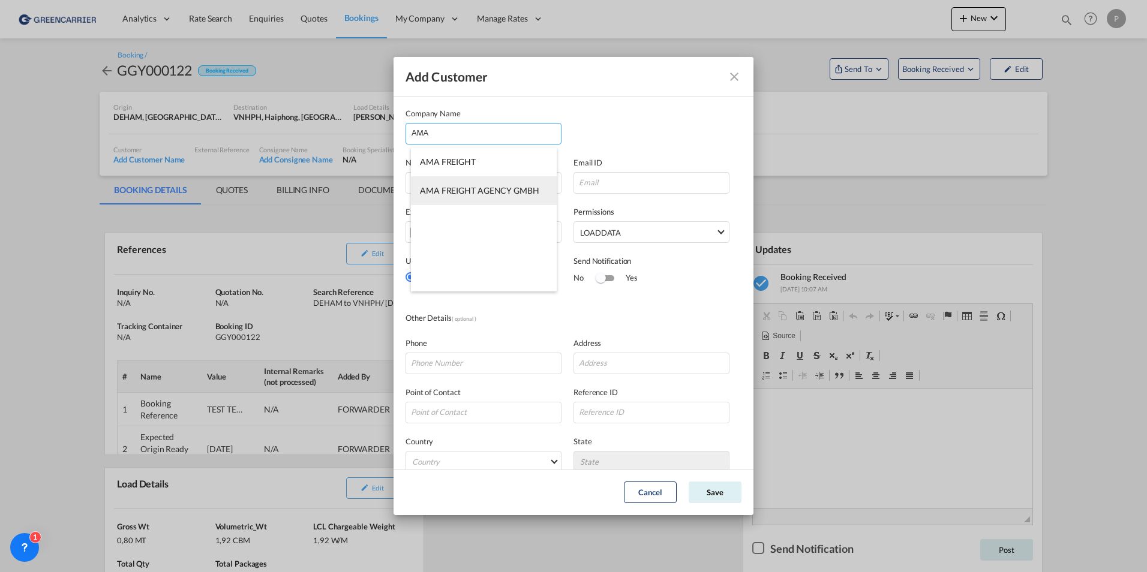
type input "AMA FREIGHT AGENCY GMBH"
type input "t.witt@amafreight.com"
type input "[STREET_ADDRESS]"
type input "20097"
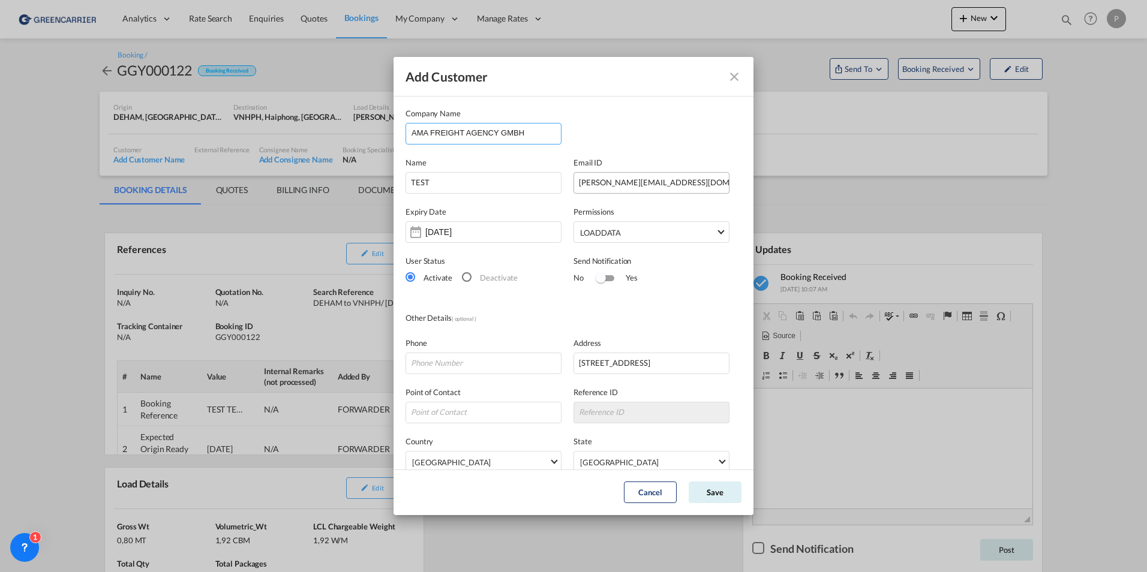
type input "AMA FREIGHT AGENCY GMBH"
drag, startPoint x: 669, startPoint y: 185, endPoint x: 546, endPoint y: 181, distance: 123.1
click at [546, 181] on div "Name TEST Email ID t.witt@amafreight.com" at bounding box center [574, 169] width 336 height 49
click at [590, 183] on input "Add Customer Company ..." at bounding box center [652, 183] width 156 height 22
type input "[EMAIL_ADDRESS][DOMAIN_NAME]"
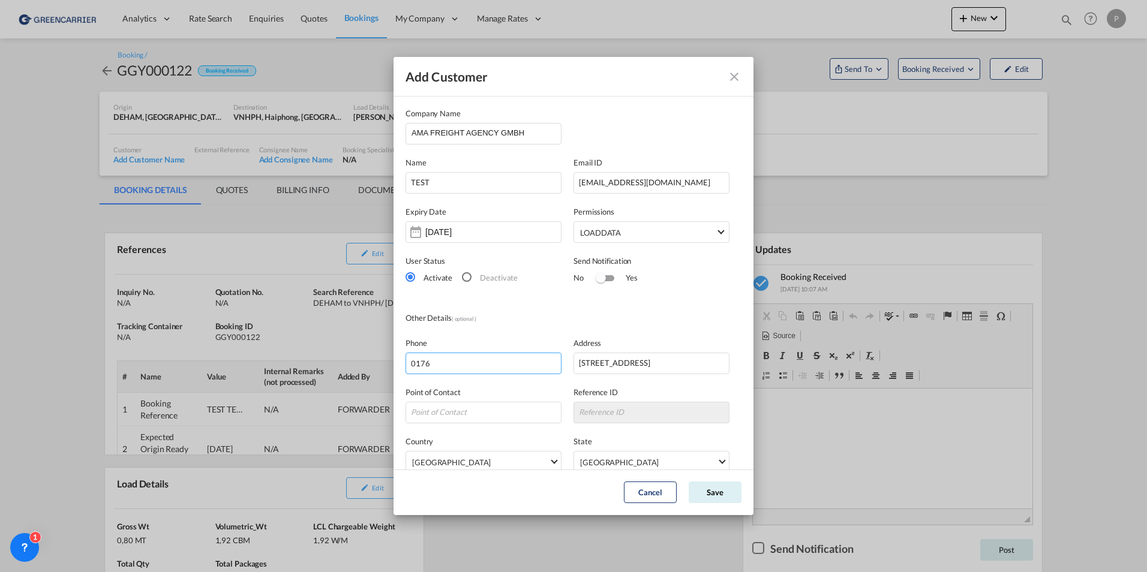
click at [475, 361] on input "0176" at bounding box center [484, 364] width 156 height 22
type input "0"
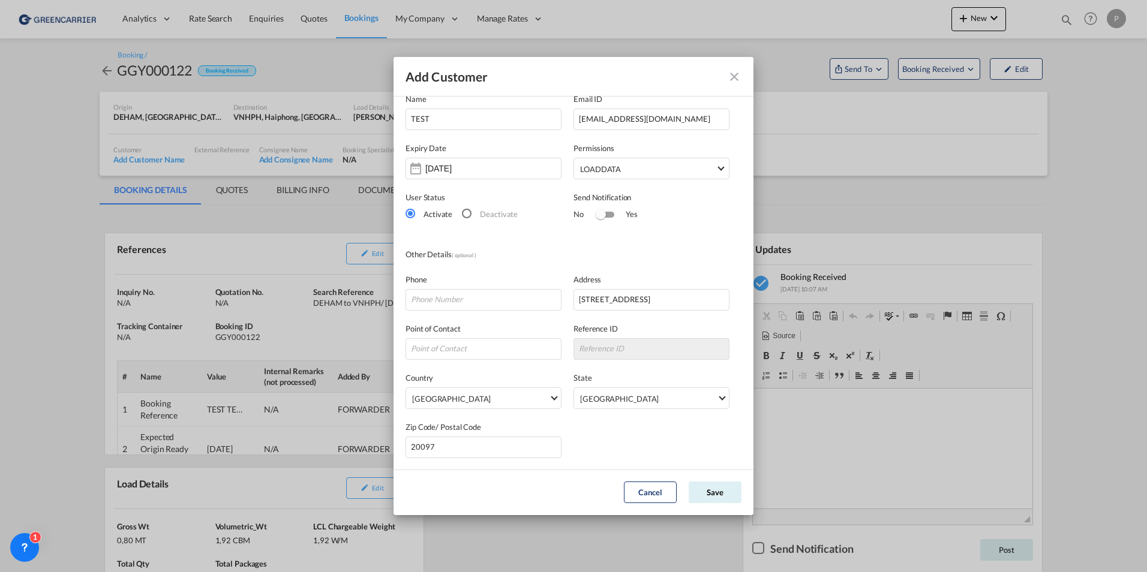
scroll to position [64, 0]
click at [634, 165] on span "LOADDATA" at bounding box center [648, 169] width 136 height 12
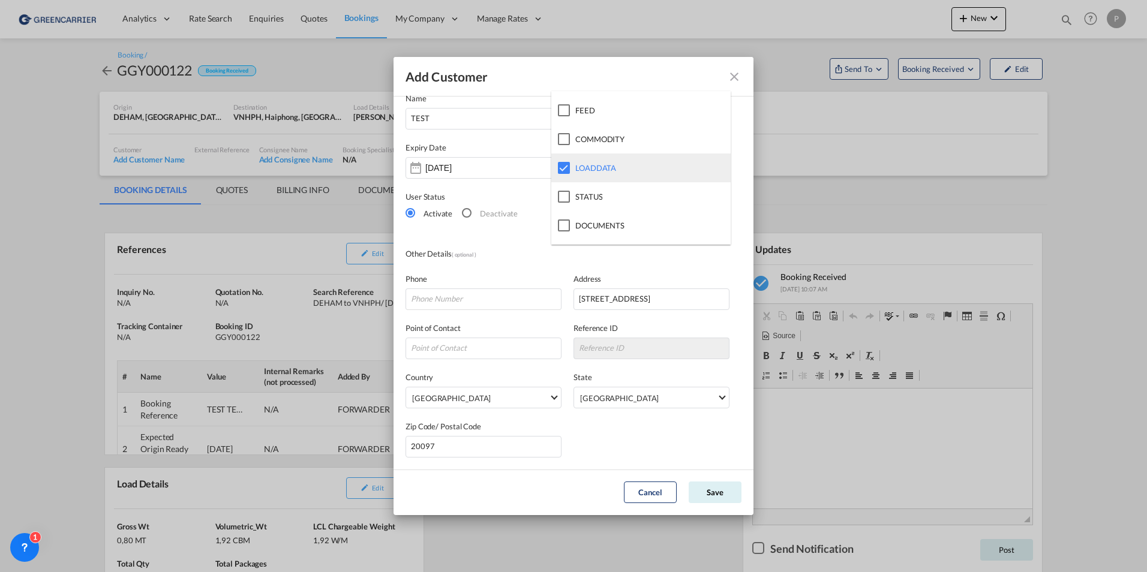
scroll to position [0, 0]
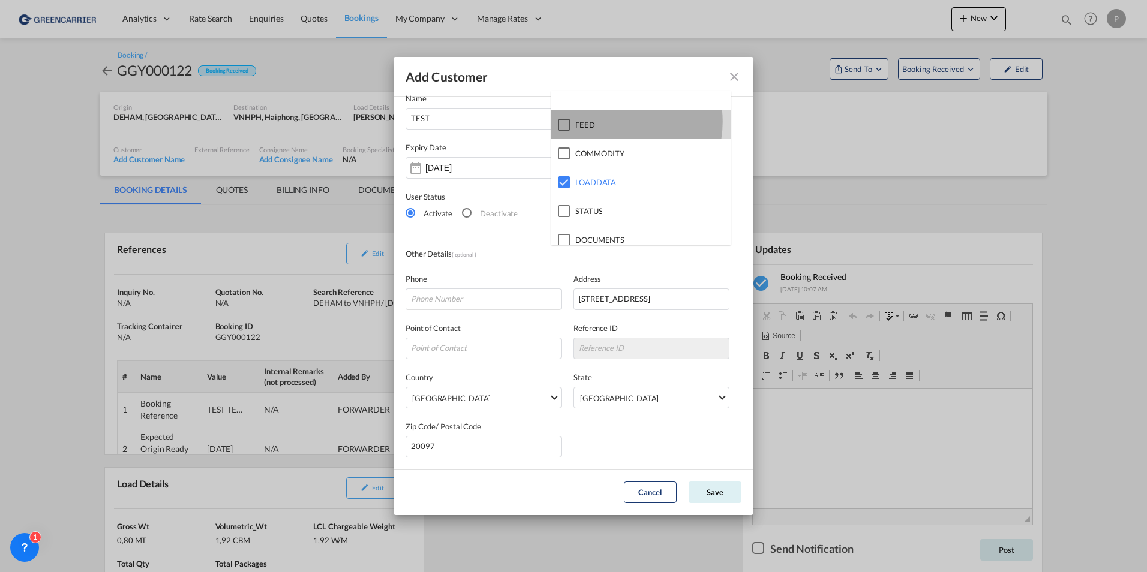
click at [610, 122] on md-option "FEED" at bounding box center [640, 124] width 179 height 29
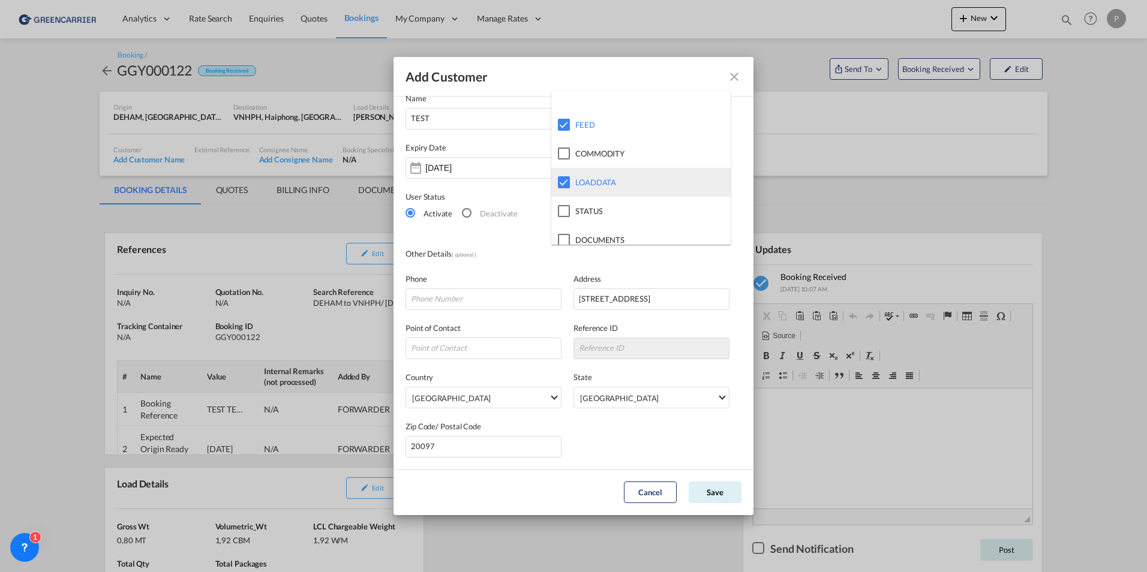
click at [559, 178] on div at bounding box center [564, 182] width 12 height 12
click at [525, 188] on md-backdrop at bounding box center [573, 286] width 1147 height 572
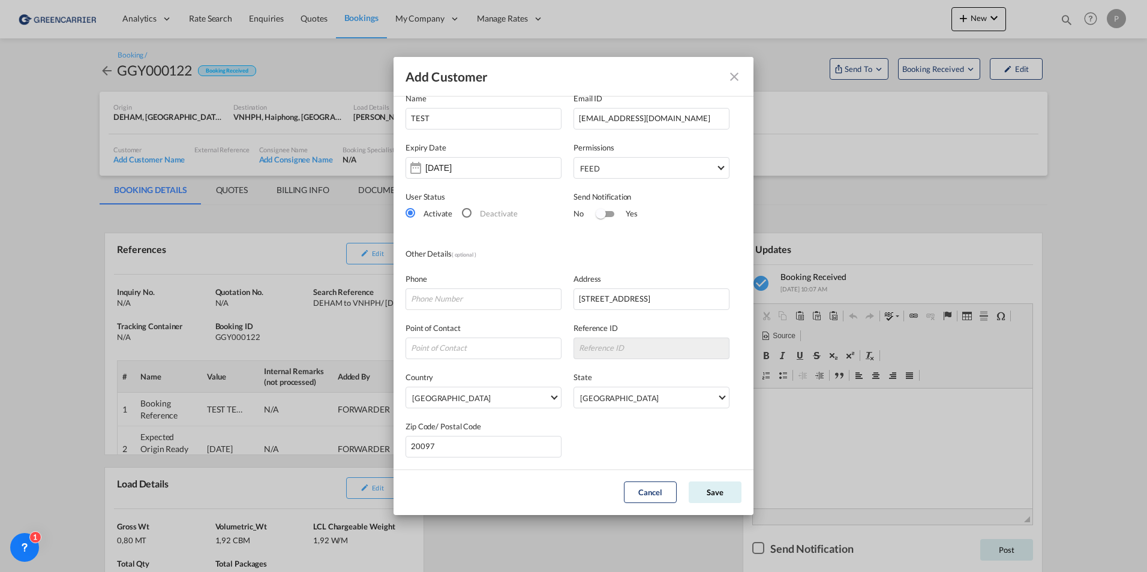
click at [622, 181] on div "User Status Activate Deactivate Send Notification No Yes" at bounding box center [574, 201] width 336 height 45
click at [622, 176] on md-select-value "FEED" at bounding box center [654, 167] width 150 height 19
click at [617, 142] on label at bounding box center [640, 143] width 179 height 19
click at [526, 226] on md-backdrop at bounding box center [573, 286] width 1147 height 572
click at [702, 489] on button "Save" at bounding box center [715, 493] width 53 height 22
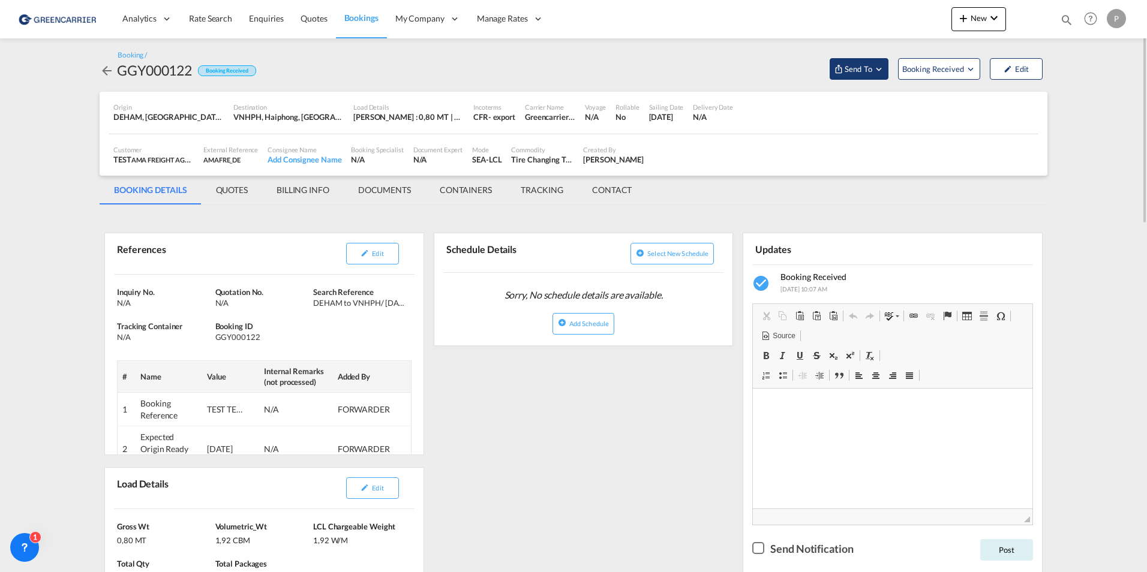
click at [843, 70] on span "Send To" at bounding box center [858, 69] width 30 height 12
click at [980, 107] on span "Send Booking" at bounding box center [977, 109] width 47 height 19
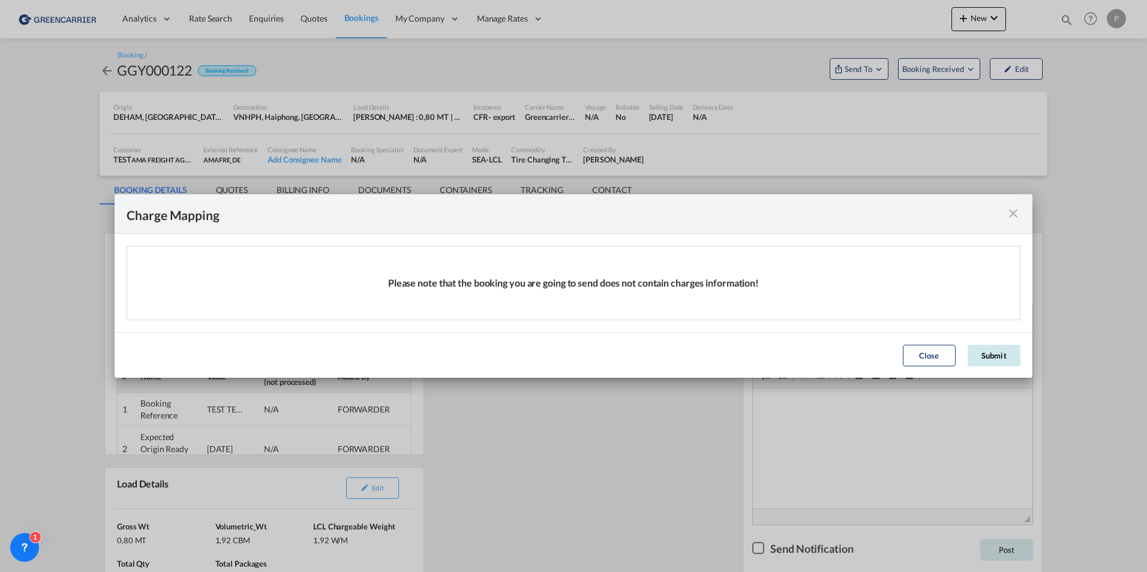
click at [993, 351] on button "Submit" at bounding box center [994, 356] width 53 height 22
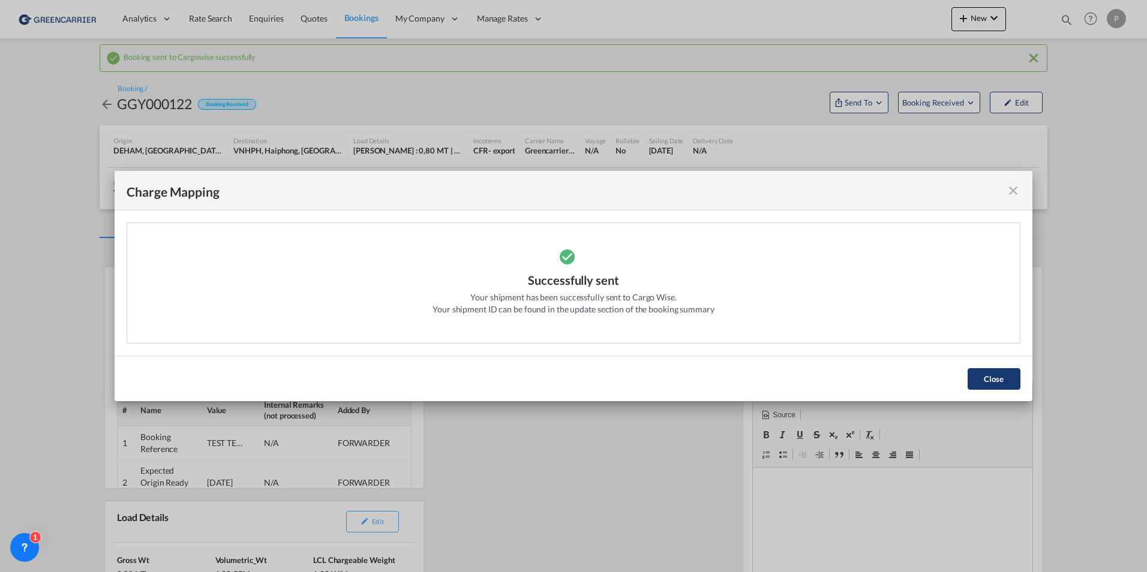
click at [987, 374] on button "Close" at bounding box center [994, 379] width 53 height 22
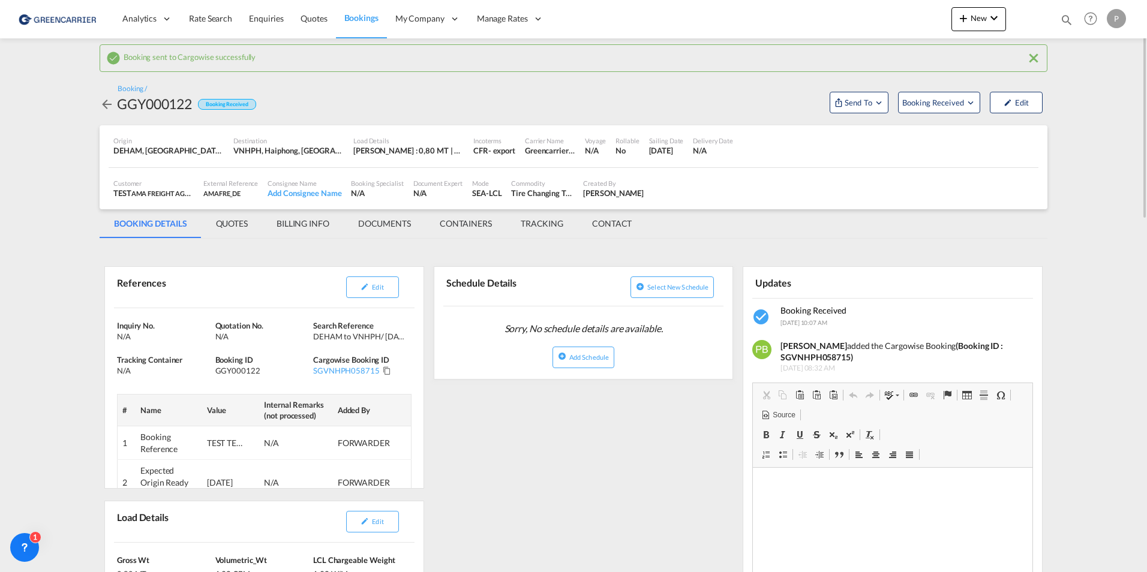
click at [106, 102] on md-icon "icon-arrow-left" at bounding box center [107, 104] width 14 height 14
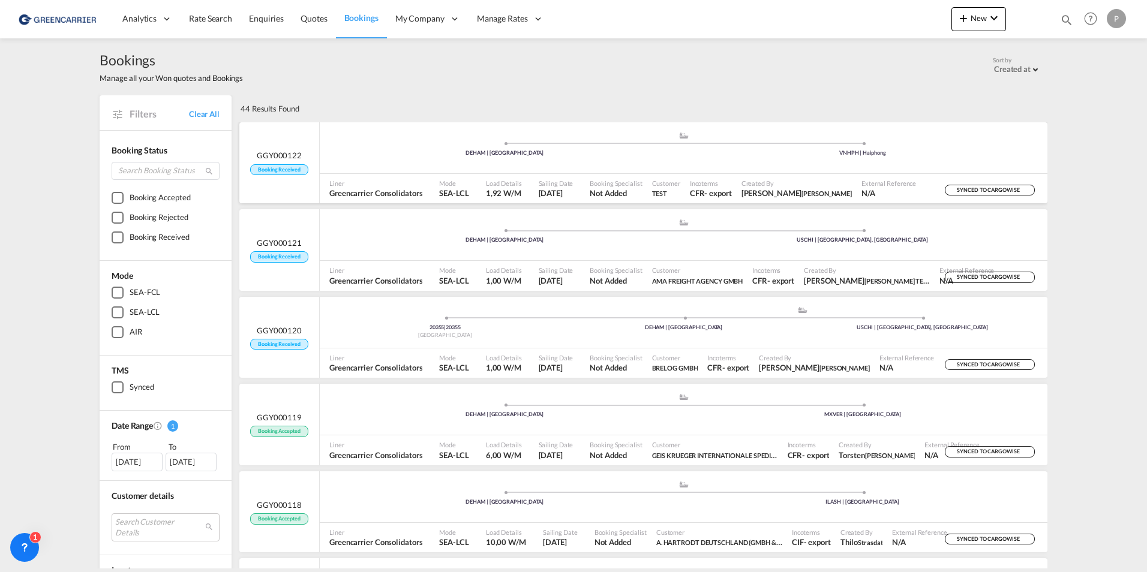
click at [662, 157] on div ".a{fill:#aaa8ad;} .a{fill:#aaa8ad;} DEHAM | Hamburg VNHPH | Haiphong" at bounding box center [684, 149] width 728 height 36
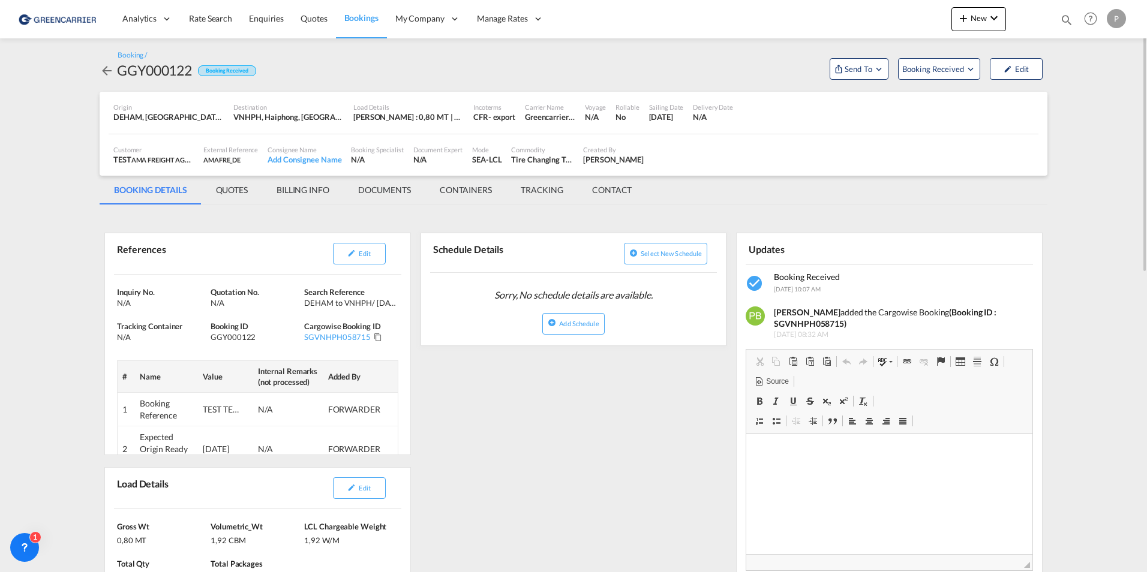
click at [371, 19] on span "Bookings" at bounding box center [361, 18] width 34 height 10
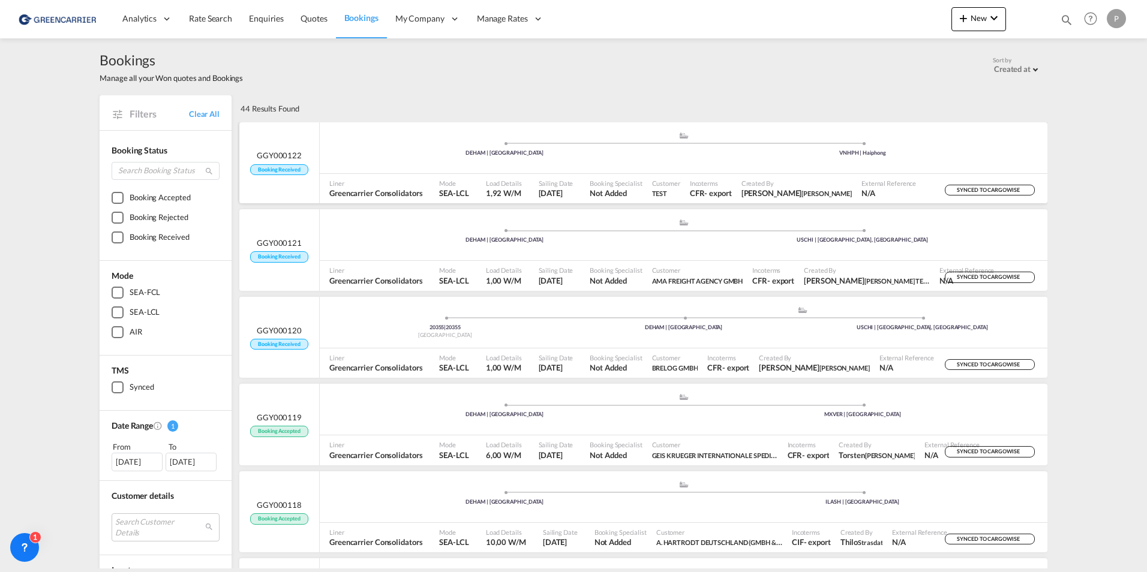
click at [966, 191] on span "SYNCED TO CARGOWISE" at bounding box center [989, 192] width 65 height 11
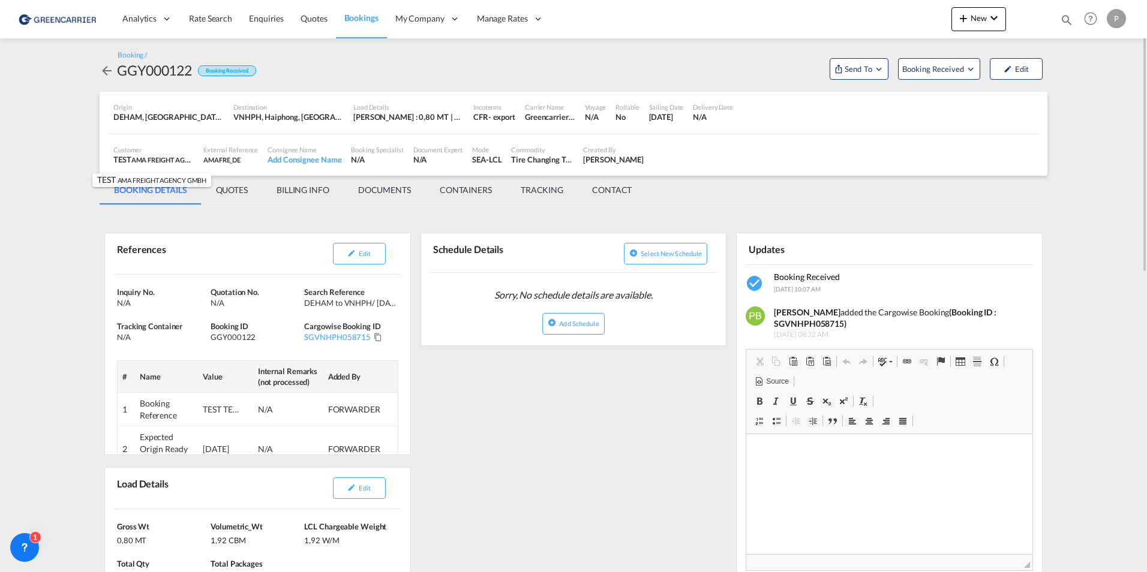
click at [143, 158] on span "AMA FREIGHT AGENCY GMBH" at bounding box center [176, 160] width 91 height 10
click at [1004, 68] on md-icon "icon-pencil" at bounding box center [1008, 69] width 8 height 8
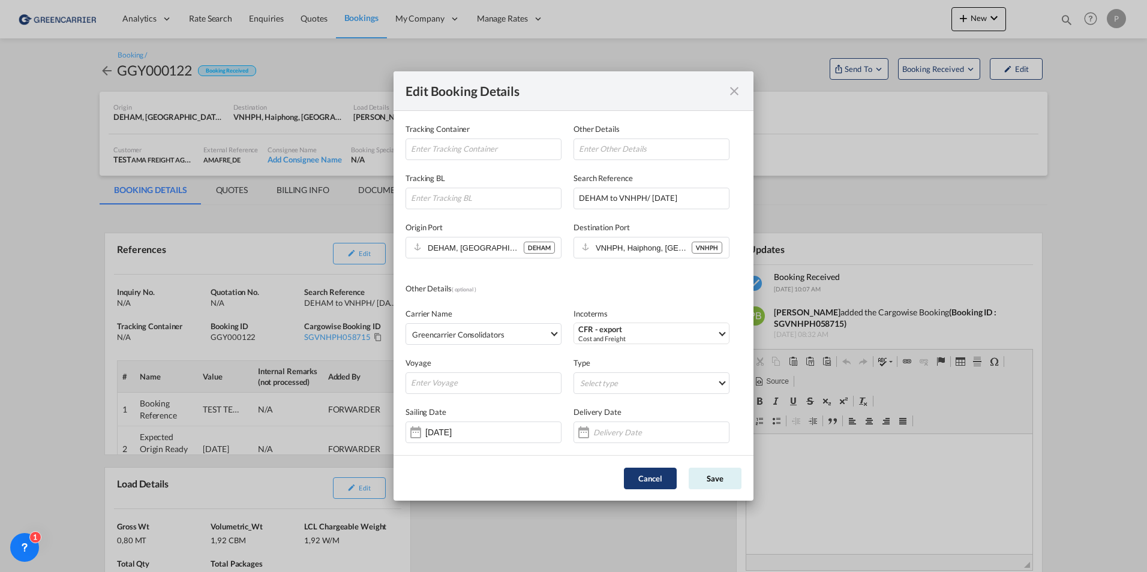
click at [654, 481] on button "Cancel" at bounding box center [650, 479] width 53 height 22
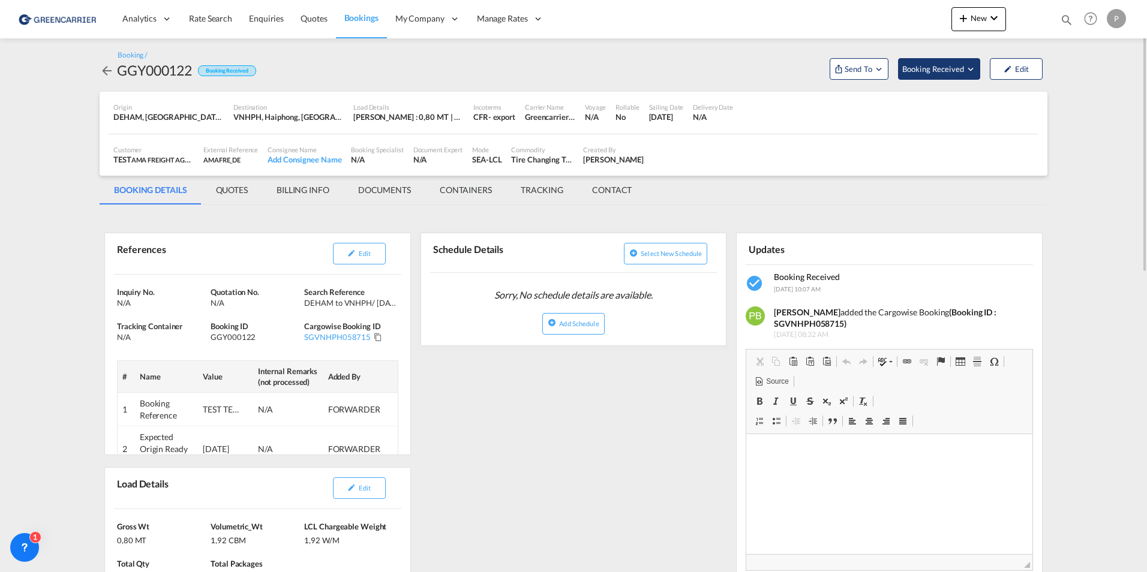
click at [928, 73] on span "Booking Received" at bounding box center [933, 69] width 63 height 12
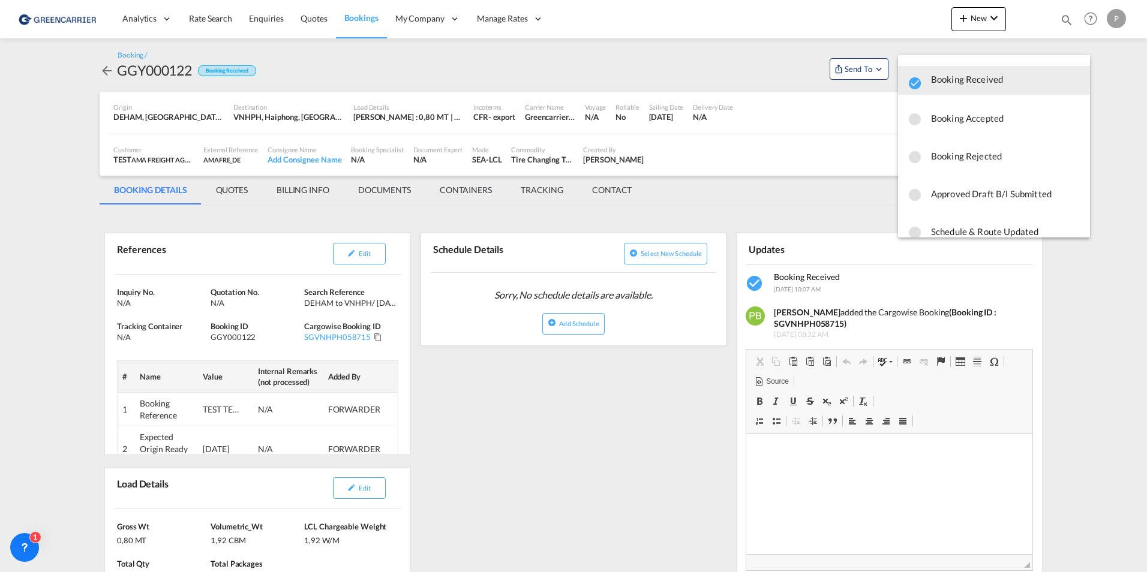
scroll to position [16, 0]
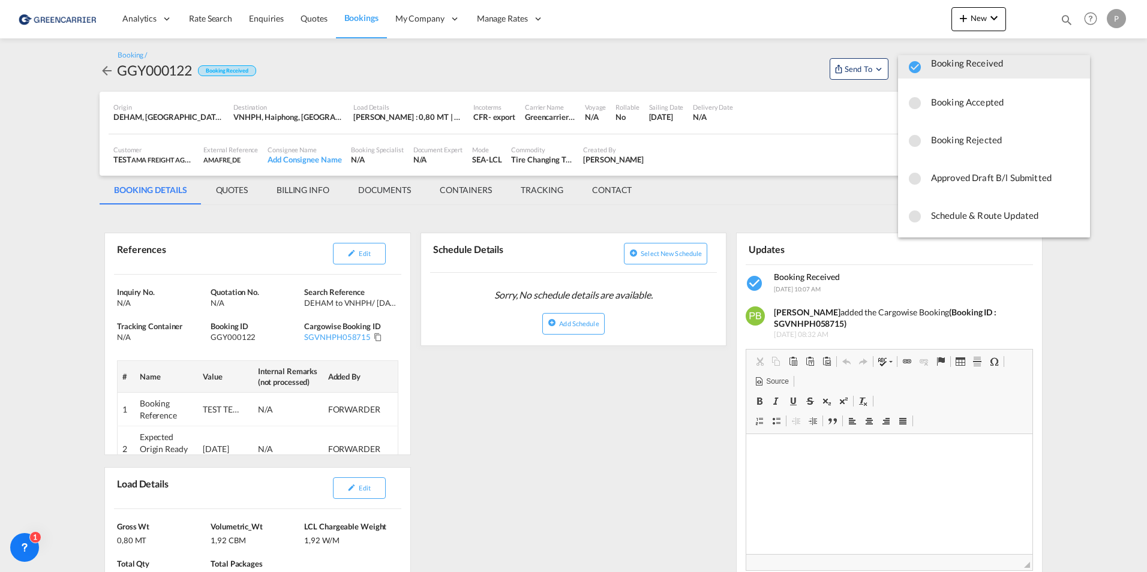
click at [869, 206] on md-backdrop at bounding box center [573, 286] width 1147 height 572
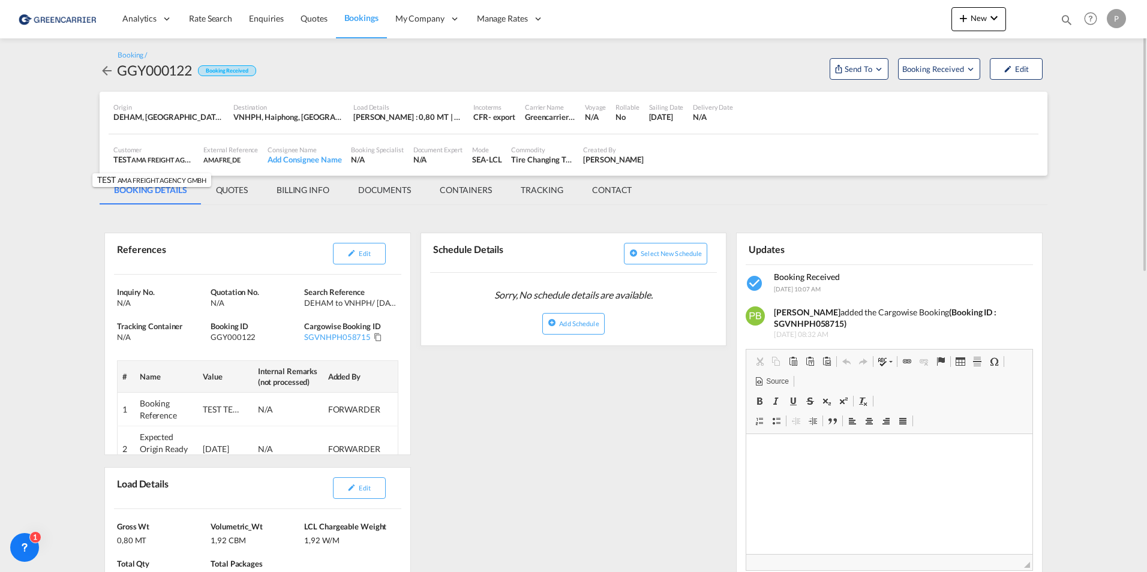
click at [143, 164] on div "TEST AMA FREIGHT AGENCY GMBH , +-1 more" at bounding box center [153, 159] width 80 height 11
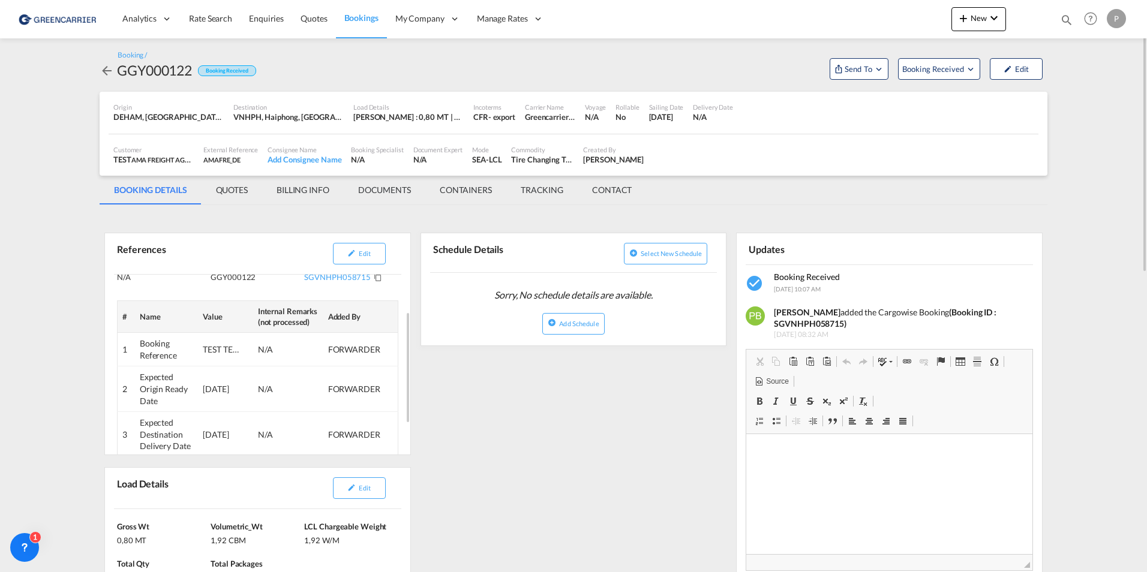
scroll to position [0, 0]
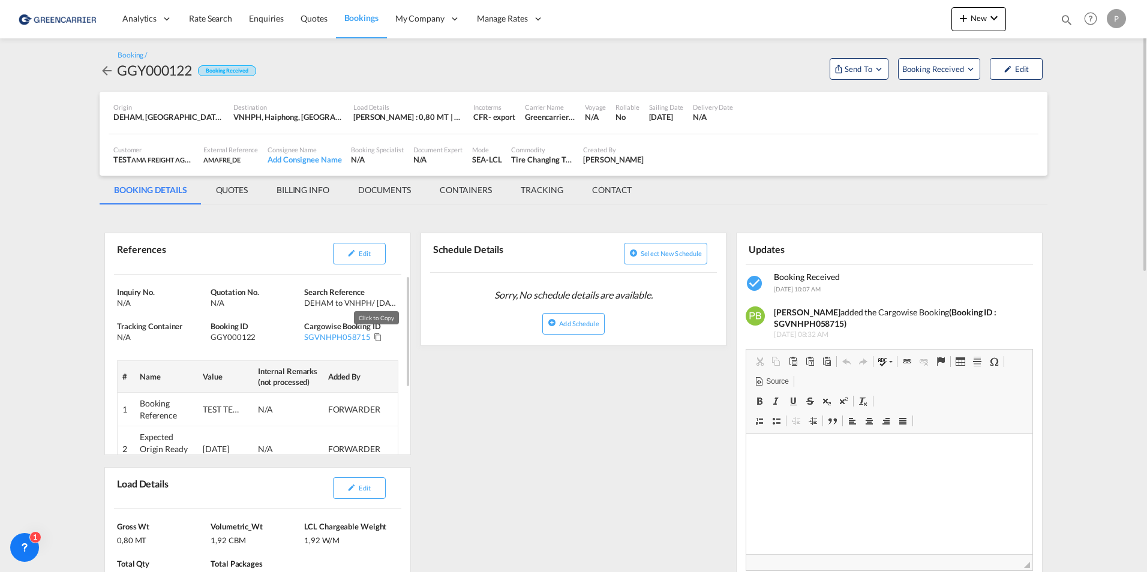
click at [376, 338] on md-icon "Click to Copy" at bounding box center [378, 337] width 8 height 8
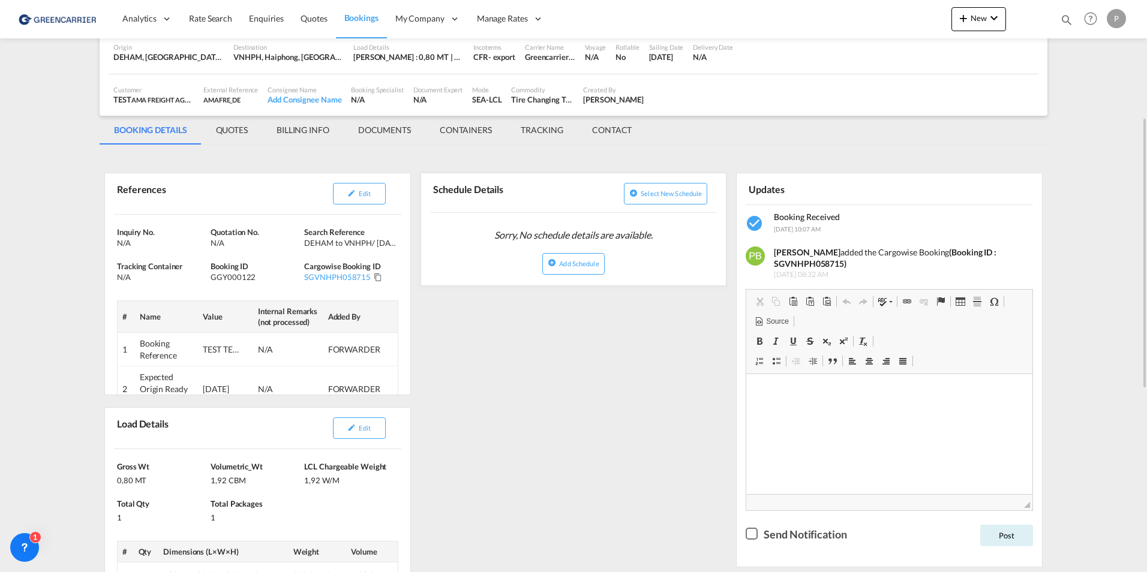
scroll to position [120, 0]
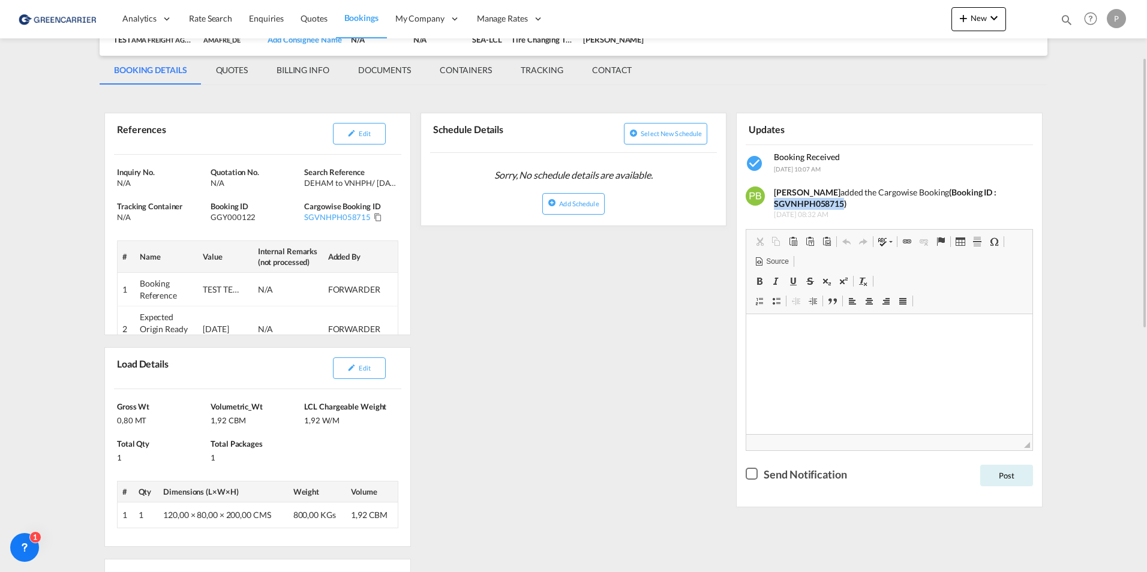
drag, startPoint x: 773, startPoint y: 202, endPoint x: 842, endPoint y: 202, distance: 69.0
click at [842, 202] on div "Philip Barreiro added the Cargowise Booking (Booking ID : SGVNHPH058715) 23 Sep…" at bounding box center [894, 202] width 259 height 37
copy strong "SGVNHPH058715"
click at [365, 19] on span "Bookings" at bounding box center [361, 18] width 34 height 10
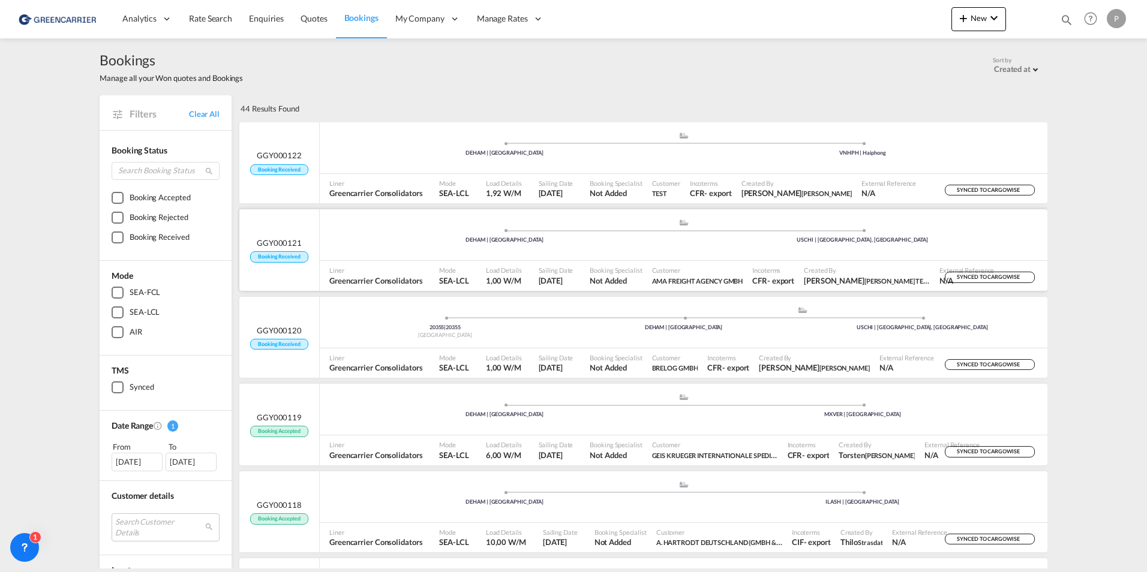
click at [734, 228] on div ".a{fill:#aaa8ad;} .a{fill:#aaa8ad;}" at bounding box center [684, 226] width 358 height 12
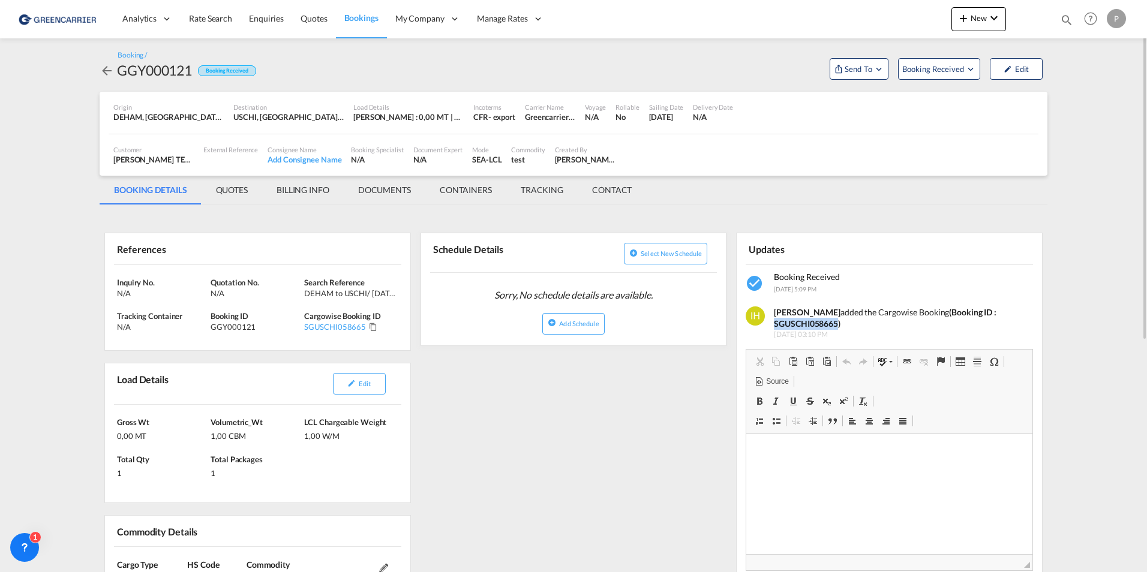
drag, startPoint x: 839, startPoint y: 323, endPoint x: 776, endPoint y: 324, distance: 62.4
click at [776, 324] on strong "(Booking ID : SGUSCHI058665)" at bounding box center [885, 318] width 223 height 22
copy strong "SGUSCHI058665"
click at [930, 224] on div "Updates Booking Received 22 Sep 2025, 5:09 PM Isabel Huebner added the Cargowis…" at bounding box center [889, 424] width 307 height 407
click at [104, 74] on md-icon "icon-arrow-left" at bounding box center [107, 71] width 14 height 14
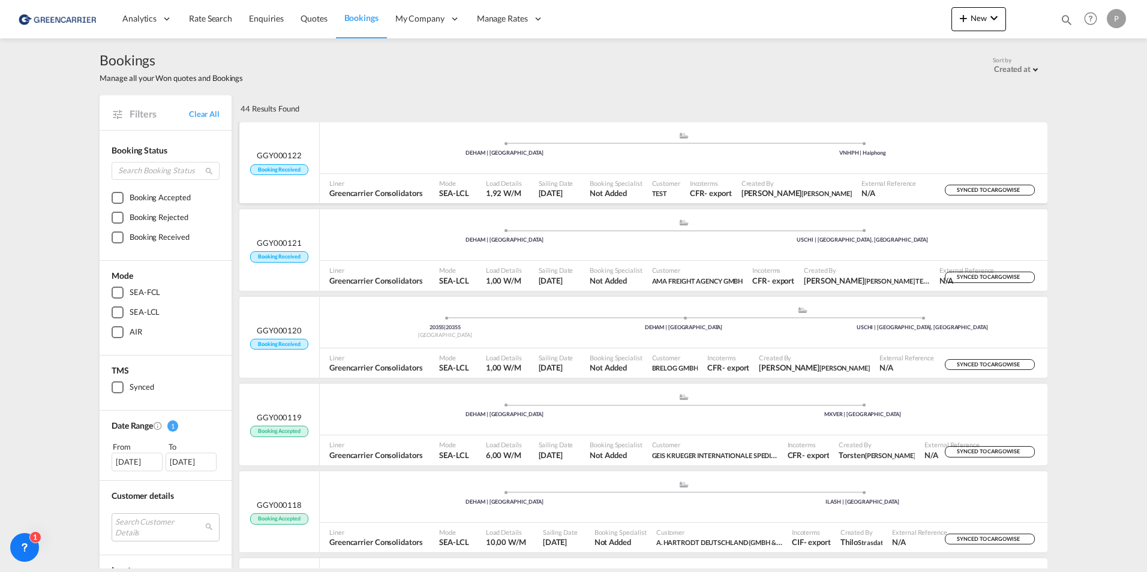
click at [921, 179] on div "SYNCED TO CARGOWISE" at bounding box center [982, 189] width 122 height 30
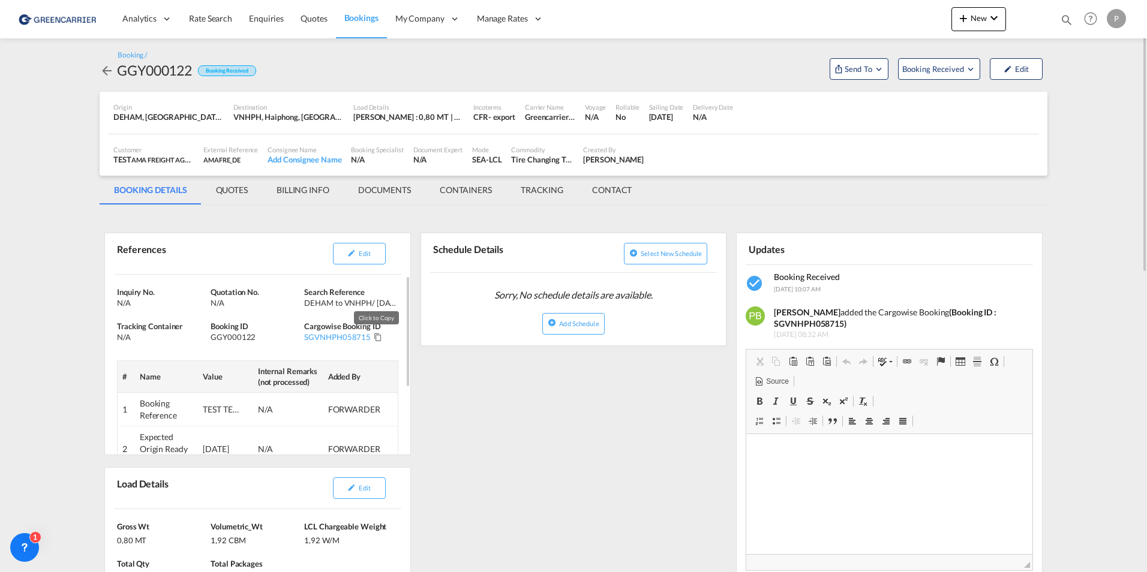
click at [374, 335] on md-icon "Click to Copy" at bounding box center [378, 337] width 8 height 8
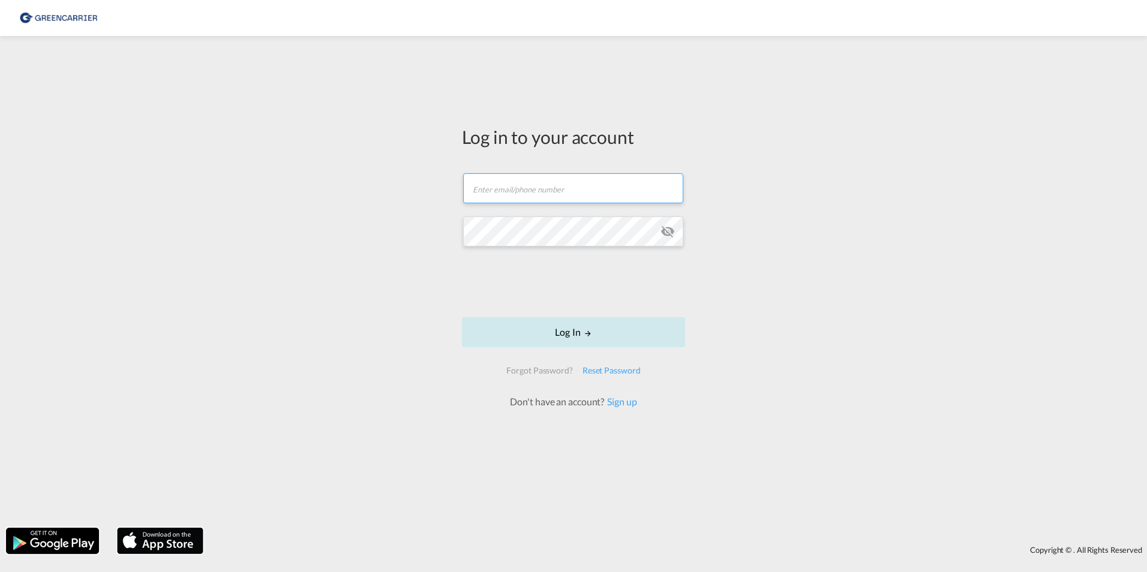
type input "[PERSON_NAME][EMAIL_ADDRESS][PERSON_NAME][DOMAIN_NAME]"
click at [549, 333] on button "Log In" at bounding box center [573, 332] width 223 height 30
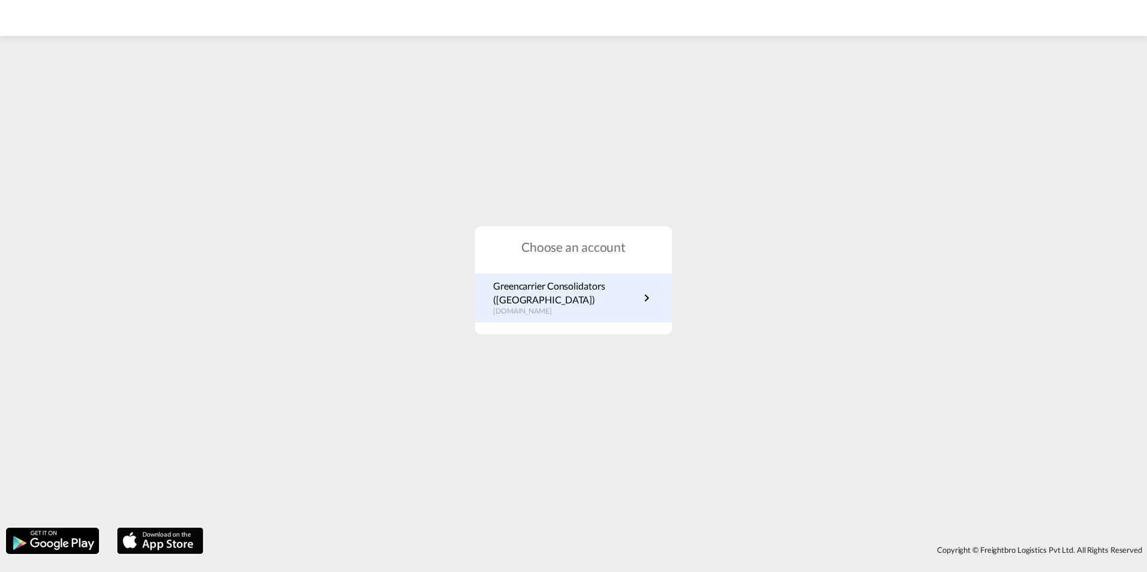
click at [557, 287] on p "Greencarrier Consolidators (Germany)" at bounding box center [566, 293] width 146 height 27
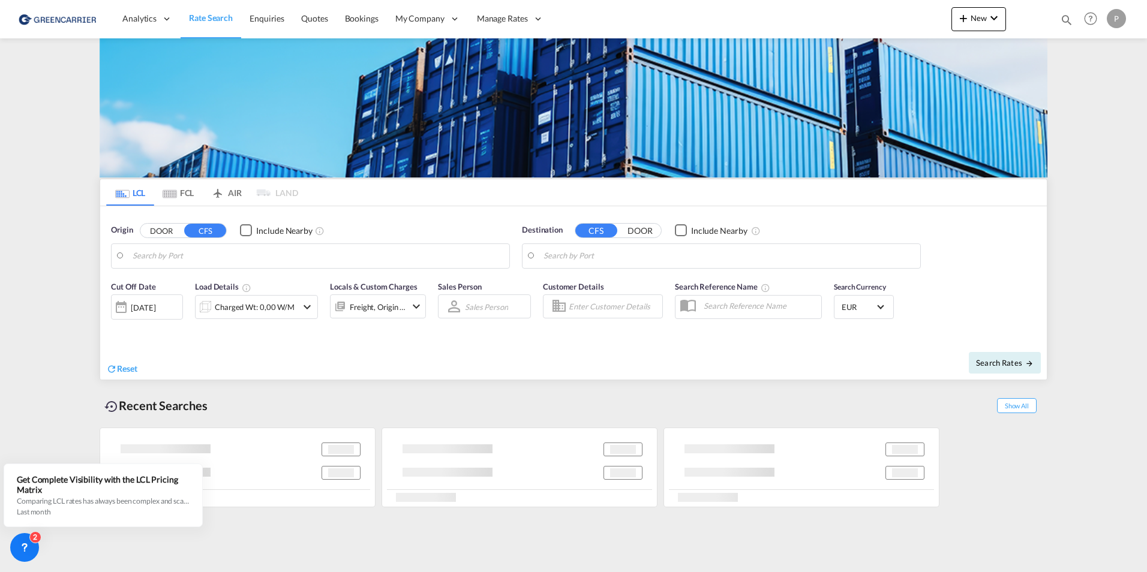
type input "[GEOGRAPHIC_DATA], [GEOGRAPHIC_DATA]"
type input "[GEOGRAPHIC_DATA], THBKK"
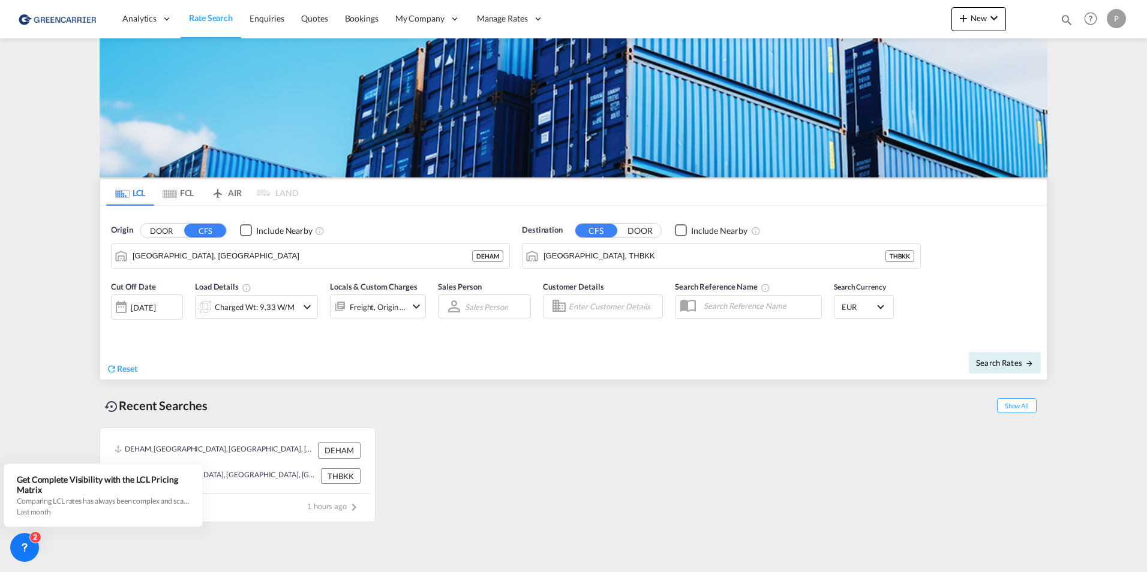
click at [164, 193] on md-icon "Use the left and right arrow keys to navigate between tabs" at bounding box center [170, 194] width 14 height 9
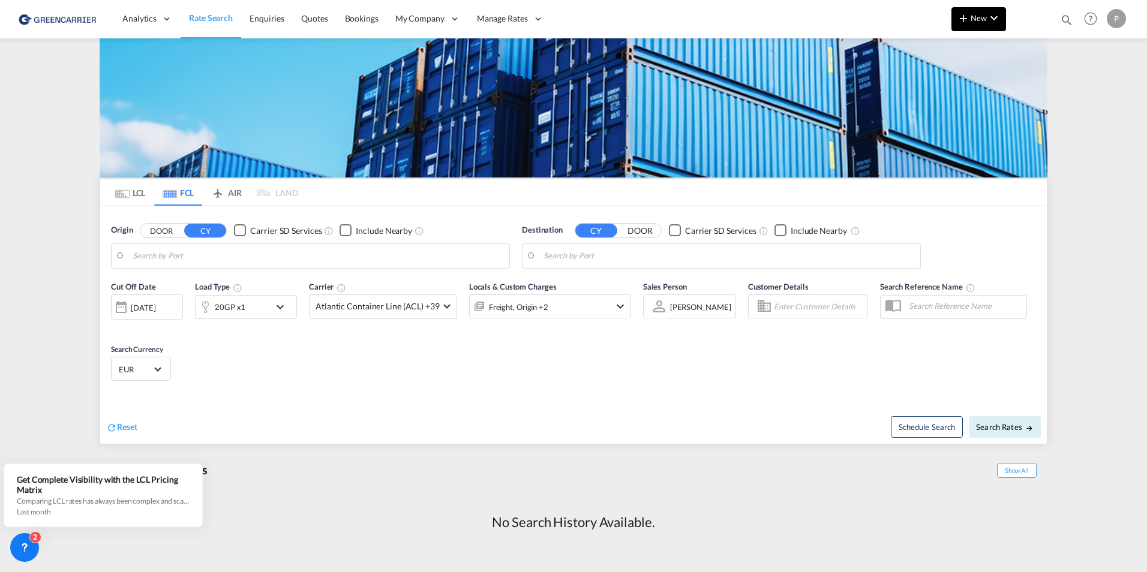
click at [973, 15] on span "New" at bounding box center [978, 18] width 45 height 10
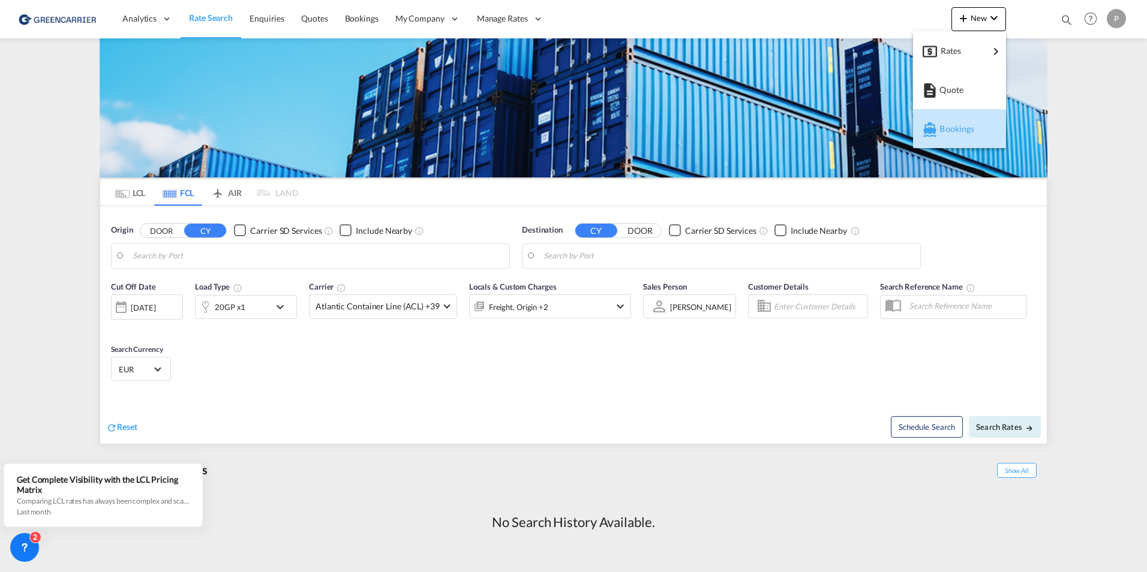
click at [965, 121] on div "Bookings" at bounding box center [961, 129] width 44 height 30
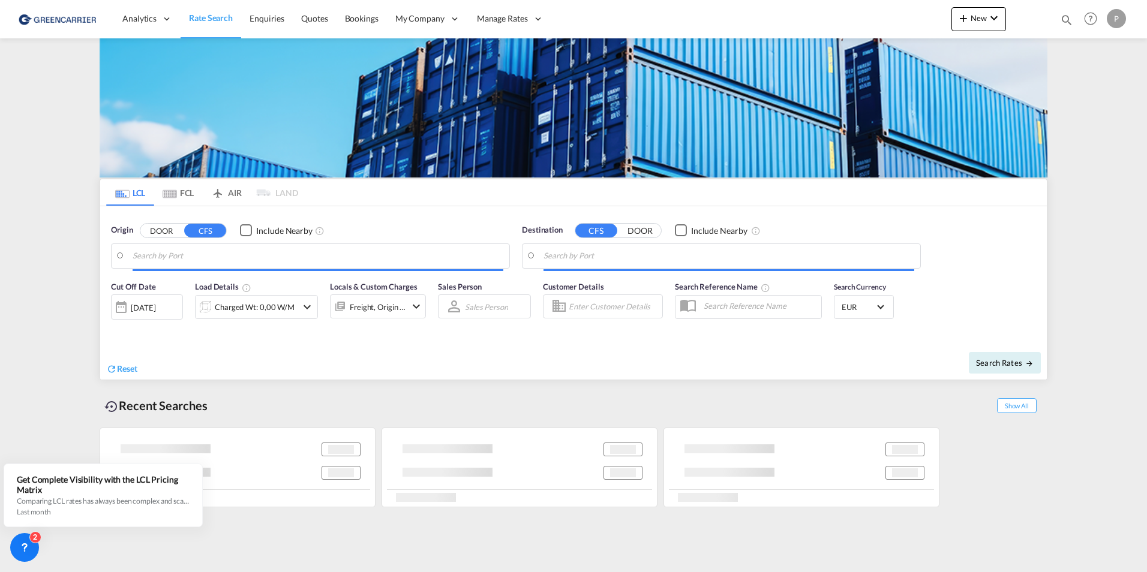
type input "Hamburg, DEHAM"
type input "Bangkok, THBKK"
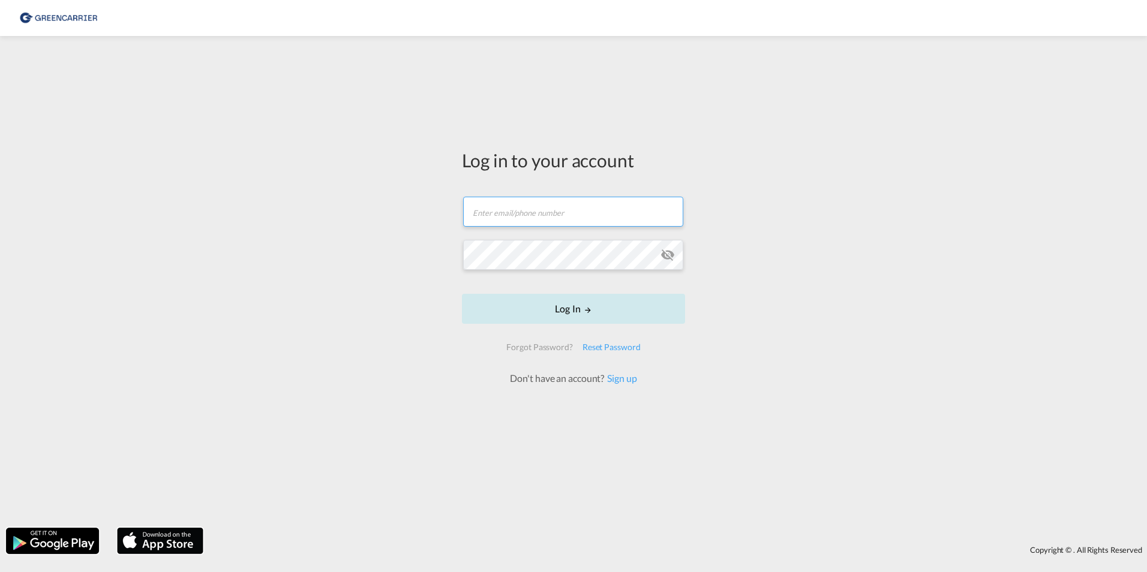
type input "[PERSON_NAME][EMAIL_ADDRESS][PERSON_NAME][DOMAIN_NAME]"
click at [573, 306] on button "Log In" at bounding box center [573, 309] width 223 height 30
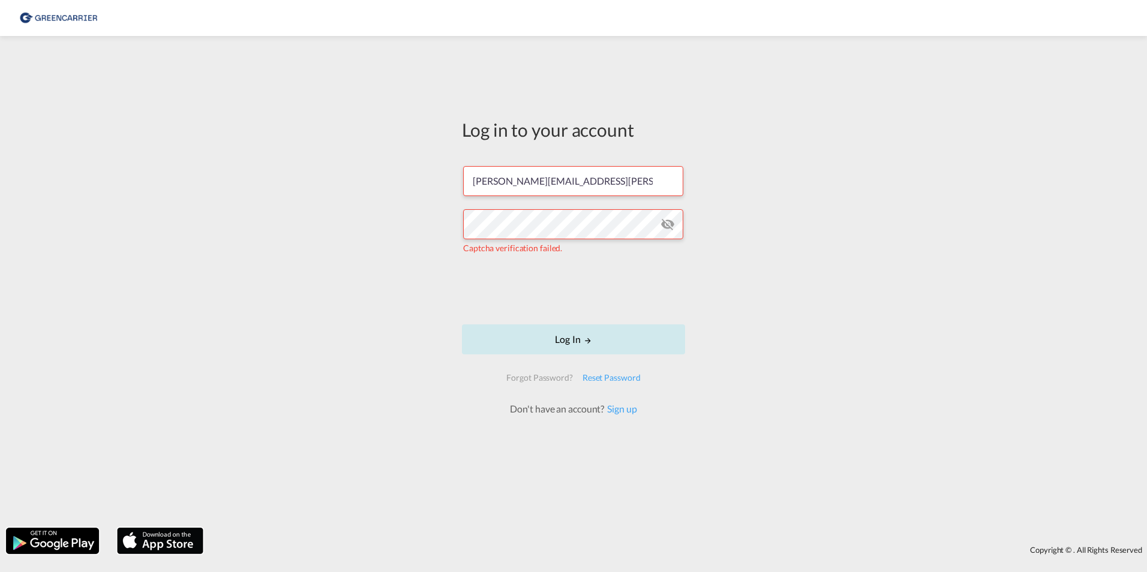
click at [578, 345] on button "Log In" at bounding box center [573, 340] width 223 height 30
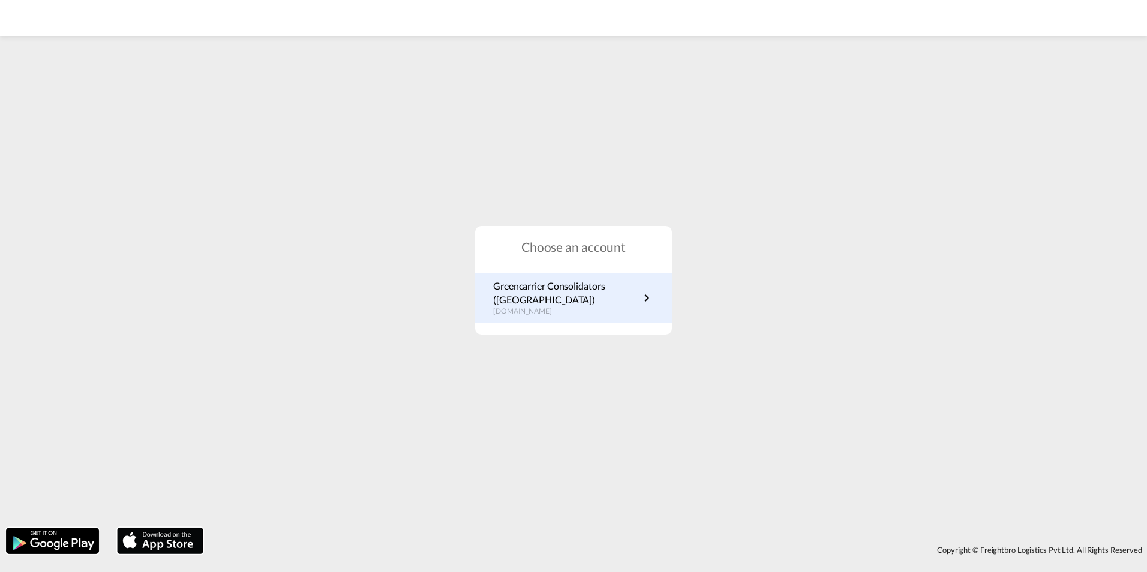
click at [579, 296] on p "Greencarrier Consolidators ([GEOGRAPHIC_DATA])" at bounding box center [566, 293] width 146 height 27
click at [528, 310] on p "[DOMAIN_NAME]" at bounding box center [566, 312] width 146 height 10
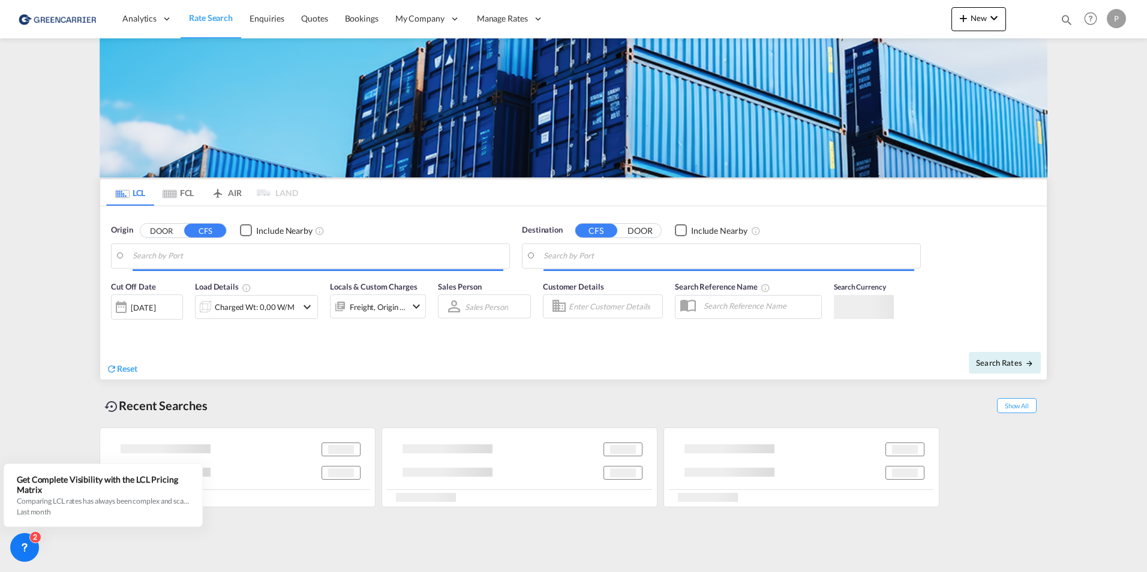
type input "Hamburg, DEHAM"
type input "Bangkok, THBKK"
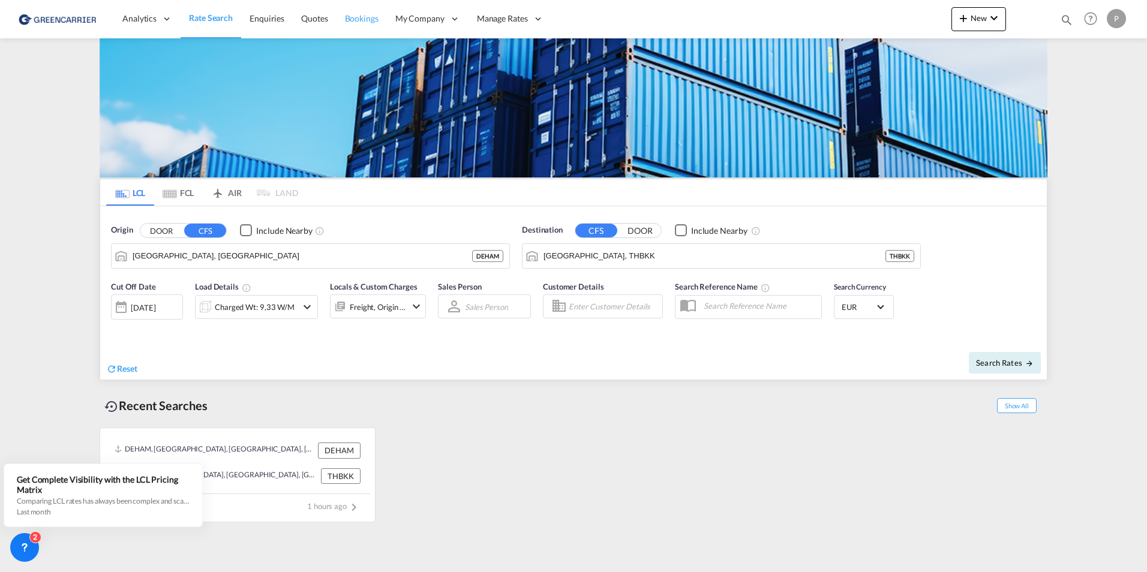
click at [359, 16] on span "Bookings" at bounding box center [362, 18] width 34 height 10
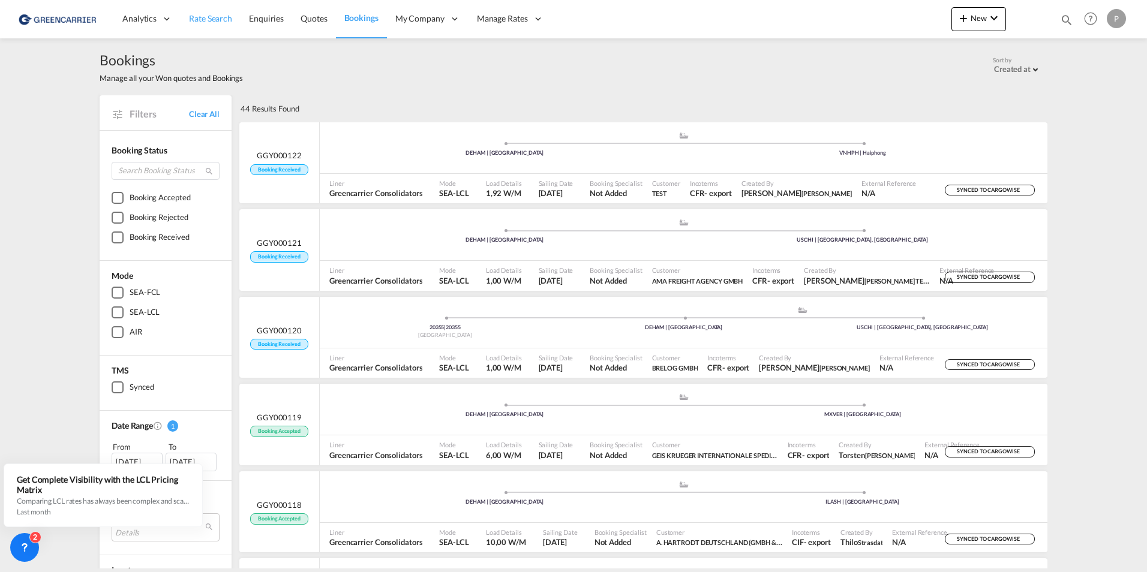
click at [196, 10] on link "Rate Search" at bounding box center [211, 18] width 60 height 39
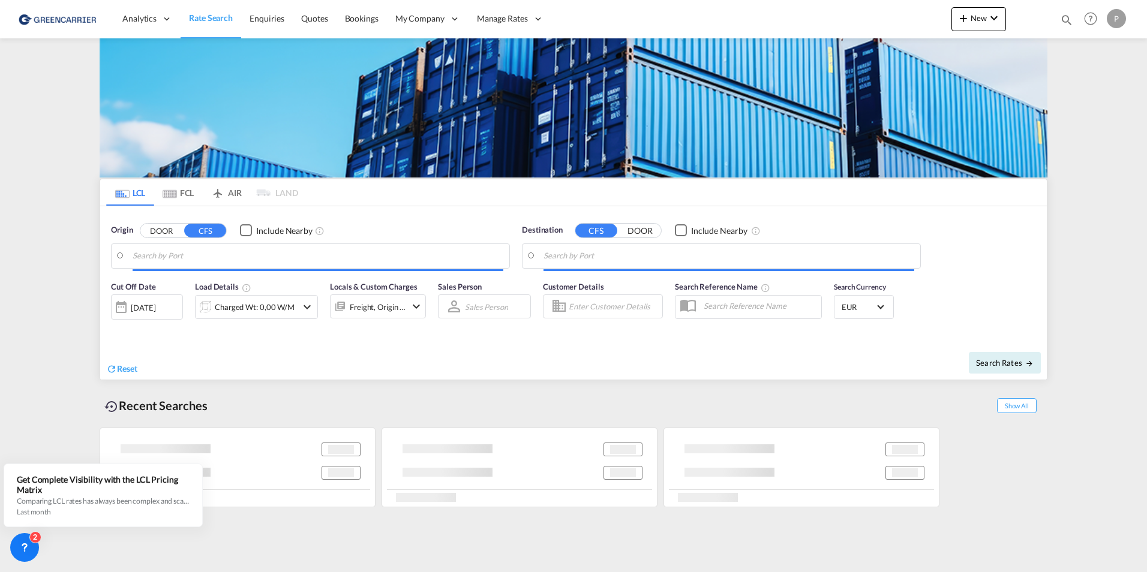
type input "Hamburg, DEHAM"
type input "Bangkok, THBKK"
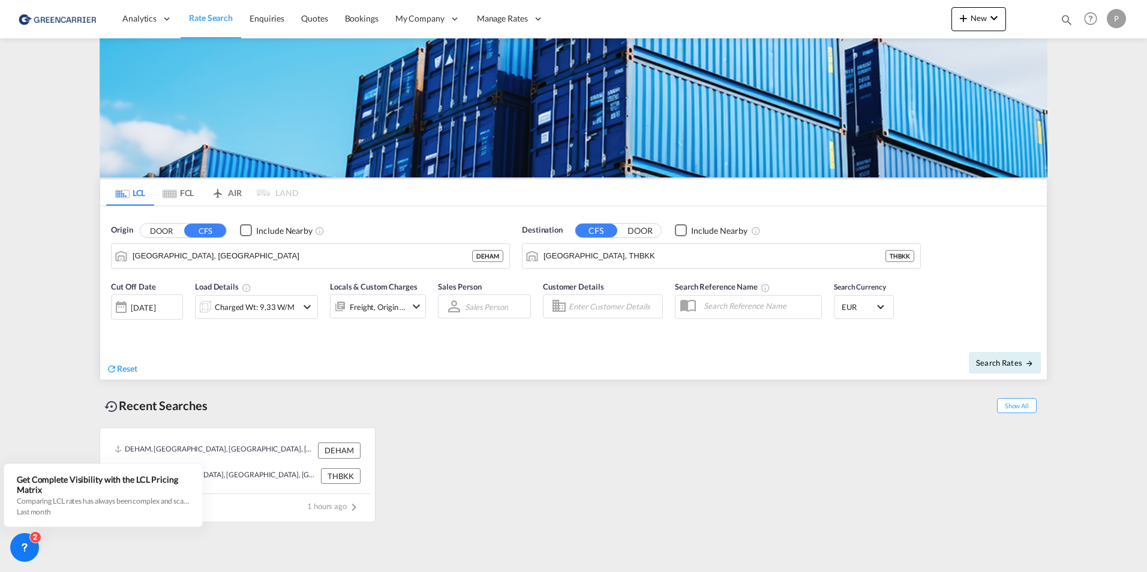
click at [193, 205] on md-tab-item "FCL" at bounding box center [178, 192] width 48 height 26
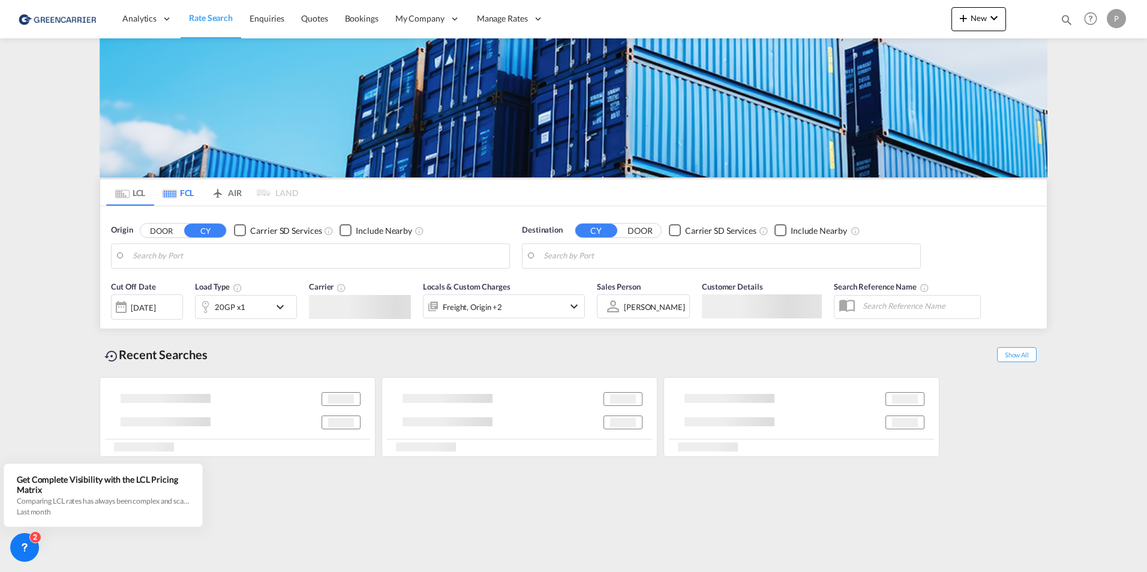
click at [185, 196] on md-tab-item "FCL" at bounding box center [178, 192] width 48 height 26
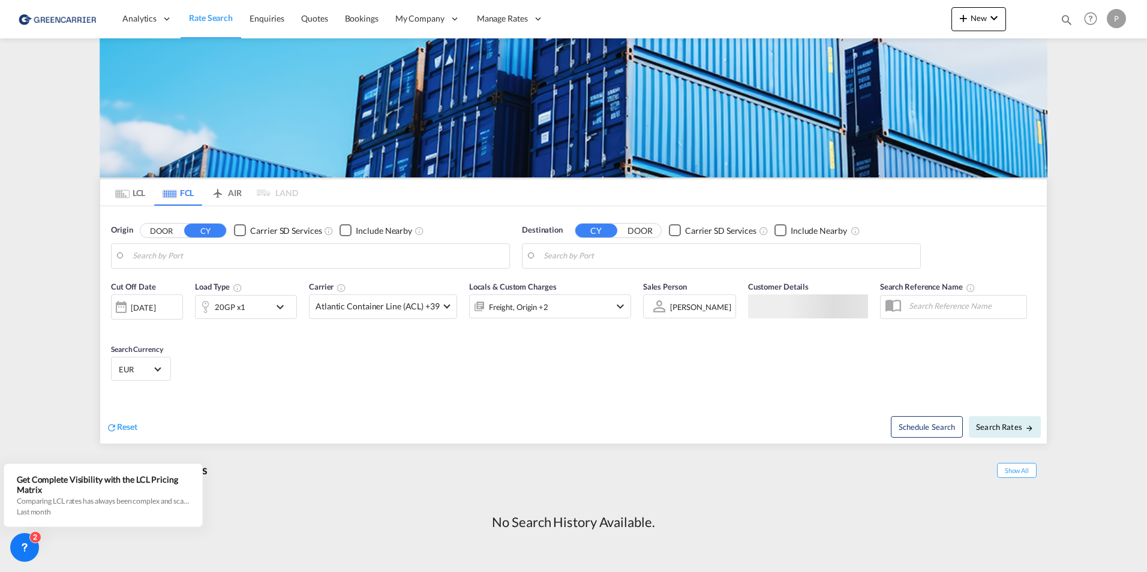
click at [134, 190] on md-tab-item "LCL" at bounding box center [130, 192] width 48 height 26
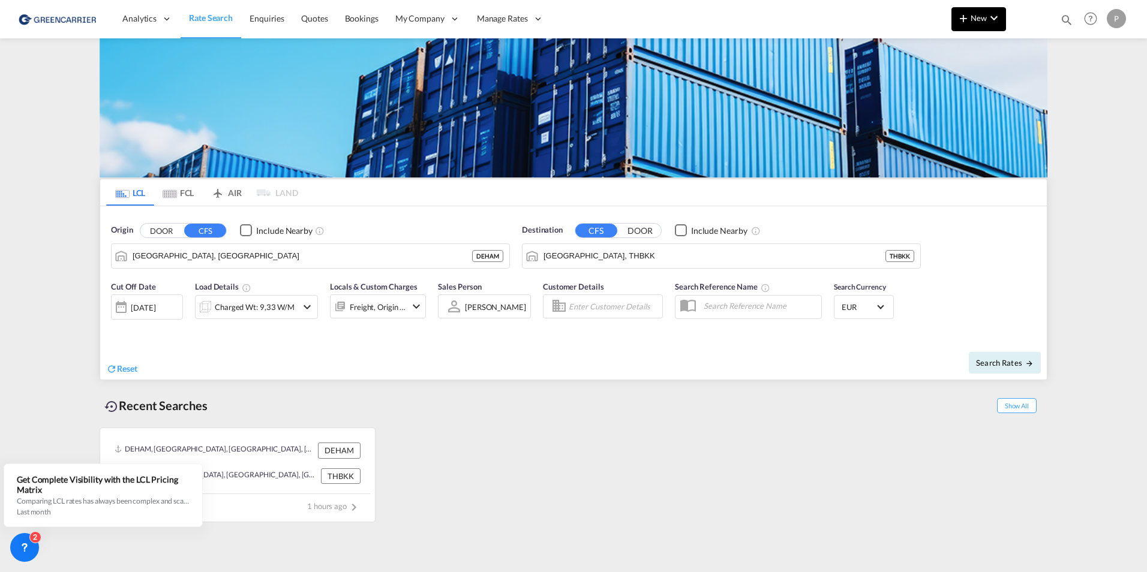
click at [982, 17] on span "New" at bounding box center [978, 18] width 45 height 10
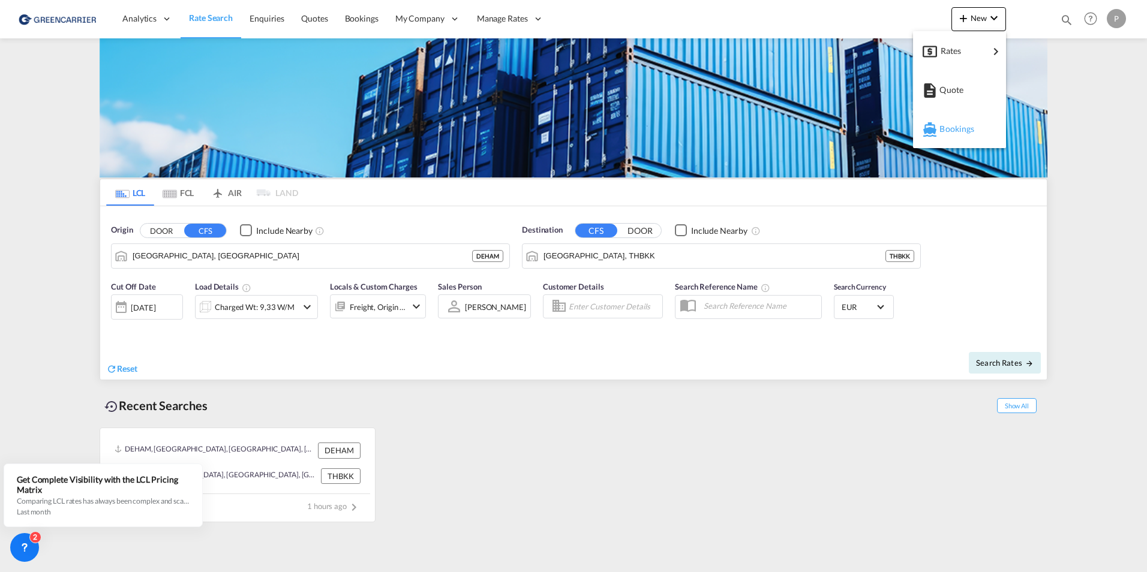
click at [953, 124] on span "Bookings" at bounding box center [945, 129] width 13 height 24
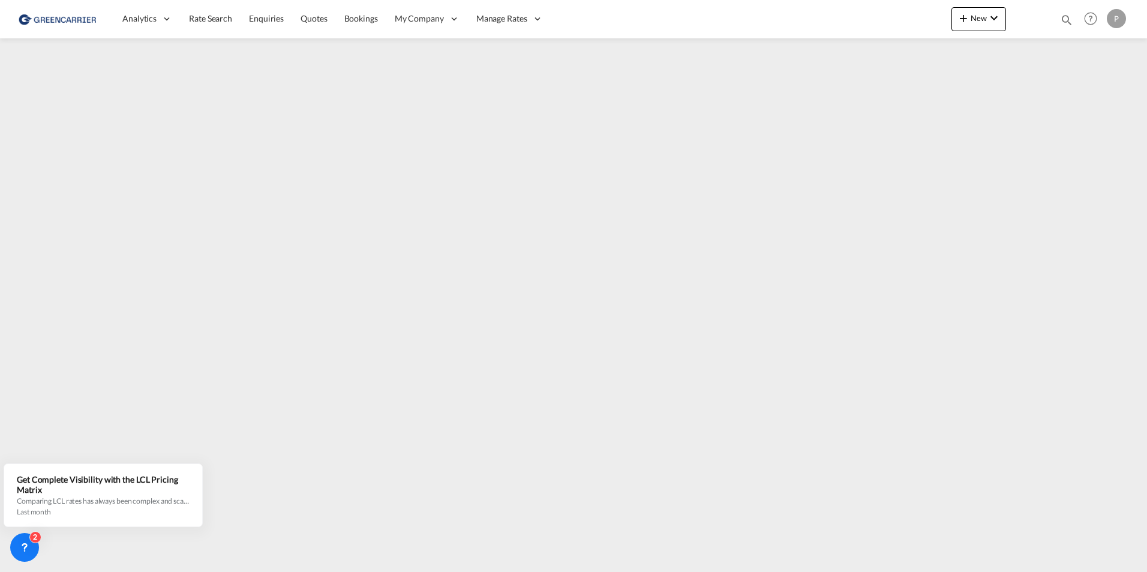
click at [1109, 23] on div "P" at bounding box center [1116, 18] width 19 height 19
click at [353, 23] on md-backdrop at bounding box center [573, 286] width 1147 height 572
drag, startPoint x: 353, startPoint y: 23, endPoint x: 364, endPoint y: 35, distance: 16.1
click at [353, 23] on span "Bookings" at bounding box center [361, 18] width 34 height 10
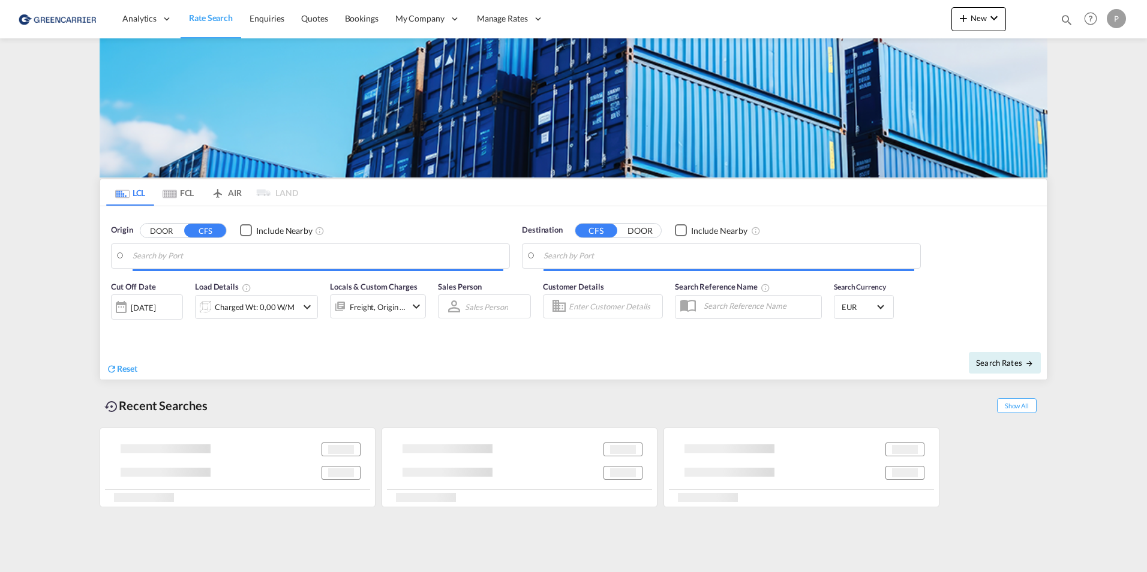
type input "[GEOGRAPHIC_DATA], [GEOGRAPHIC_DATA]"
type input "[GEOGRAPHIC_DATA], THBKK"
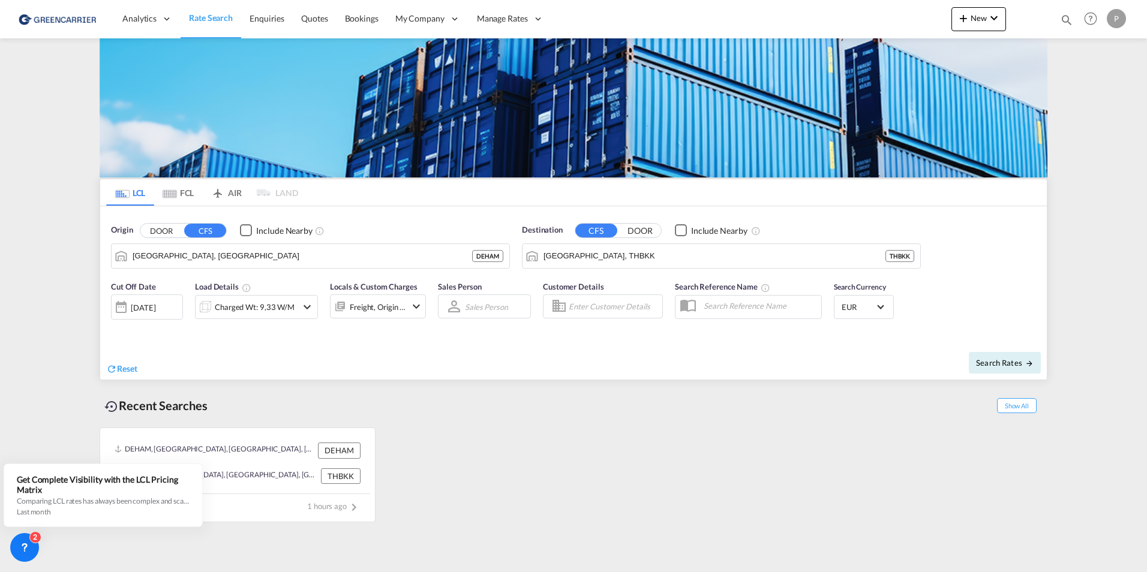
click at [185, 190] on md-tab-item "FCL" at bounding box center [178, 192] width 48 height 26
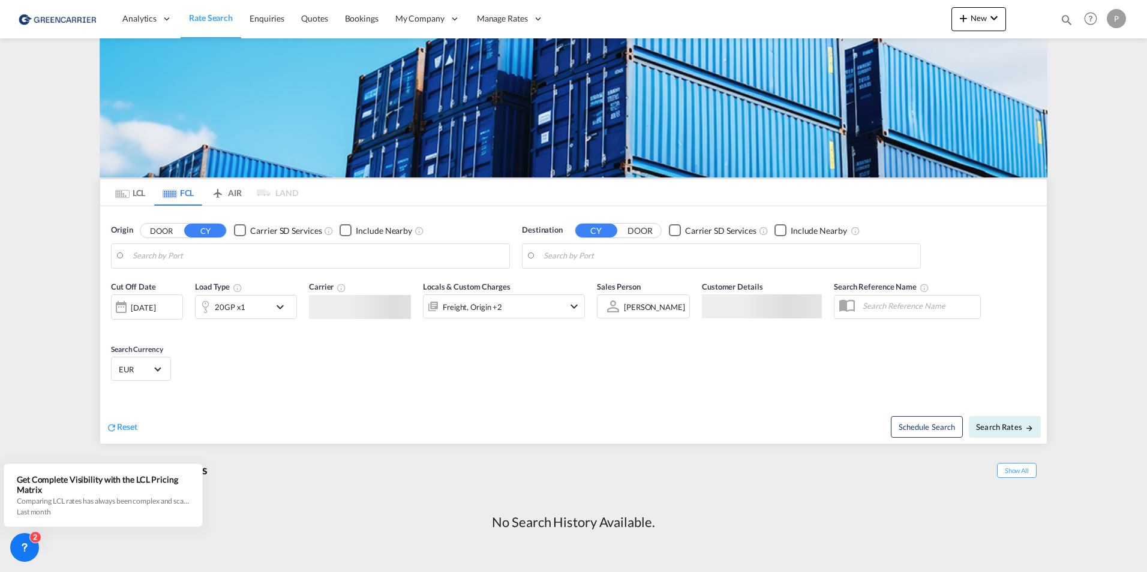
click at [130, 201] on md-tab-item "LCL" at bounding box center [130, 192] width 48 height 26
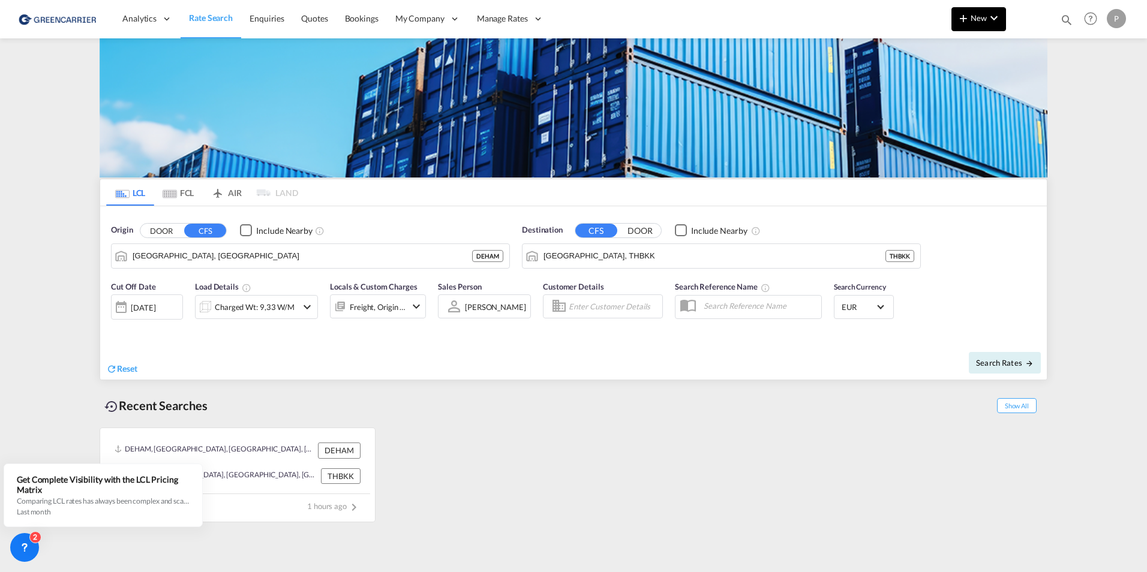
click at [997, 22] on md-icon "icon-chevron-down" at bounding box center [994, 18] width 14 height 14
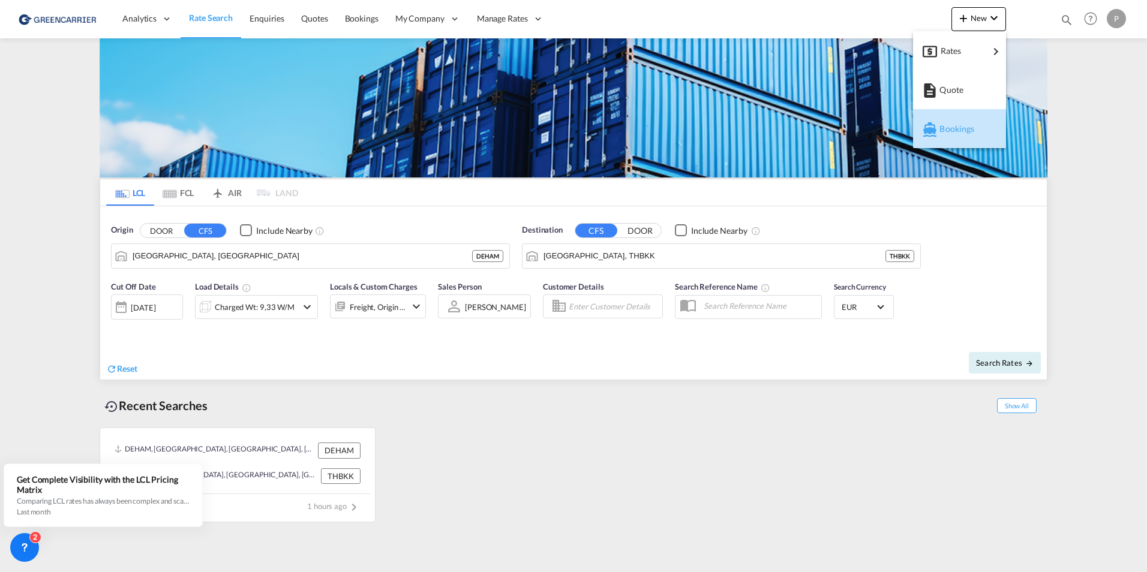
click at [953, 124] on span "Bookings" at bounding box center [945, 129] width 13 height 24
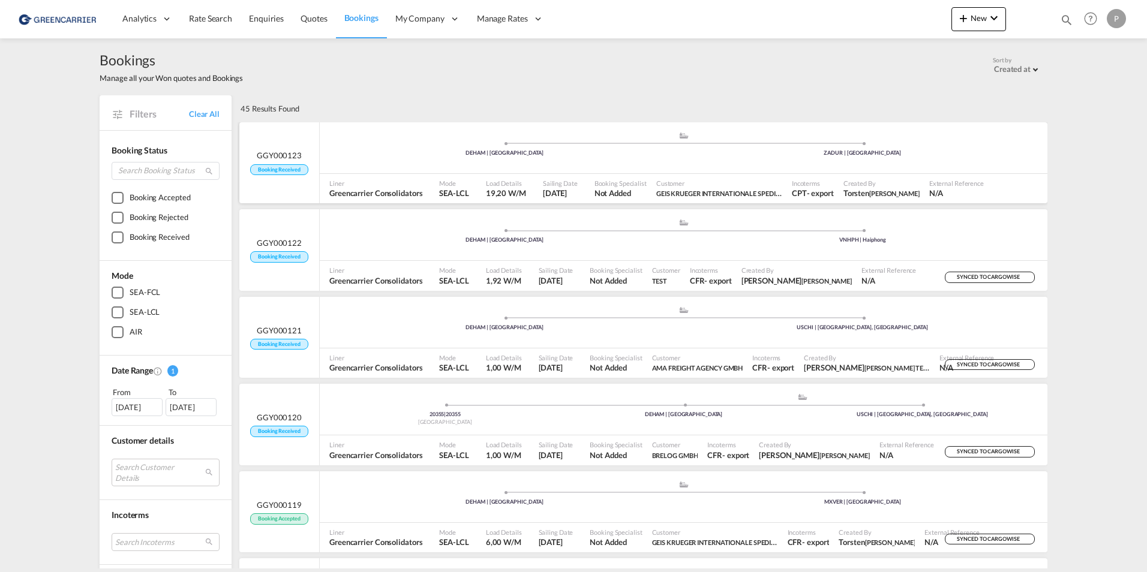
click at [631, 165] on div ".a{fill:#aaa8ad;} .a{fill:#aaa8ad;} DEHAM | [GEOGRAPHIC_DATA] [GEOGRAPHIC_DATA]…" at bounding box center [684, 149] width 728 height 36
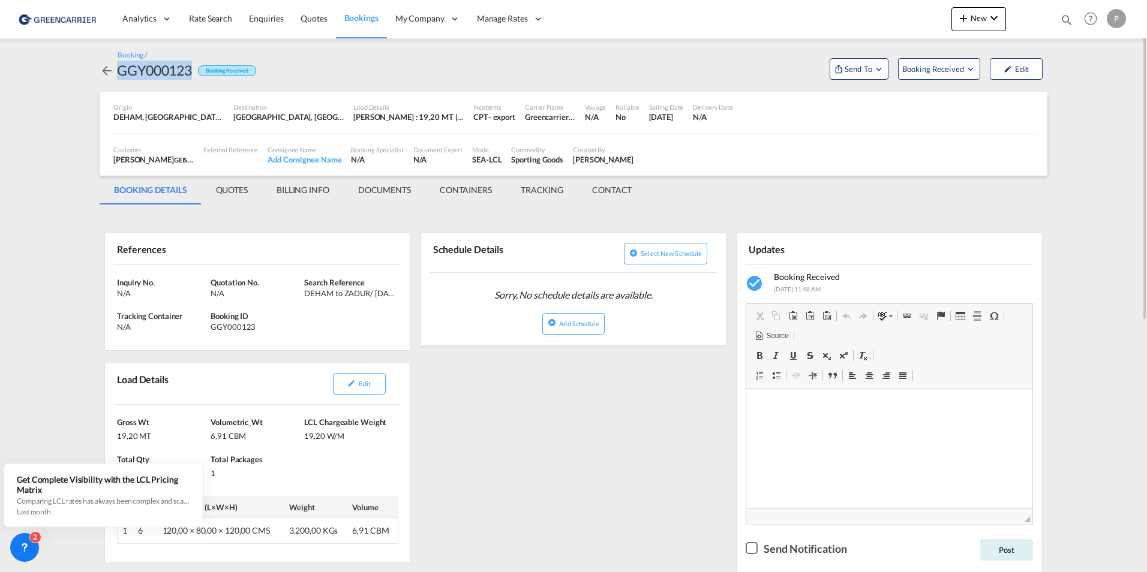
drag, startPoint x: 120, startPoint y: 73, endPoint x: 191, endPoint y: 72, distance: 71.4
click at [191, 72] on div "GGY000123" at bounding box center [154, 70] width 75 height 19
copy div "GGY000123"
click at [104, 70] on md-icon "icon-arrow-left" at bounding box center [107, 71] width 14 height 14
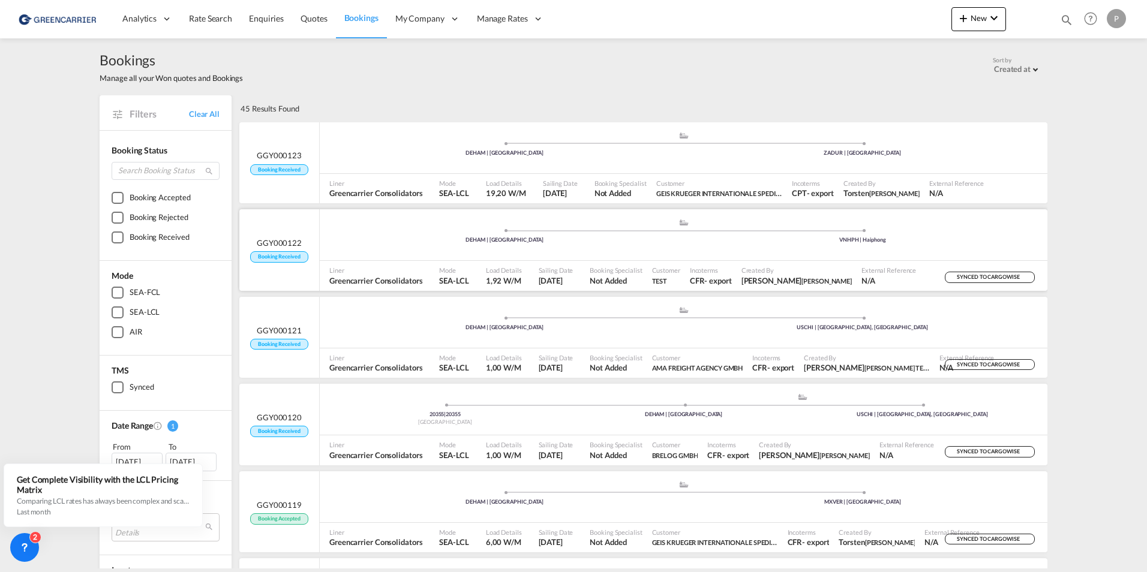
click at [663, 252] on div ".a{fill:#aaa8ad;} .a{fill:#aaa8ad;} DEHAM | Hamburg VNHPH | Haiphong" at bounding box center [684, 236] width 728 height 36
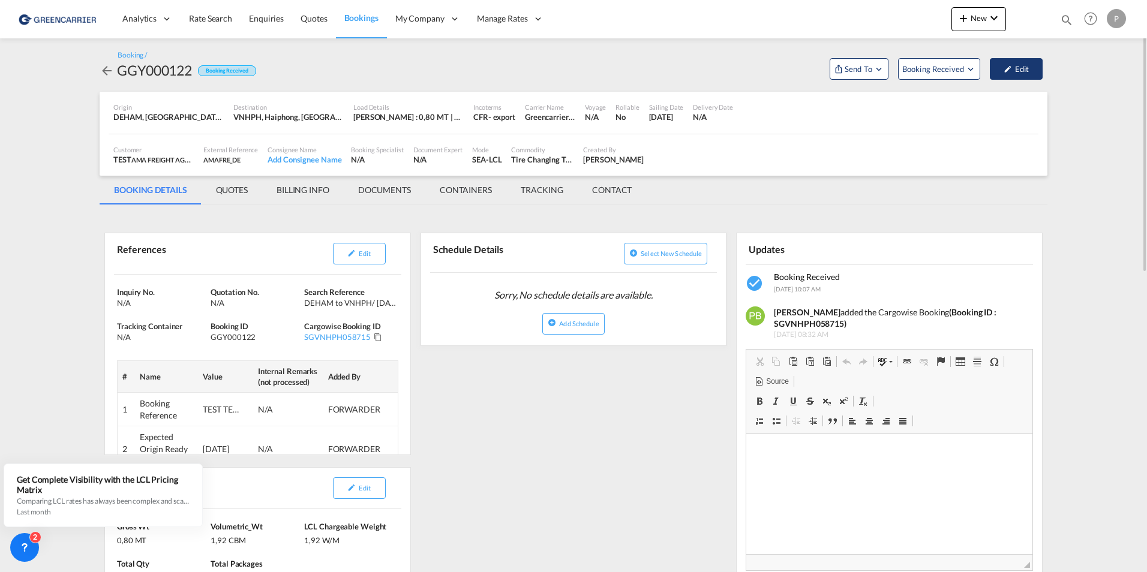
click at [1018, 62] on button "Edit" at bounding box center [1016, 69] width 53 height 22
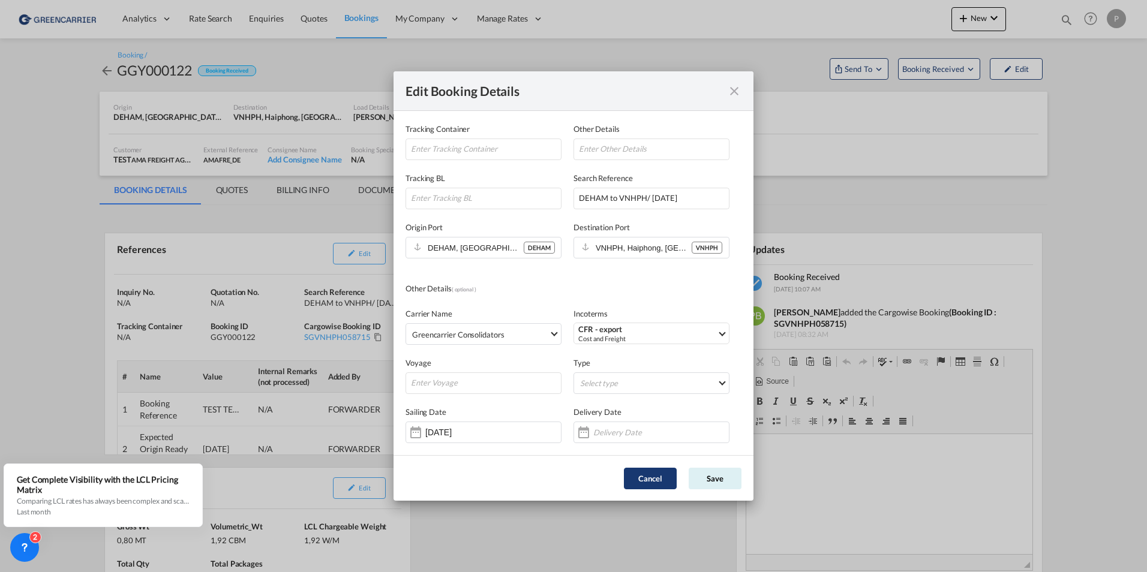
click at [658, 482] on button "Cancel" at bounding box center [650, 479] width 53 height 22
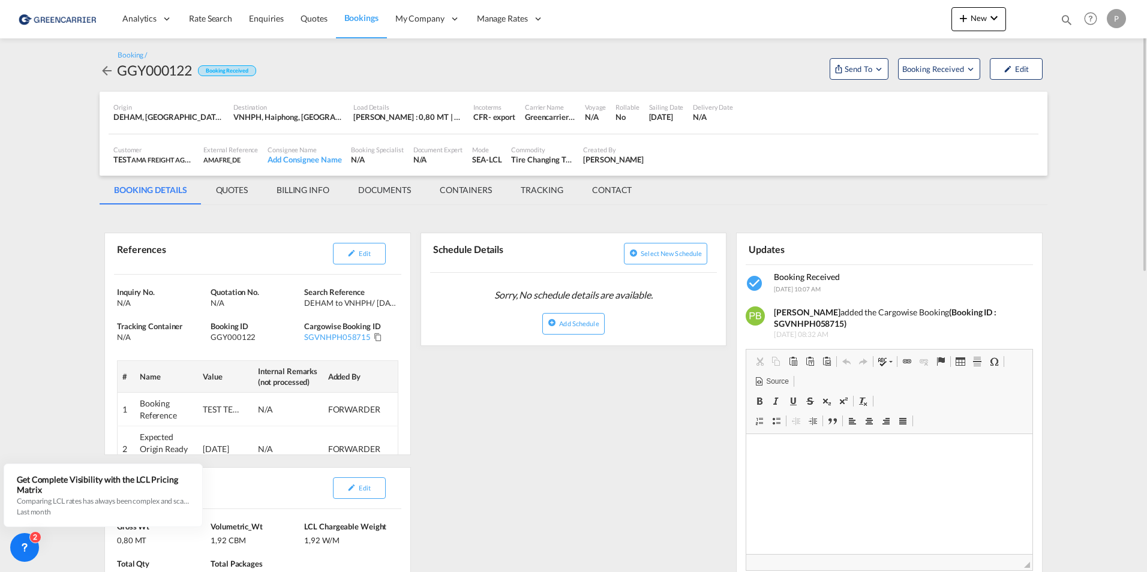
click at [107, 73] on md-icon "icon-arrow-left" at bounding box center [107, 71] width 14 height 14
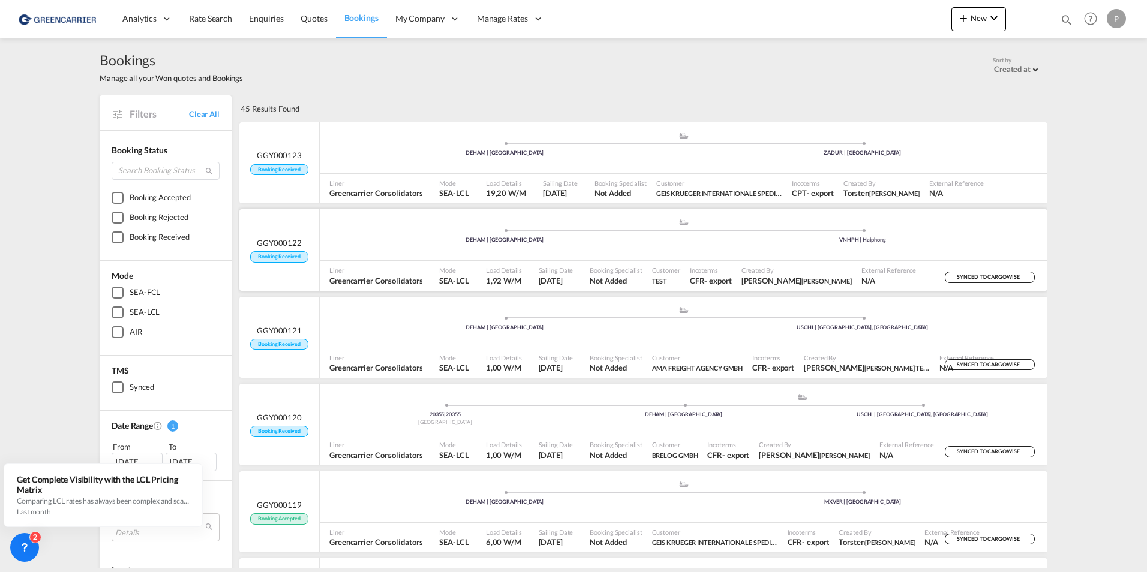
drag, startPoint x: 747, startPoint y: 242, endPoint x: 698, endPoint y: 246, distance: 48.8
click at [698, 246] on div ".a{fill:#aaa8ad;} .a{fill:#aaa8ad;} DEHAM | Hamburg VNHPH | Haiphong" at bounding box center [684, 236] width 728 height 36
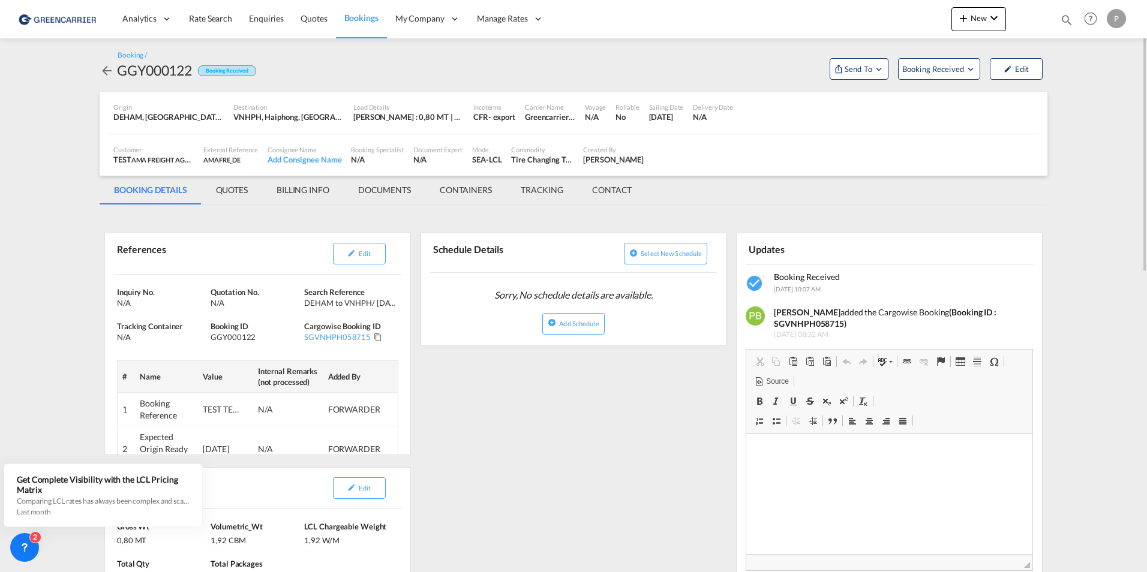
click at [101, 74] on md-icon "icon-arrow-left" at bounding box center [107, 71] width 14 height 14
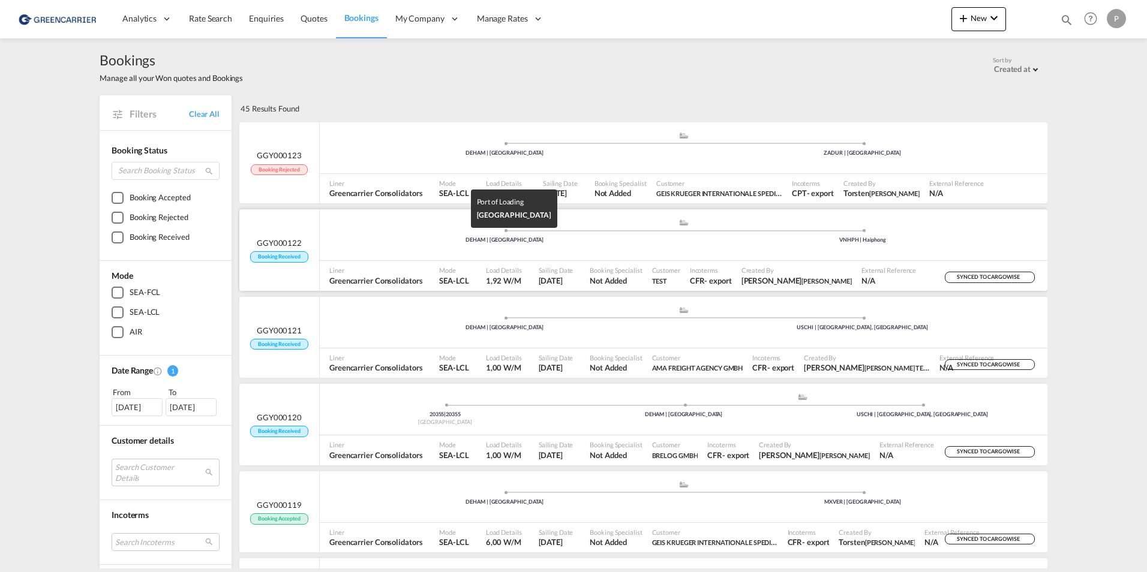
click at [558, 241] on div "DEHAM | [GEOGRAPHIC_DATA]" at bounding box center [505, 240] width 358 height 8
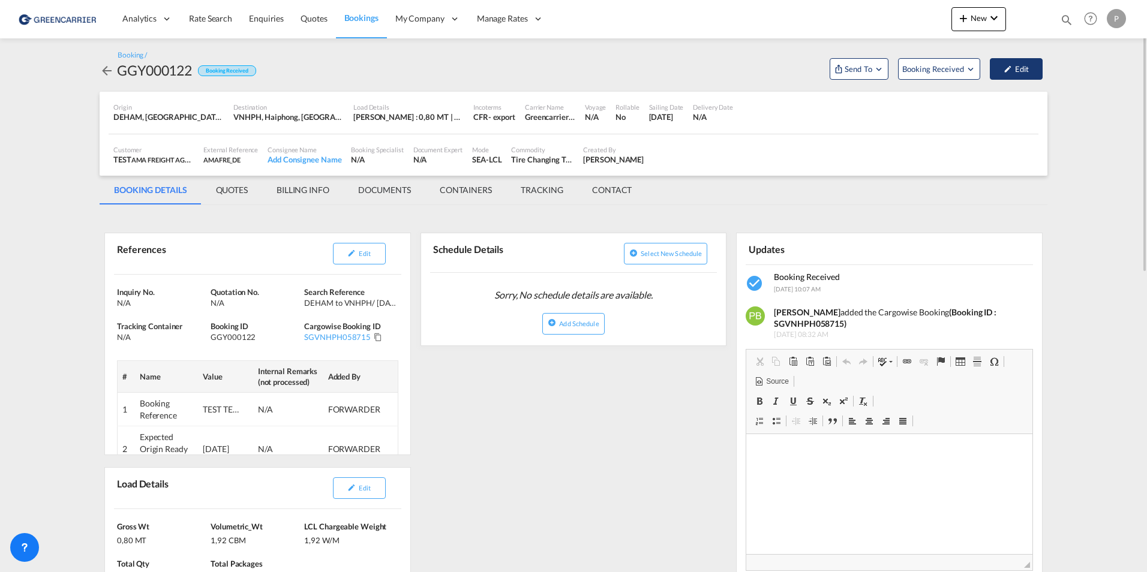
click at [1016, 67] on button "Edit" at bounding box center [1016, 69] width 53 height 22
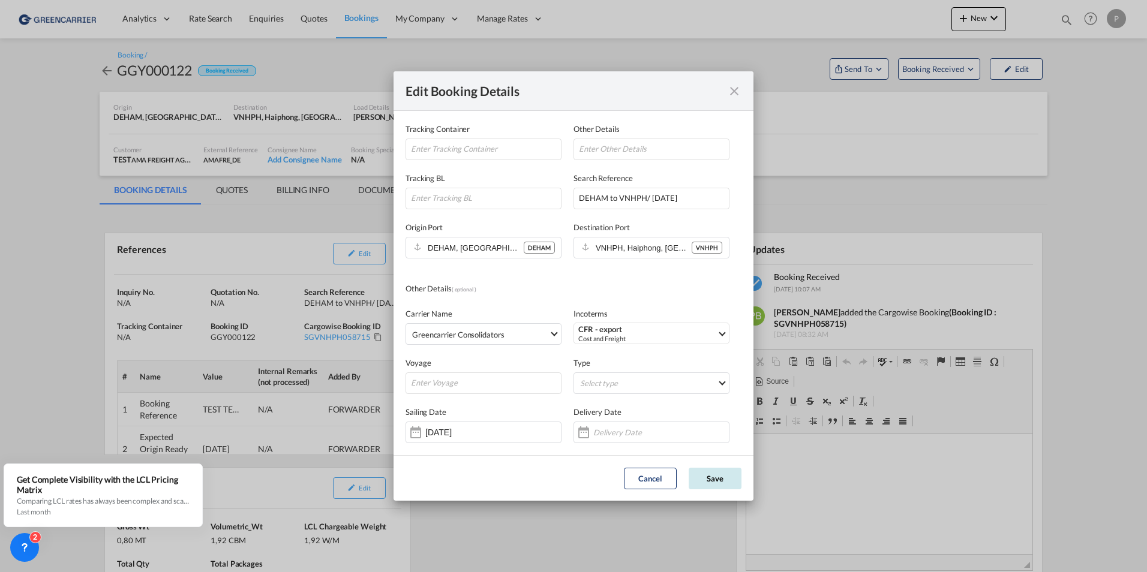
click at [711, 477] on button "Save" at bounding box center [715, 479] width 53 height 22
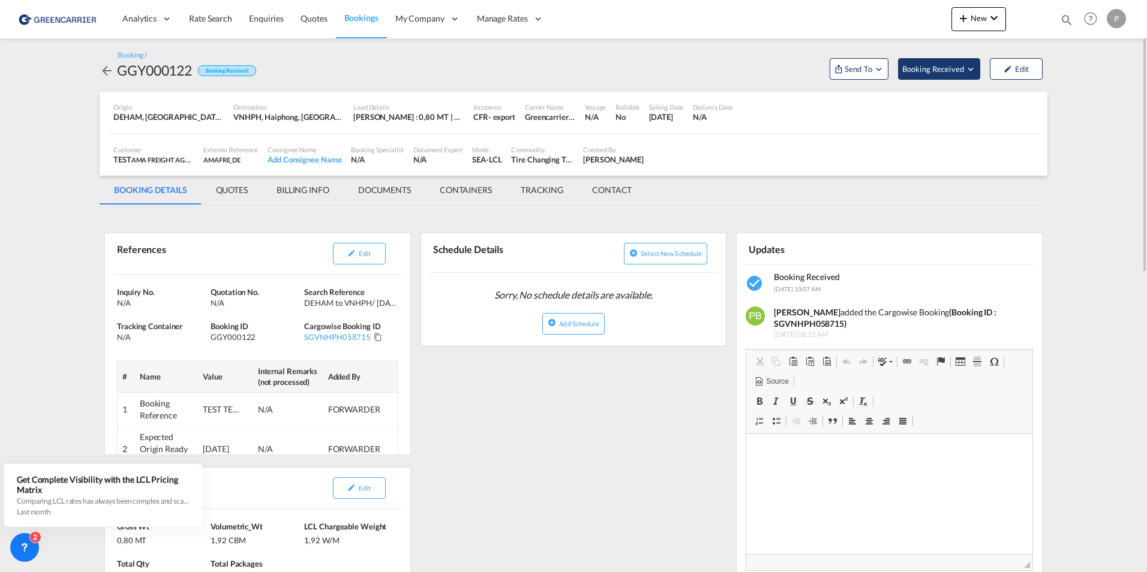
click at [934, 70] on span "Booking Received" at bounding box center [933, 69] width 63 height 12
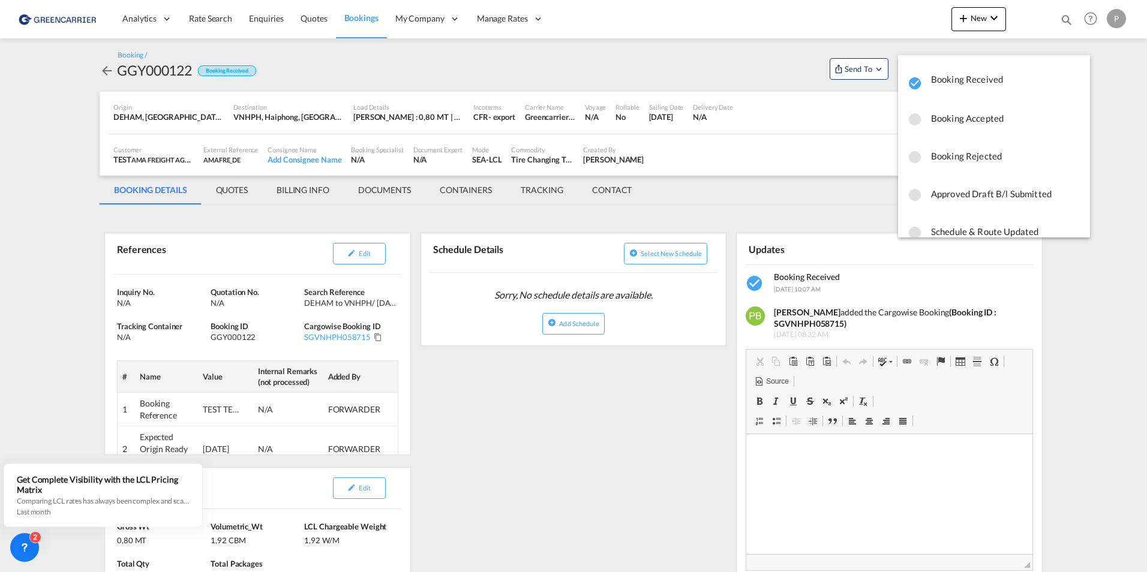
click at [861, 182] on md-backdrop at bounding box center [573, 286] width 1147 height 572
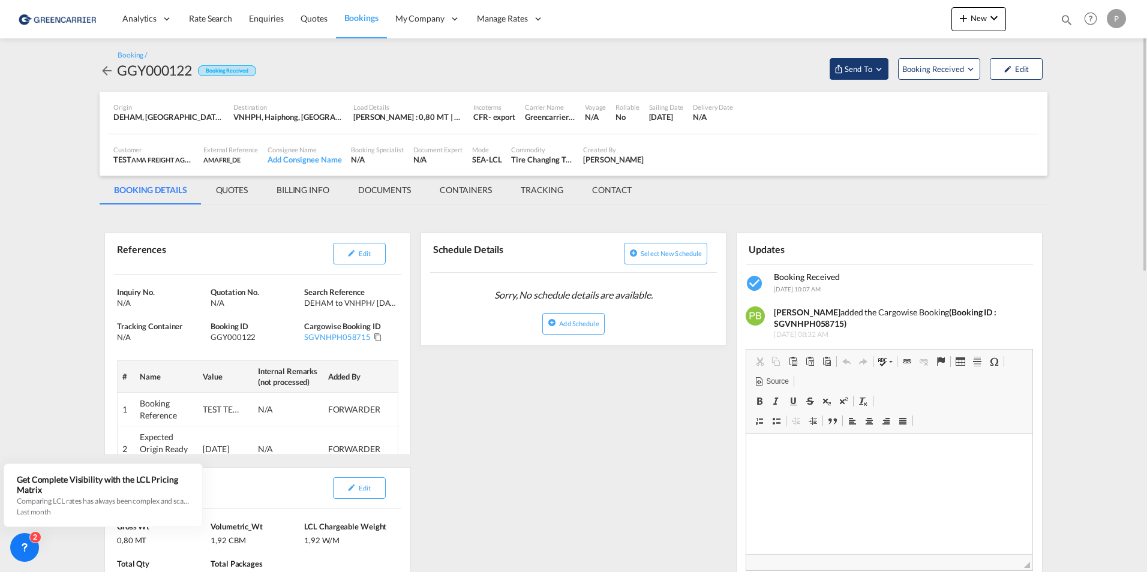
click at [870, 61] on button "Send To" at bounding box center [859, 69] width 59 height 22
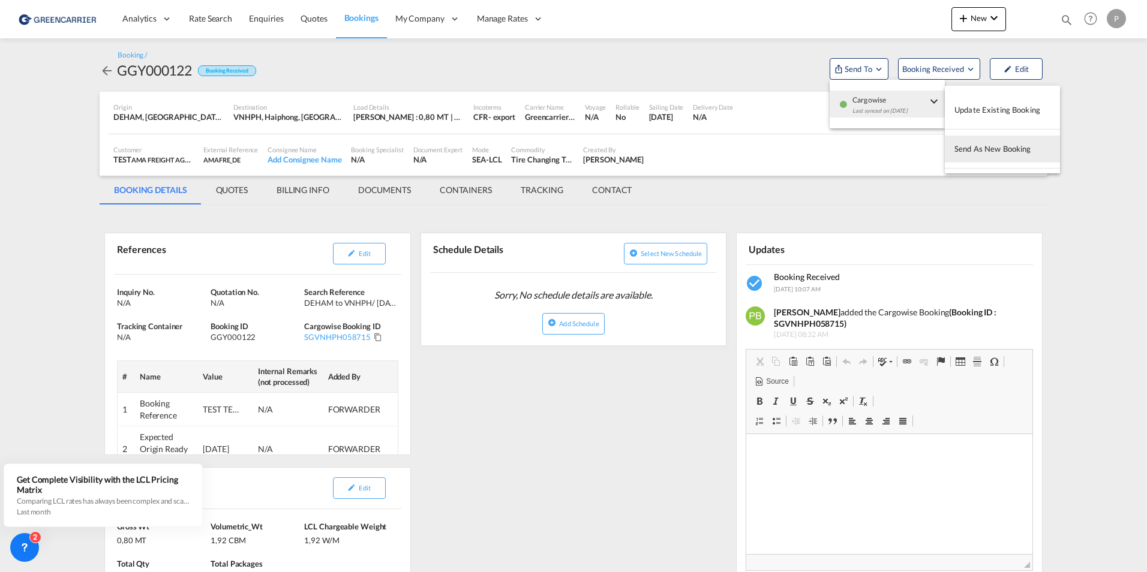
click at [957, 191] on md-backdrop at bounding box center [573, 286] width 1147 height 572
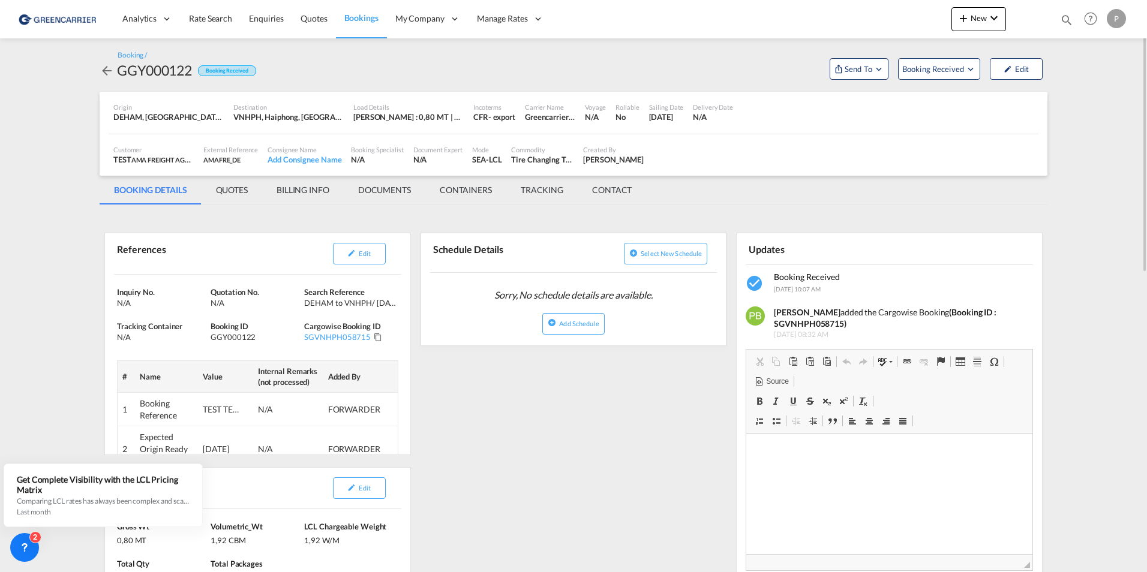
click at [368, 17] on span "Bookings" at bounding box center [361, 18] width 34 height 10
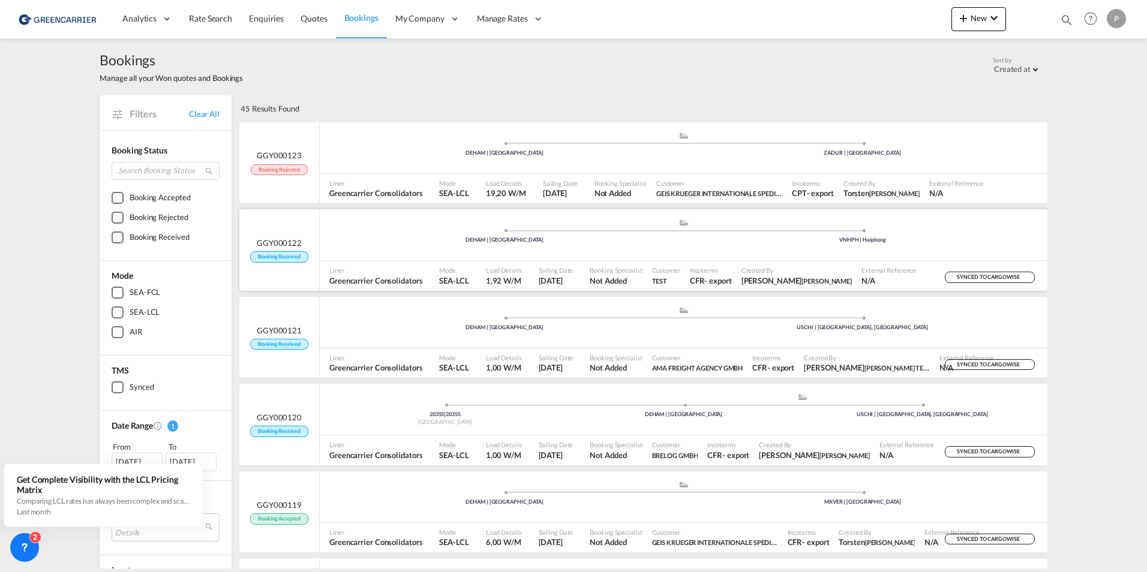
click at [725, 281] on div "- export" at bounding box center [717, 280] width 27 height 11
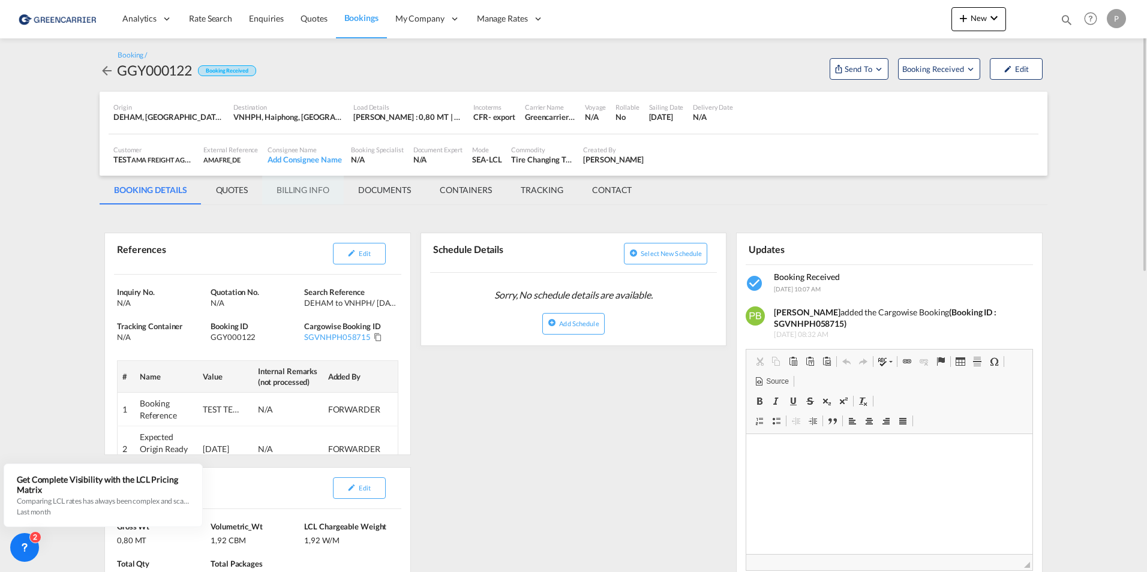
drag, startPoint x: 323, startPoint y: 190, endPoint x: 346, endPoint y: 190, distance: 23.4
click at [324, 190] on md-tab-item "BILLING INFO" at bounding box center [303, 190] width 82 height 29
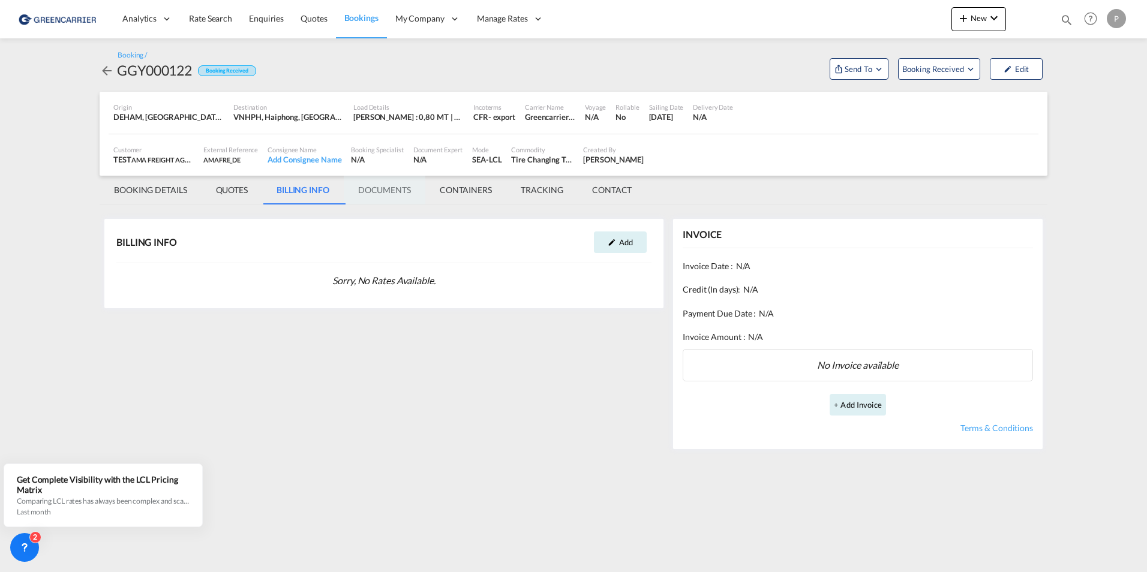
click at [380, 190] on md-tab-item "DOCUMENTS" at bounding box center [385, 190] width 82 height 29
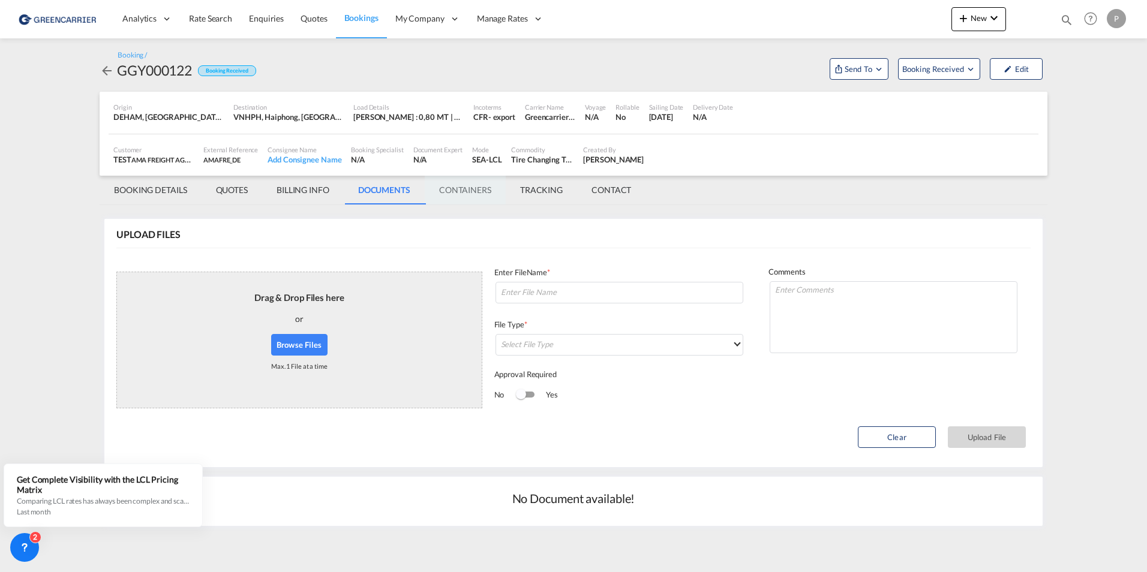
click at [435, 188] on md-tab-item "CONTAINERS" at bounding box center [465, 190] width 81 height 29
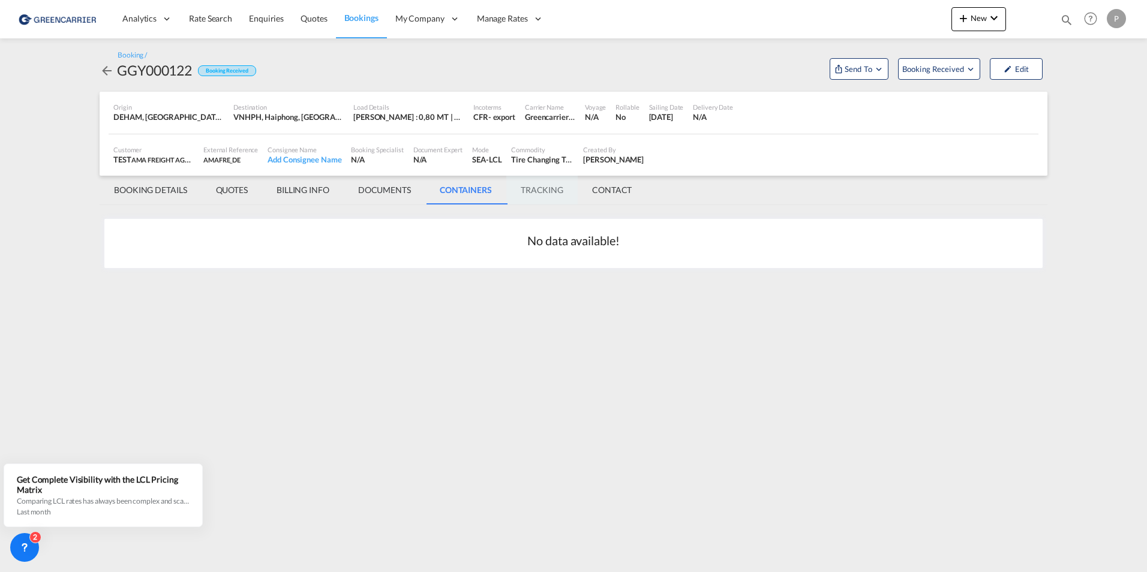
click at [526, 188] on md-tab-item "TRACKING" at bounding box center [541, 190] width 71 height 29
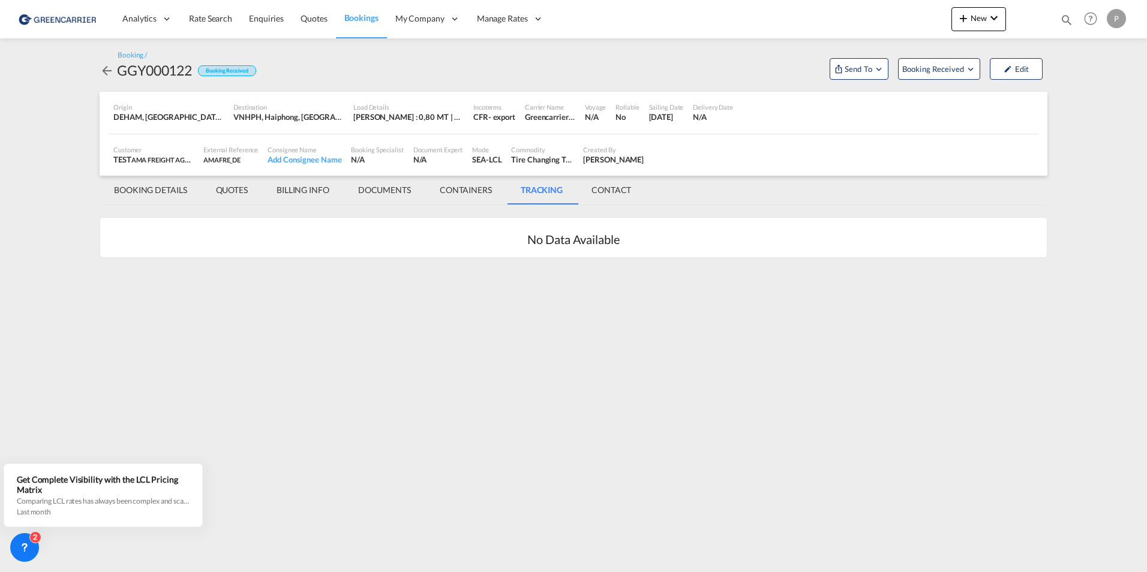
click at [602, 187] on md-tab-item "CONTACT" at bounding box center [611, 190] width 68 height 29
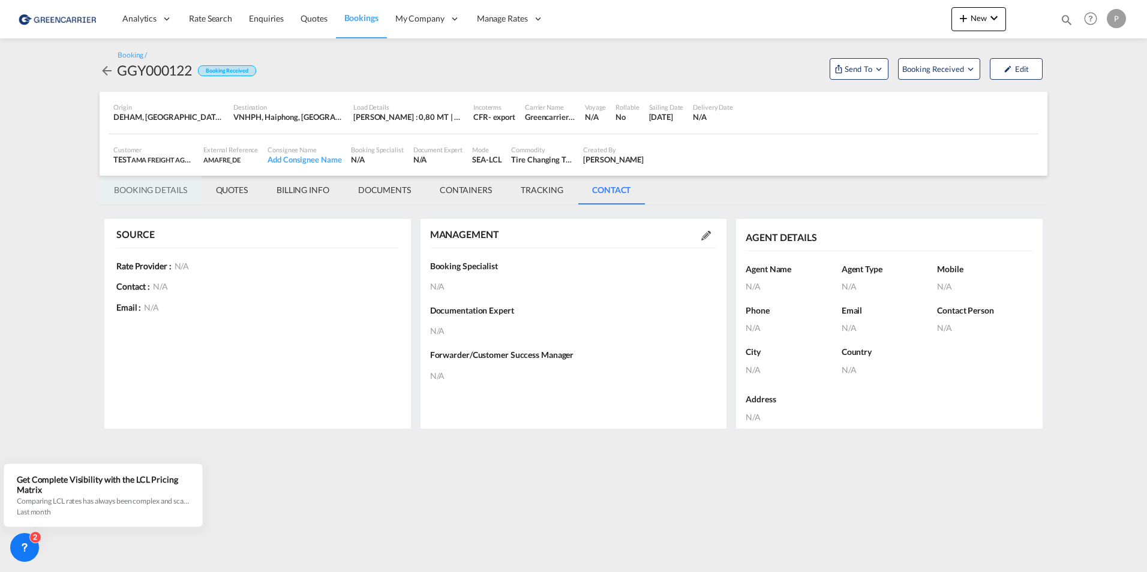
click at [128, 188] on md-tab-item "BOOKING DETAILS" at bounding box center [151, 190] width 102 height 29
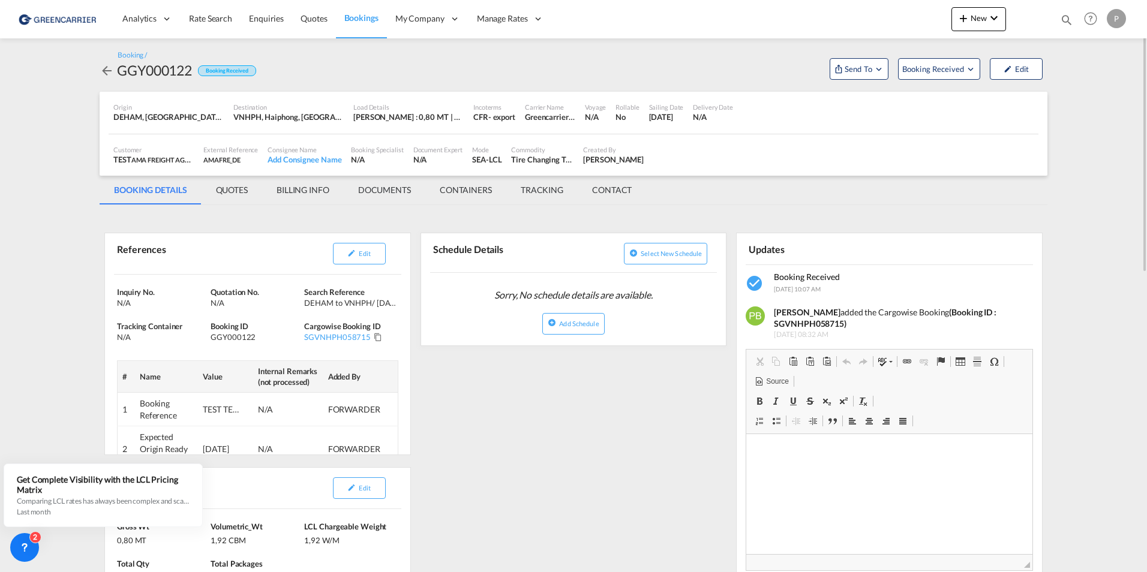
click at [352, 16] on span "Bookings" at bounding box center [361, 18] width 34 height 10
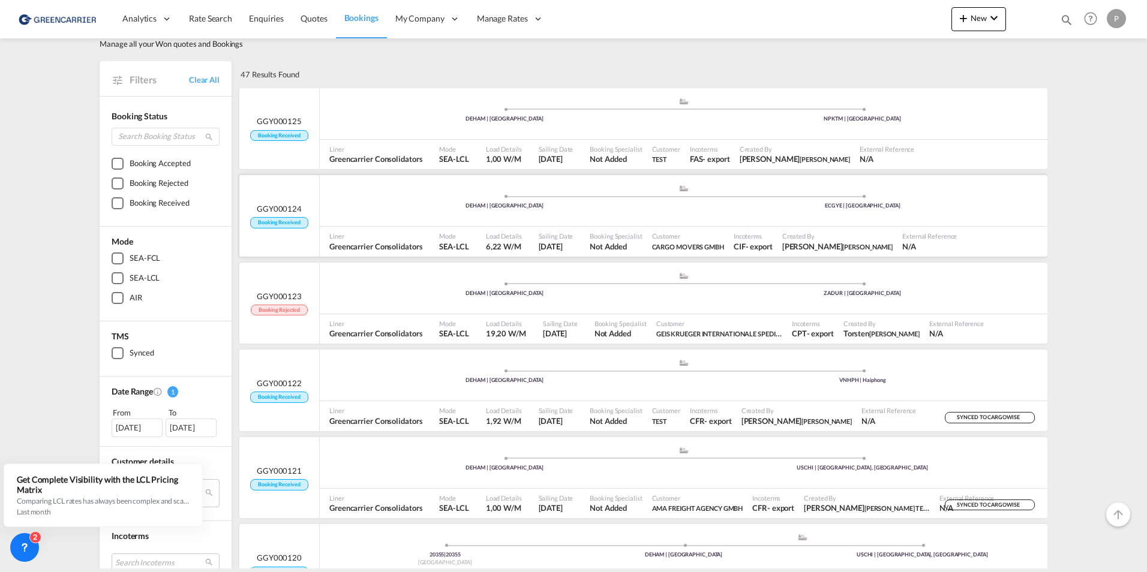
scroll to position [60, 0]
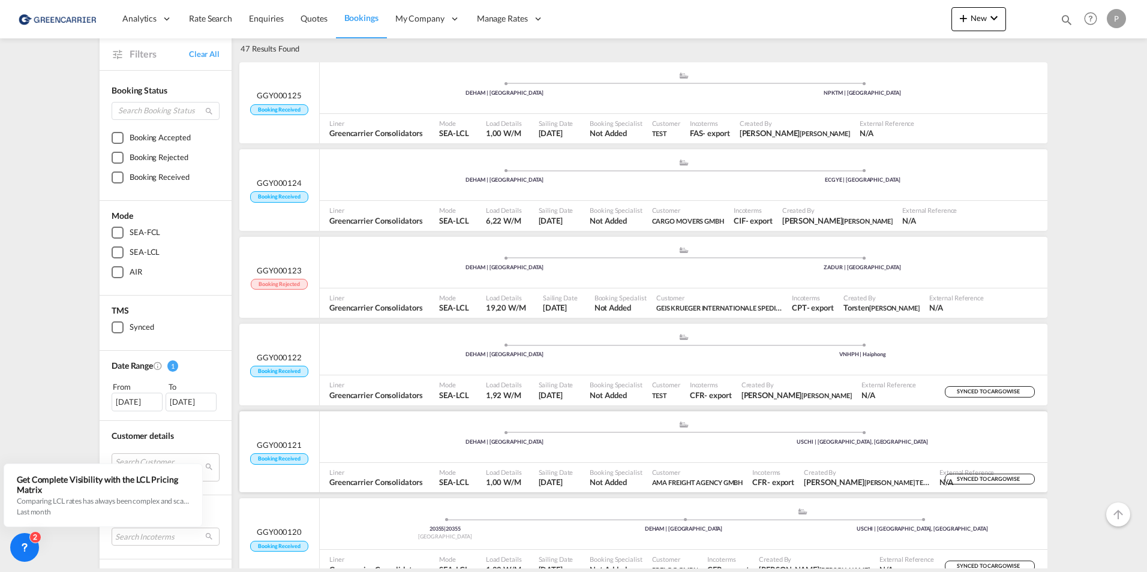
click at [619, 449] on div ".a{fill:#aaa8ad;} .a{fill:#aaa8ad;} DEHAM | [GEOGRAPHIC_DATA] USCHI | [GEOGRAPH…" at bounding box center [684, 439] width 728 height 36
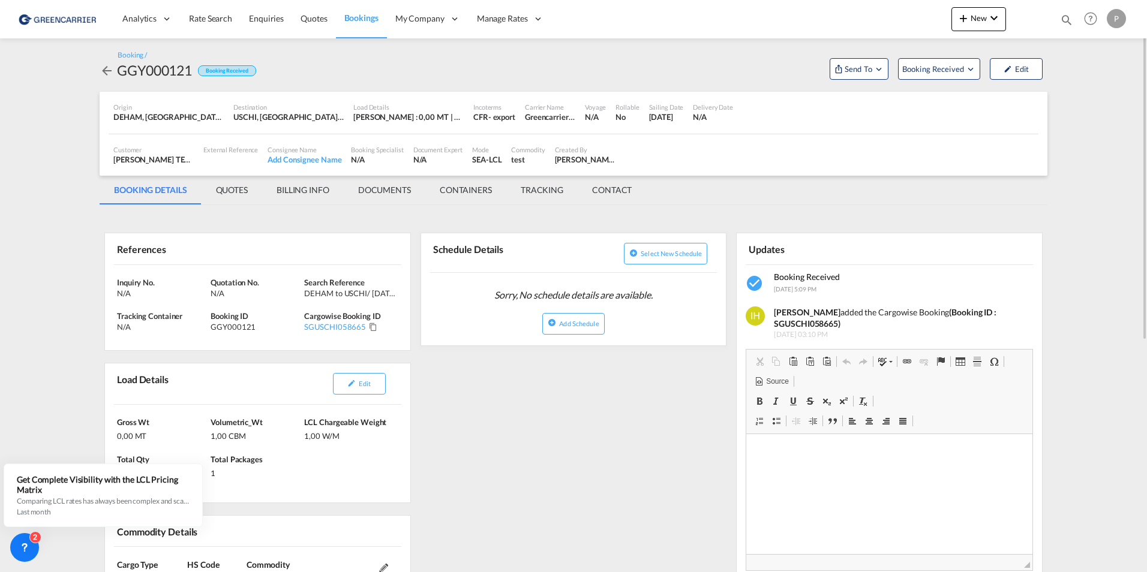
click at [109, 74] on md-icon "icon-arrow-left" at bounding box center [107, 71] width 14 height 14
